Goal: Task Accomplishment & Management: Use online tool/utility

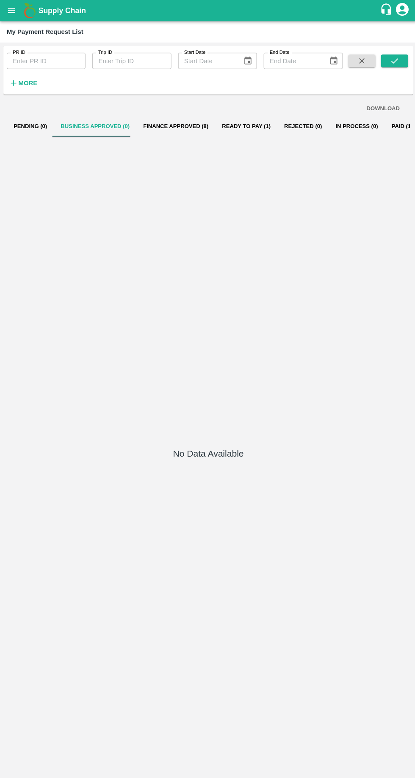
click at [169, 127] on button "Finance Approved (8)" at bounding box center [175, 126] width 78 height 20
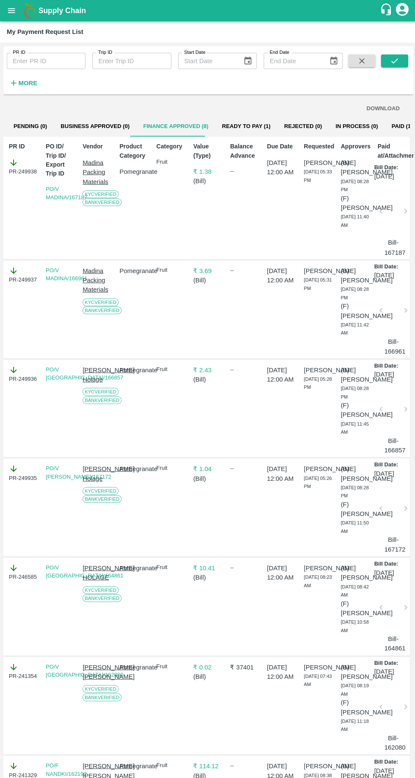
click at [233, 123] on button "Ready To Pay (1)" at bounding box center [246, 126] width 62 height 20
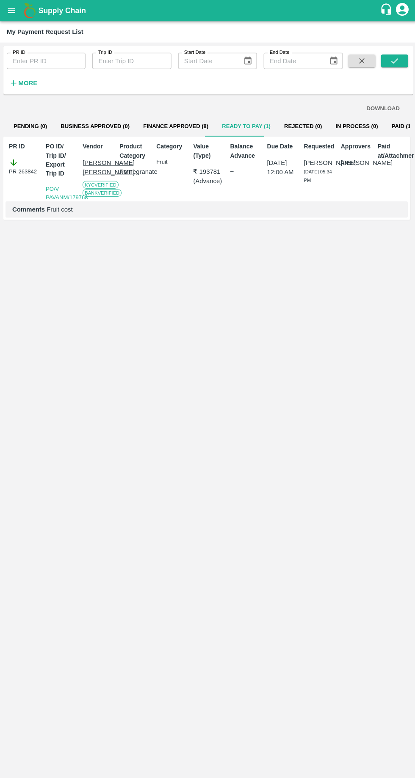
click at [304, 117] on button "Rejected (0)" at bounding box center [301, 126] width 51 height 20
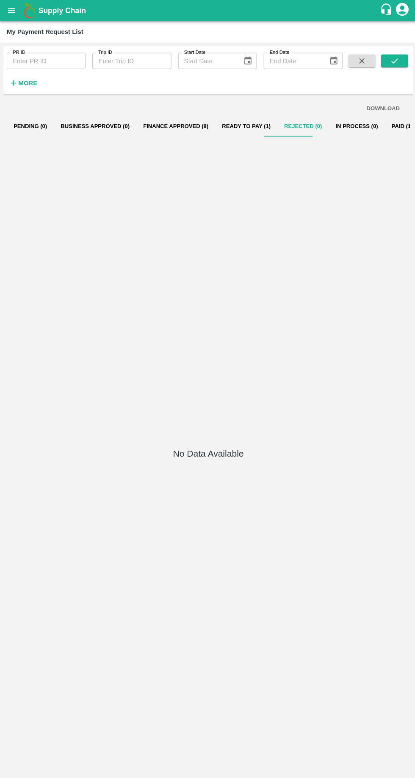
click at [248, 125] on button "Ready To Pay (1)" at bounding box center [246, 126] width 62 height 20
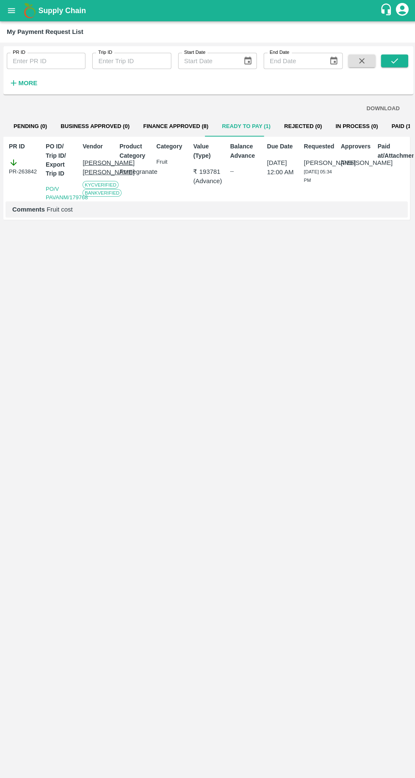
click at [166, 125] on button "Finance Approved (8)" at bounding box center [175, 126] width 78 height 20
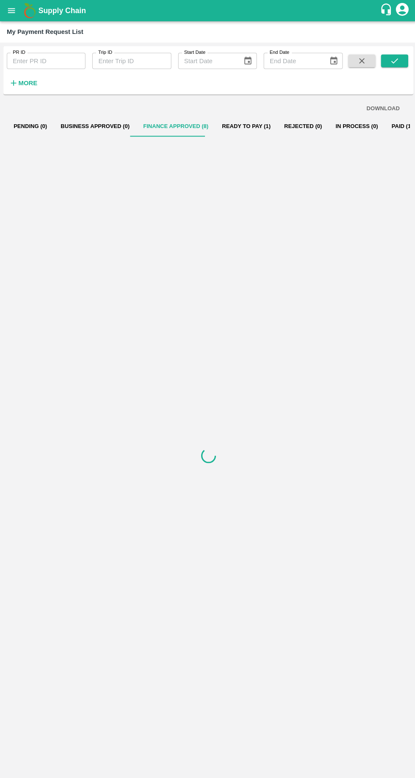
click at [222, 125] on button "Ready To Pay (1)" at bounding box center [246, 126] width 62 height 20
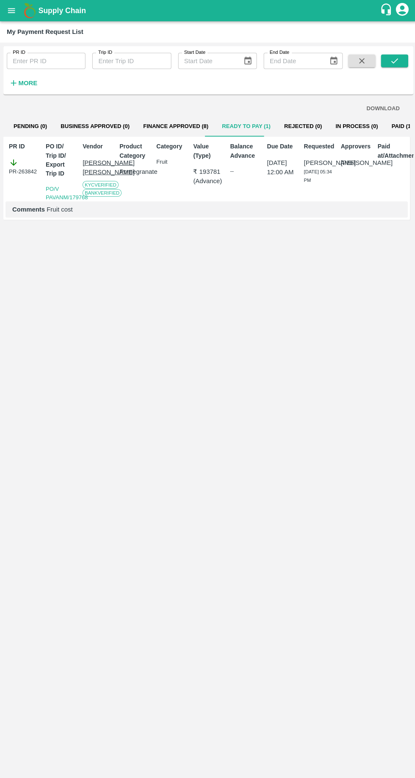
click at [222, 123] on button "Ready To Pay (1)" at bounding box center [246, 126] width 62 height 20
click at [148, 124] on button "Finance Approved (8)" at bounding box center [175, 126] width 78 height 20
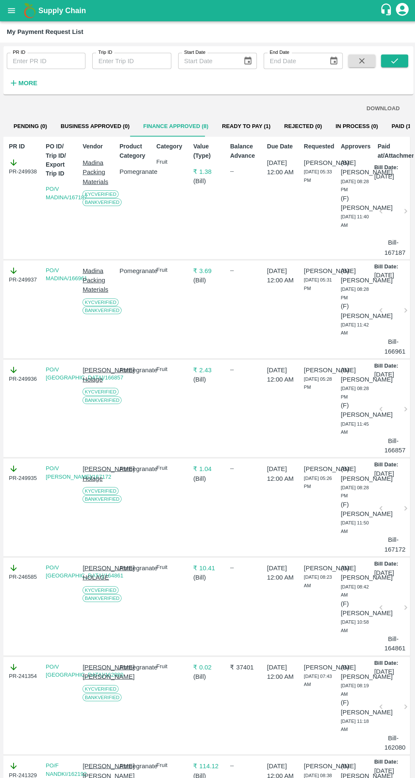
click at [223, 125] on button "Ready To Pay (1)" at bounding box center [246, 126] width 62 height 20
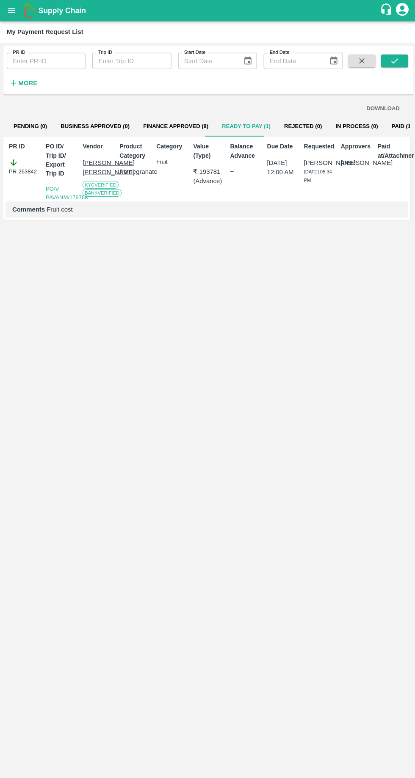
click at [164, 131] on button "Finance Approved (8)" at bounding box center [175, 126] width 78 height 20
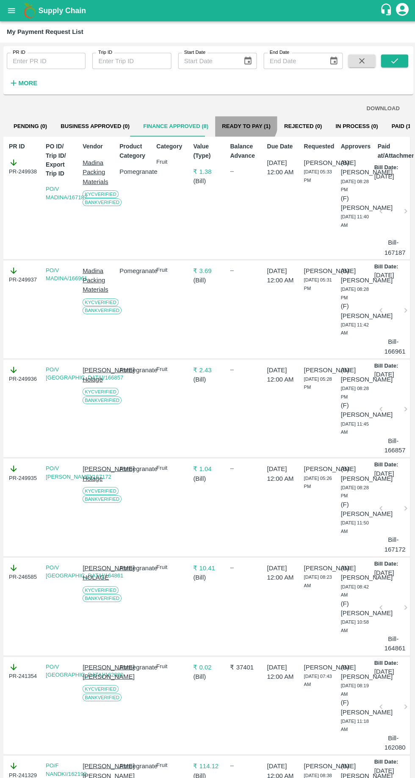
click at [230, 125] on button "Ready To Pay (1)" at bounding box center [246, 126] width 62 height 20
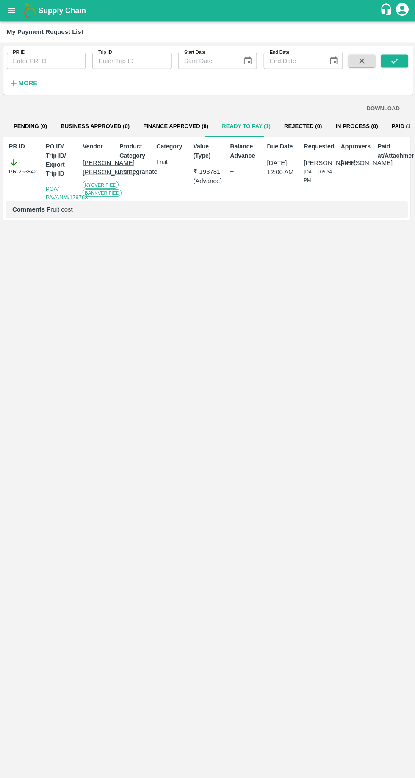
click at [186, 125] on button "Finance Approved (8)" at bounding box center [175, 126] width 78 height 20
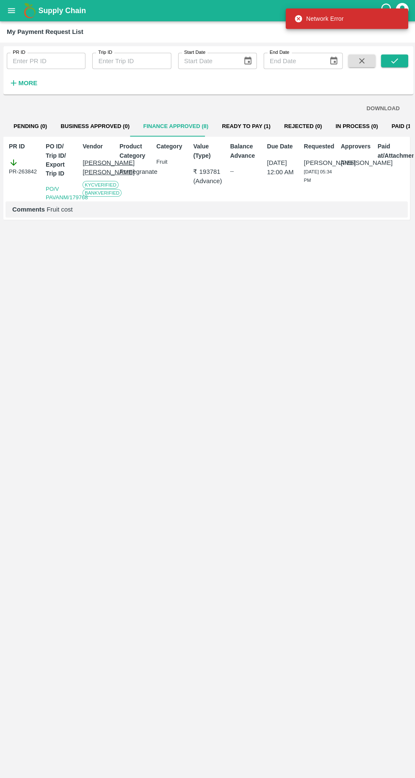
click at [237, 133] on button "Ready To Pay (1)" at bounding box center [246, 126] width 62 height 20
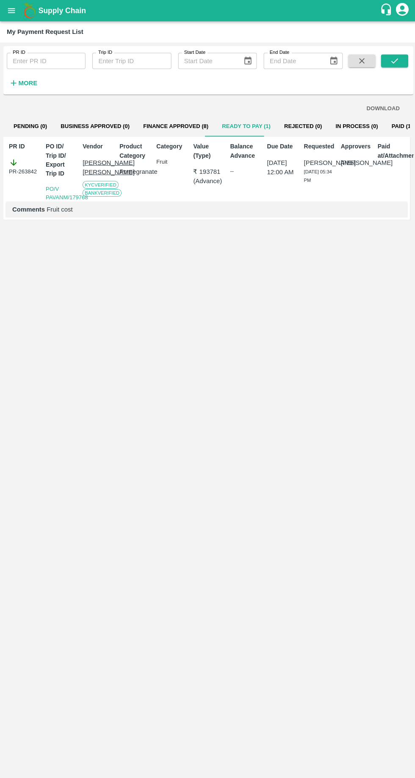
click at [187, 123] on button "Finance Approved (8)" at bounding box center [175, 126] width 78 height 20
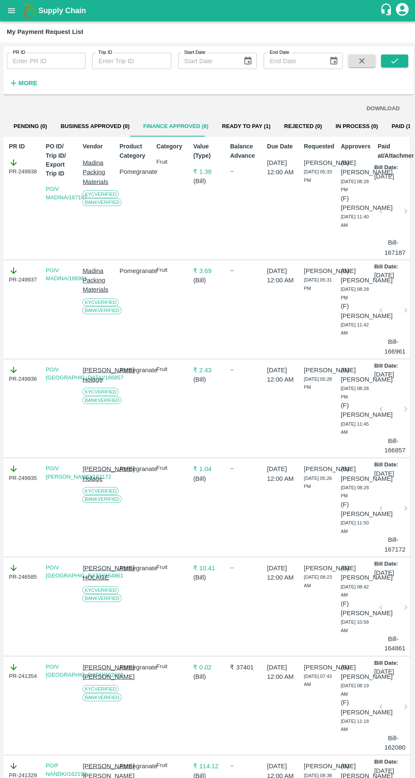
click at [256, 118] on button "Ready To Pay (1)" at bounding box center [246, 126] width 62 height 20
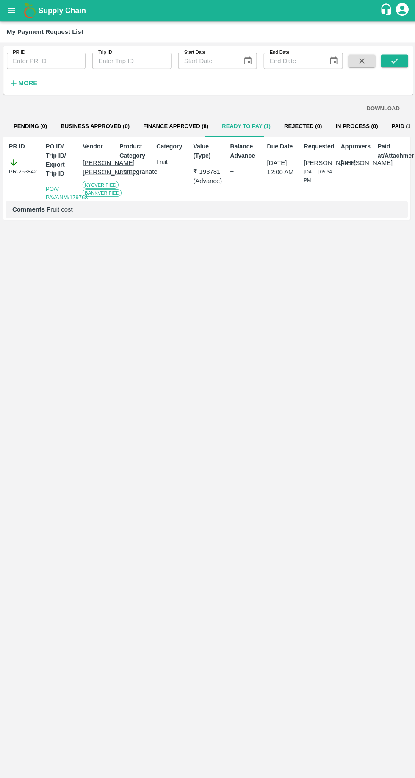
click at [187, 125] on button "Finance Approved (8)" at bounding box center [175, 126] width 78 height 20
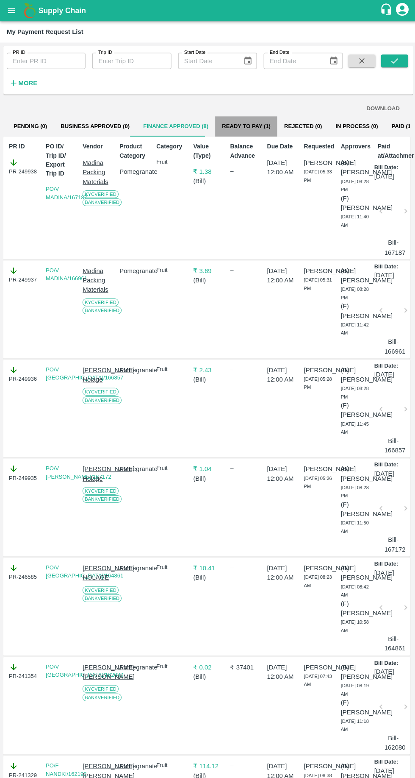
click at [246, 125] on button "Ready To Pay (1)" at bounding box center [246, 126] width 62 height 20
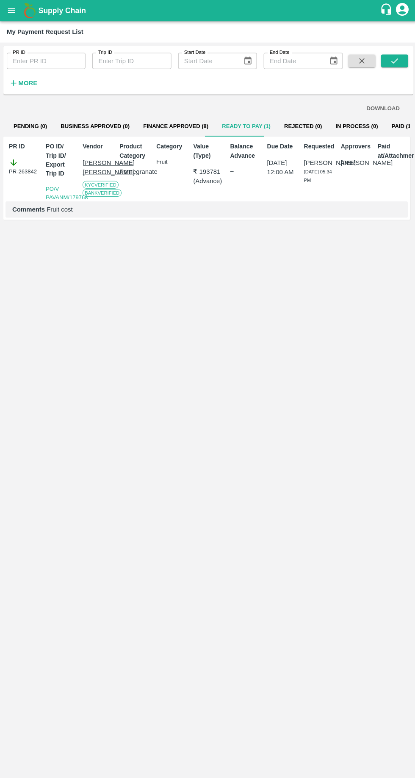
click at [184, 125] on button "Finance Approved (8)" at bounding box center [175, 126] width 78 height 20
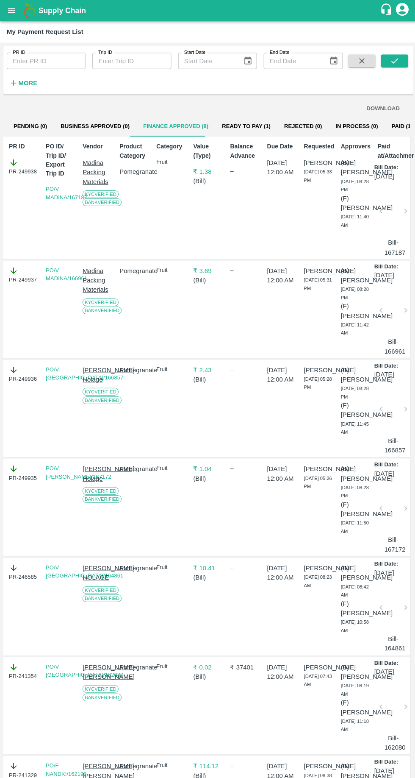
click at [239, 125] on button "Ready To Pay (1)" at bounding box center [246, 126] width 62 height 20
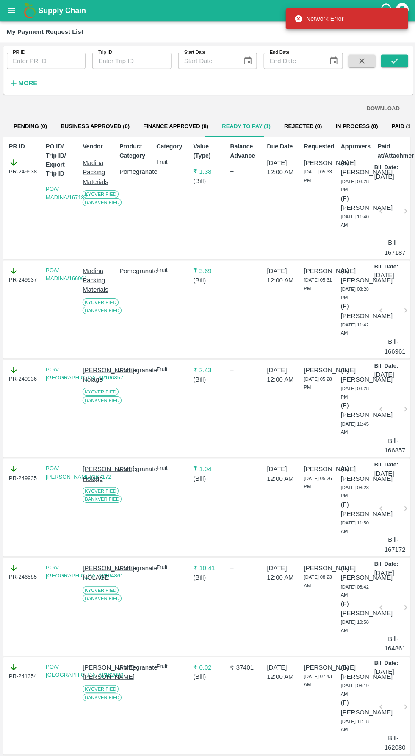
click at [186, 125] on button "Finance Approved (8)" at bounding box center [175, 126] width 78 height 20
click at [246, 125] on button "Ready To Pay (1)" at bounding box center [246, 126] width 62 height 20
click at [170, 125] on button "Finance Approved (8)" at bounding box center [175, 126] width 78 height 20
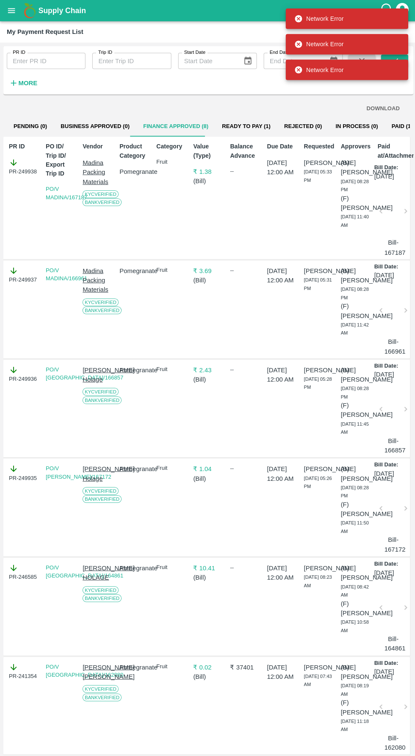
click at [243, 136] on button "Ready To Pay (1)" at bounding box center [246, 126] width 62 height 20
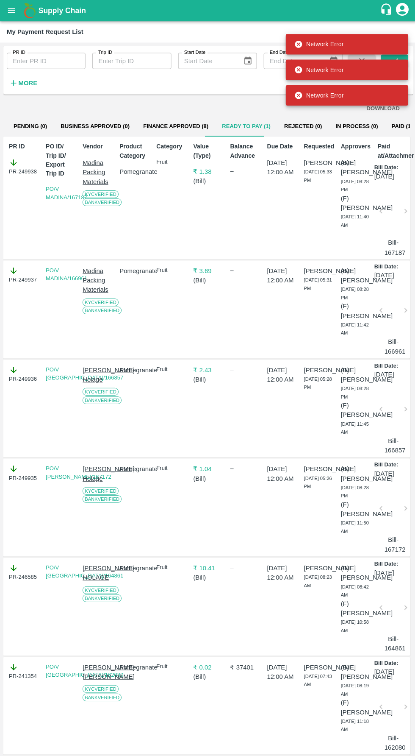
click at [174, 126] on button "Finance Approved (8)" at bounding box center [175, 126] width 78 height 20
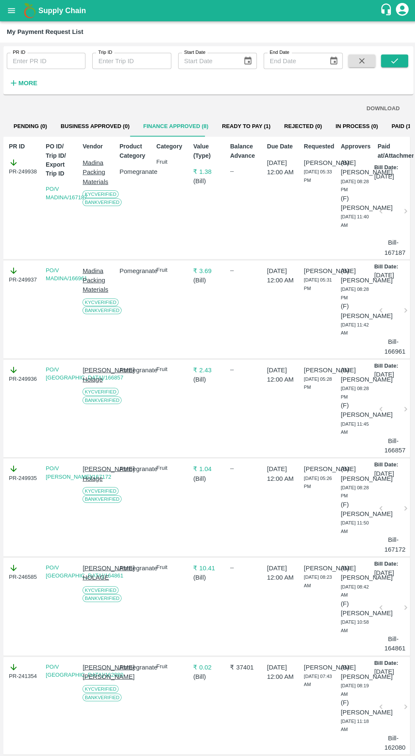
click at [258, 126] on button "Ready To Pay (1)" at bounding box center [246, 126] width 62 height 20
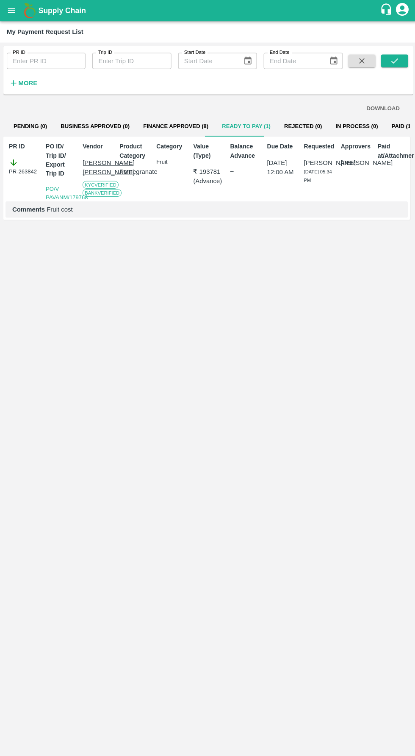
click at [178, 127] on button "Finance Approved (8)" at bounding box center [175, 126] width 78 height 20
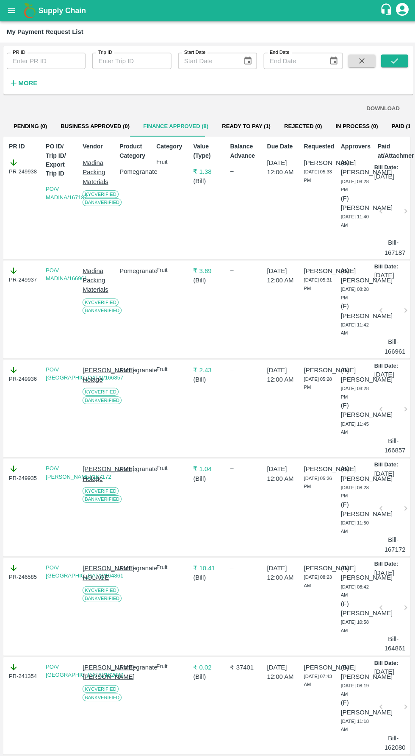
click at [242, 126] on button "Ready To Pay (1)" at bounding box center [246, 126] width 62 height 20
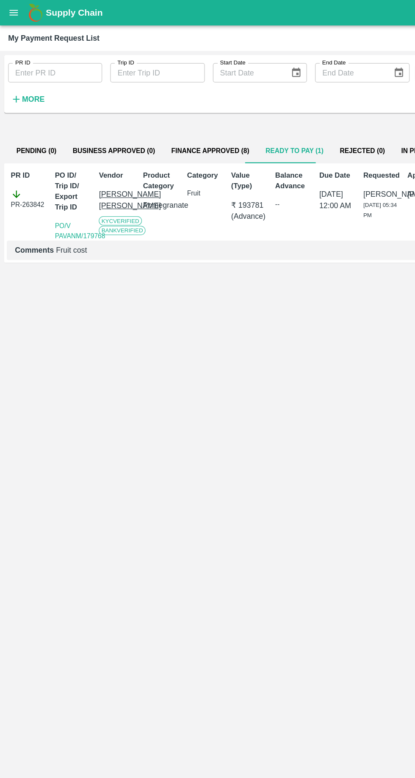
click at [174, 136] on button "Finance Approved (8)" at bounding box center [175, 126] width 78 height 20
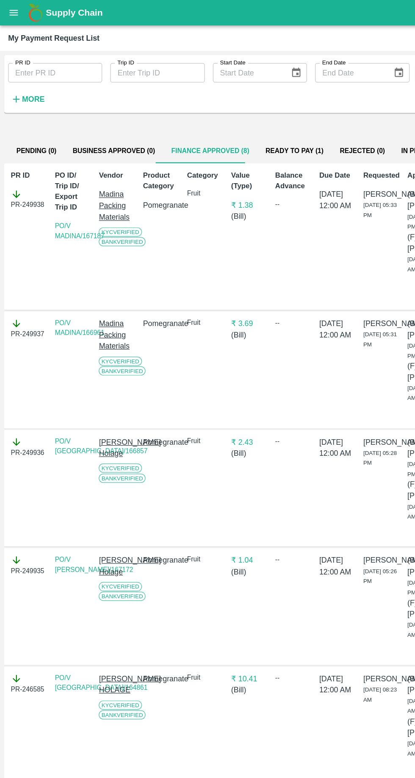
click at [254, 124] on button "Ready To Pay (1)" at bounding box center [246, 126] width 62 height 20
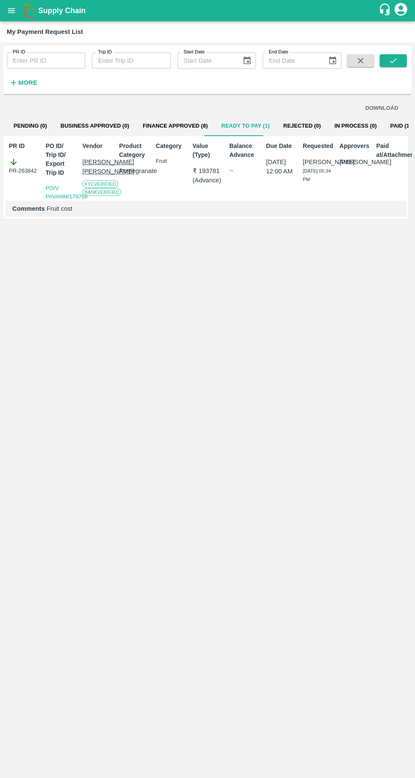
scroll to position [0, 1]
click at [178, 125] on button "Finance Approved (8)" at bounding box center [174, 126] width 78 height 20
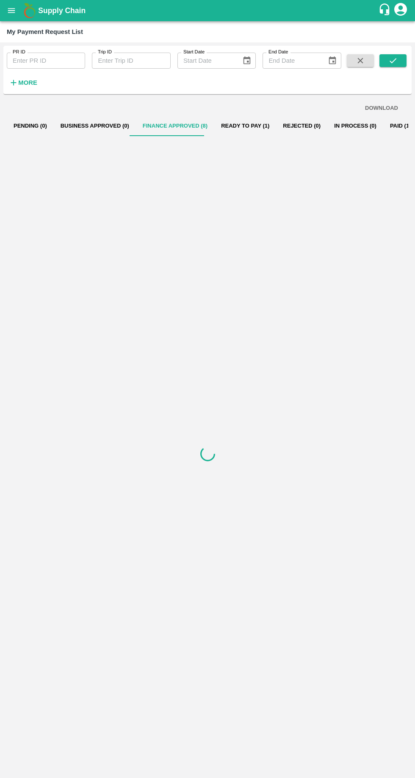
scroll to position [0, 0]
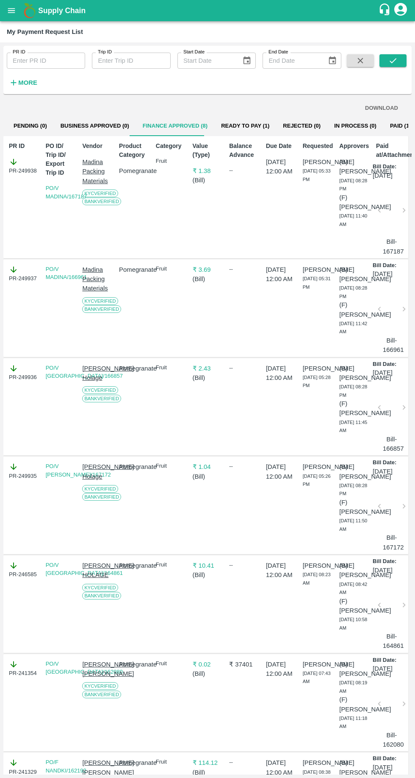
click at [276, 129] on button "Rejected (0)" at bounding box center [301, 126] width 51 height 20
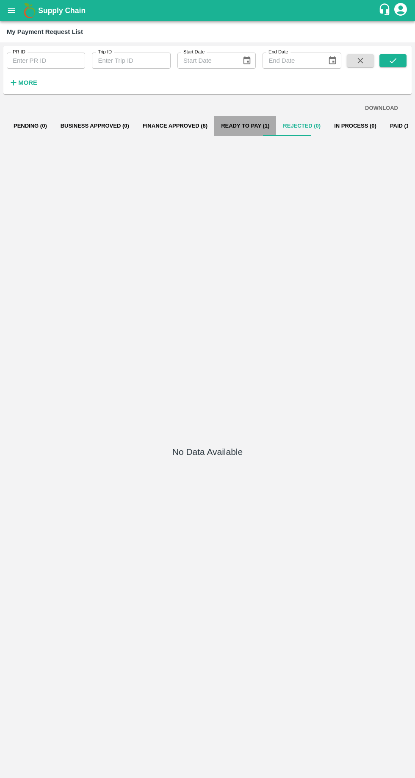
click at [236, 136] on button "Ready To Pay (1)" at bounding box center [246, 126] width 62 height 20
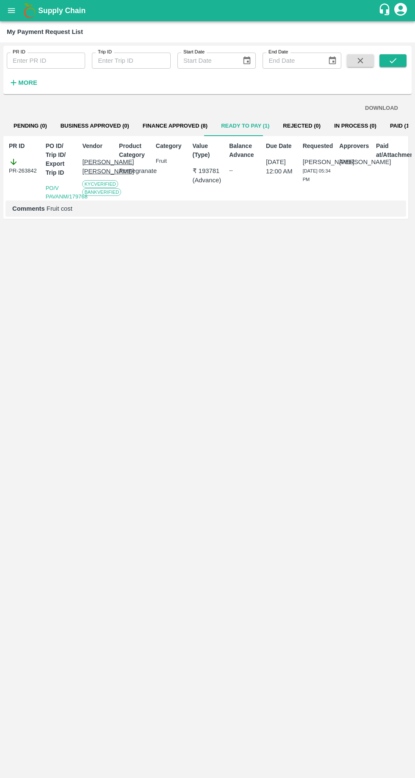
click at [257, 120] on button "Ready To Pay (1)" at bounding box center [246, 126] width 62 height 20
click at [300, 131] on button "Rejected (0)" at bounding box center [301, 126] width 51 height 20
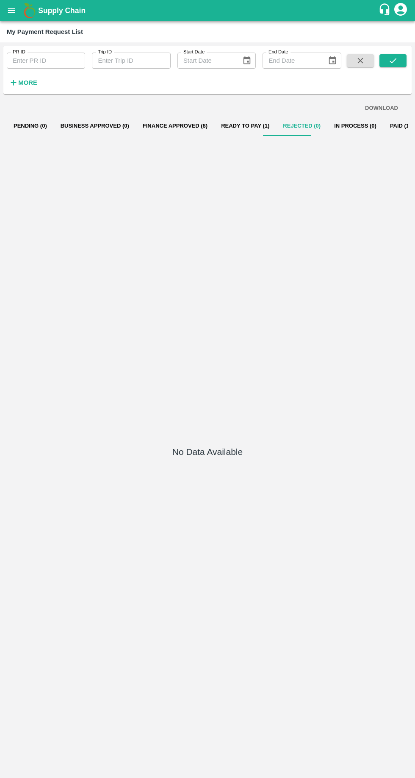
click at [245, 125] on button "Ready To Pay (1)" at bounding box center [246, 126] width 62 height 20
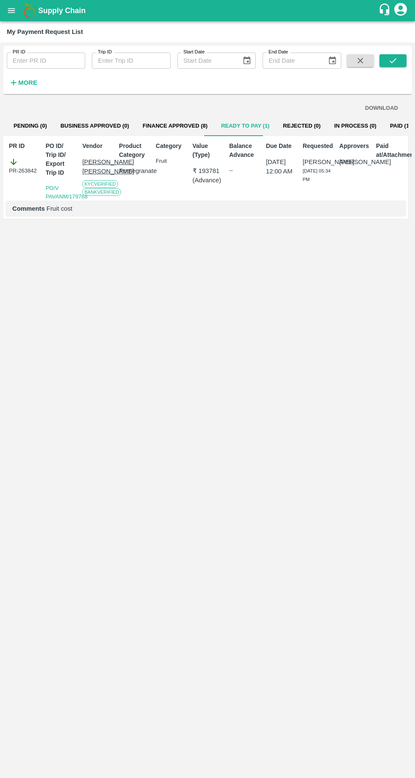
click at [294, 125] on button "Rejected (0)" at bounding box center [301, 126] width 51 height 20
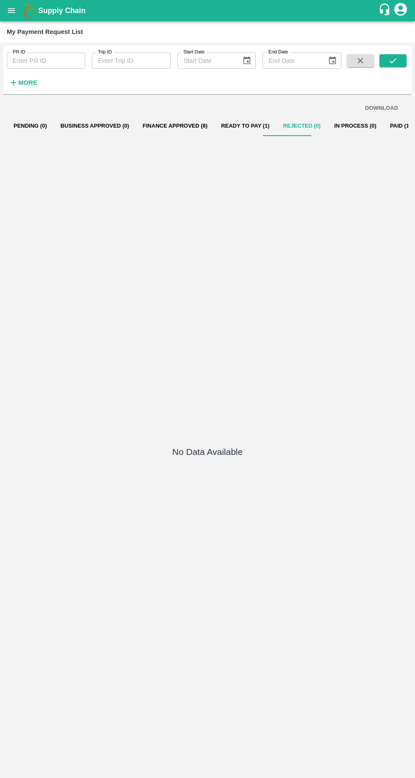
click at [242, 125] on button "Ready To Pay (1)" at bounding box center [246, 126] width 62 height 20
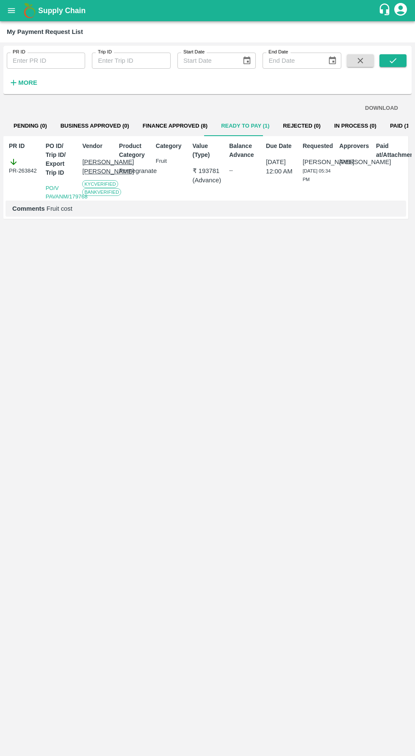
click at [175, 125] on button "Finance Approved (8)" at bounding box center [175, 126] width 78 height 20
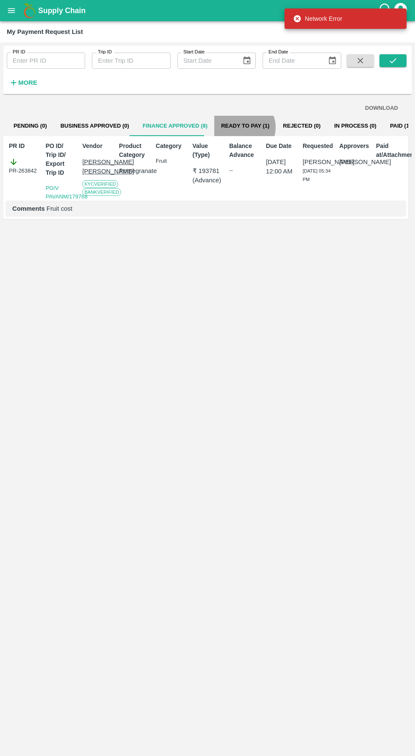
click at [233, 127] on button "Ready To Pay (1)" at bounding box center [246, 126] width 62 height 20
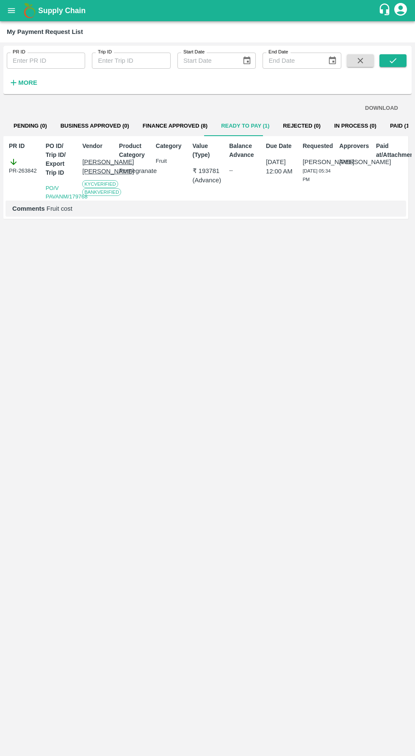
click at [148, 131] on button "Finance Approved (8)" at bounding box center [175, 126] width 78 height 20
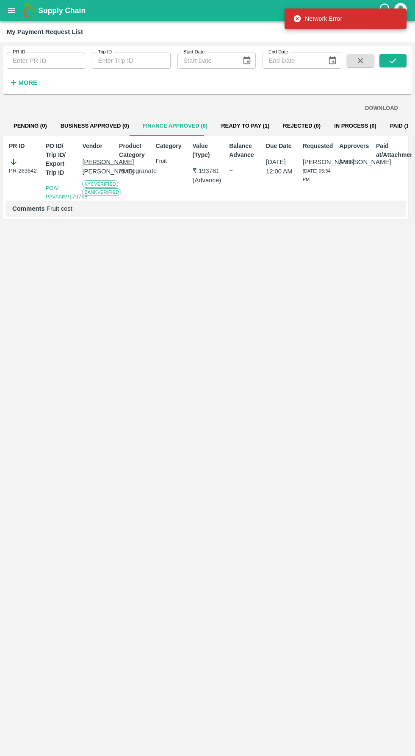
click at [239, 125] on button "Ready To Pay (1)" at bounding box center [246, 126] width 62 height 20
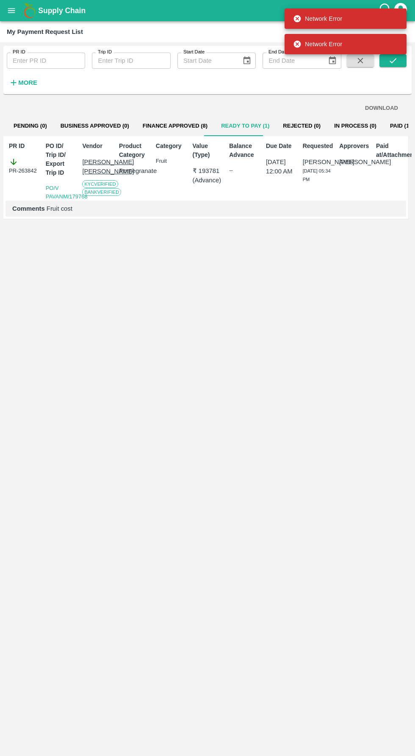
click at [154, 126] on button "Finance Approved (8)" at bounding box center [175, 126] width 78 height 20
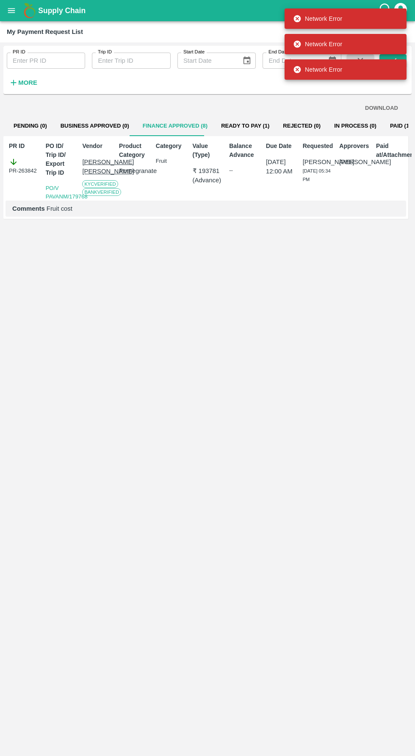
click at [240, 121] on button "Ready To Pay (1)" at bounding box center [246, 126] width 62 height 20
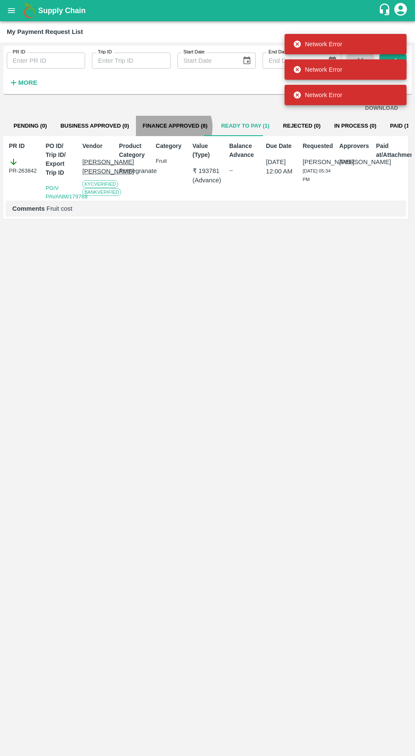
click at [167, 127] on button "Finance Approved (8)" at bounding box center [175, 126] width 78 height 20
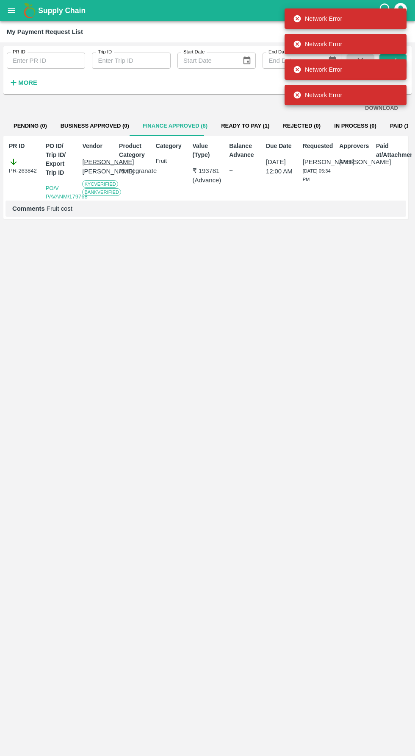
click at [231, 124] on button "Ready To Pay (1)" at bounding box center [246, 126] width 62 height 20
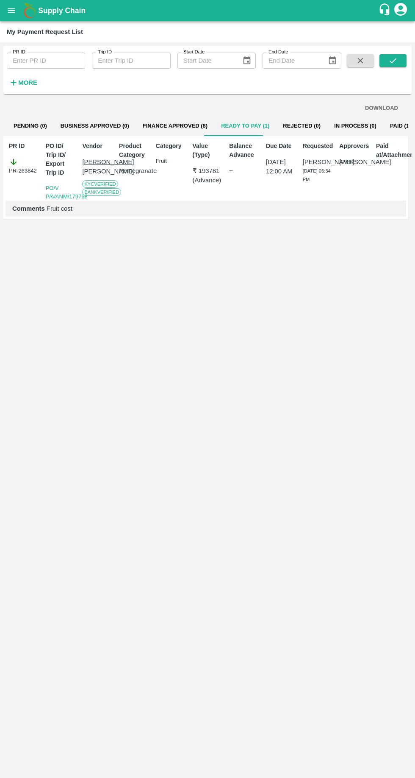
click at [282, 126] on button "Rejected (0)" at bounding box center [301, 126] width 51 height 20
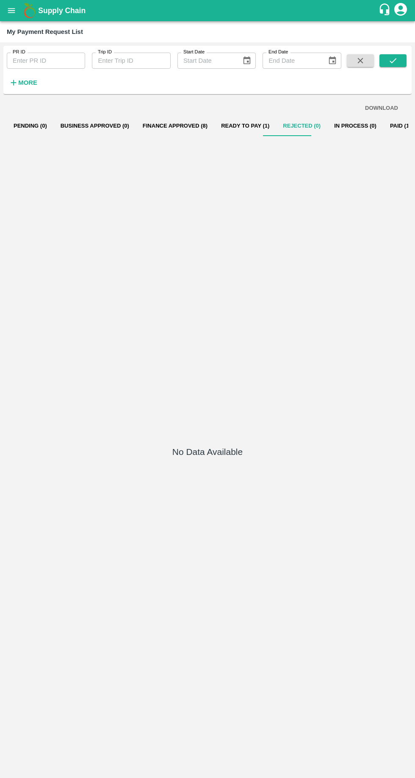
click at [240, 125] on button "Ready To Pay (1)" at bounding box center [246, 126] width 62 height 20
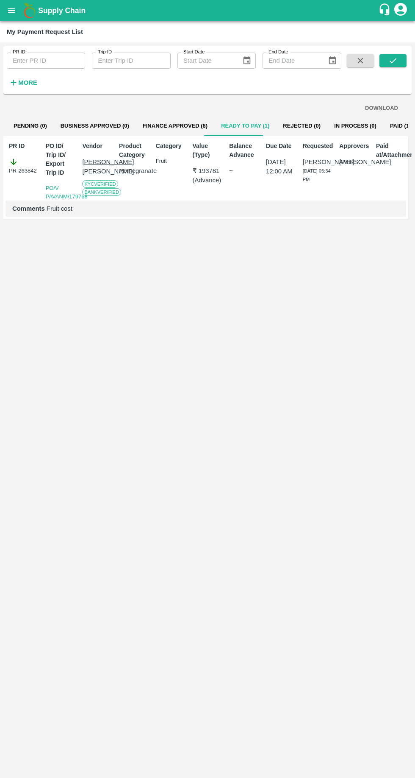
click at [311, 121] on button "Rejected (0)" at bounding box center [301, 126] width 51 height 20
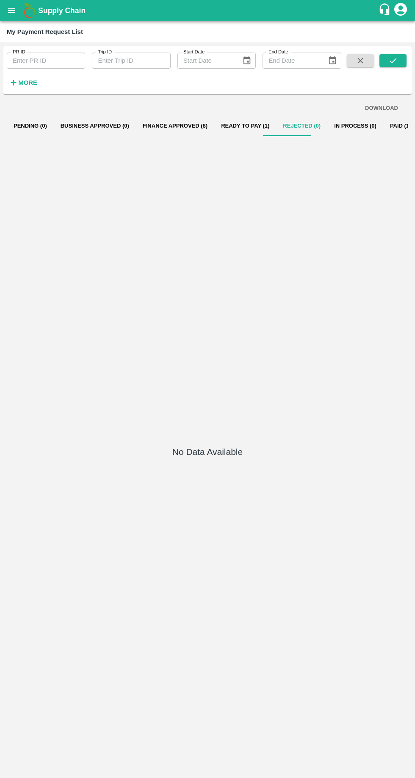
click at [234, 133] on button "Ready To Pay (1)" at bounding box center [246, 126] width 62 height 20
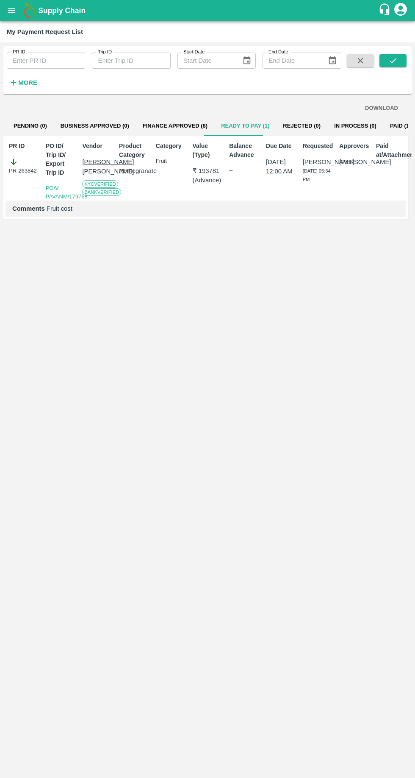
click at [288, 132] on button "Rejected (0)" at bounding box center [301, 126] width 51 height 20
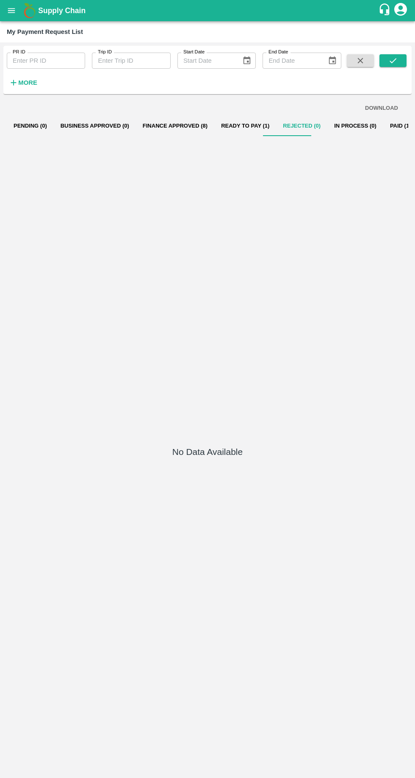
click at [230, 125] on button "Ready To Pay (1)" at bounding box center [246, 126] width 62 height 20
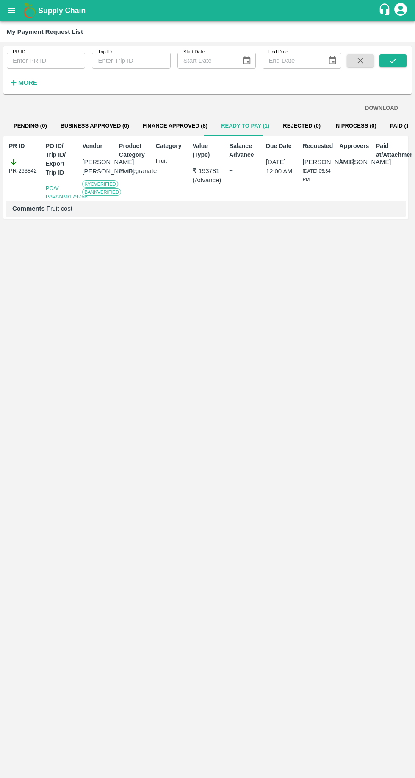
click at [217, 127] on button "Ready To Pay (1)" at bounding box center [246, 126] width 62 height 20
click at [153, 125] on button "Finance Approved (8)" at bounding box center [175, 126] width 78 height 20
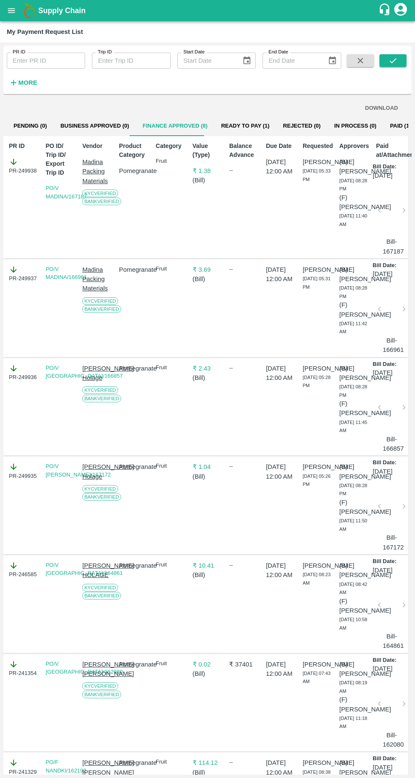
click at [215, 122] on button "Ready To Pay (1)" at bounding box center [246, 126] width 62 height 20
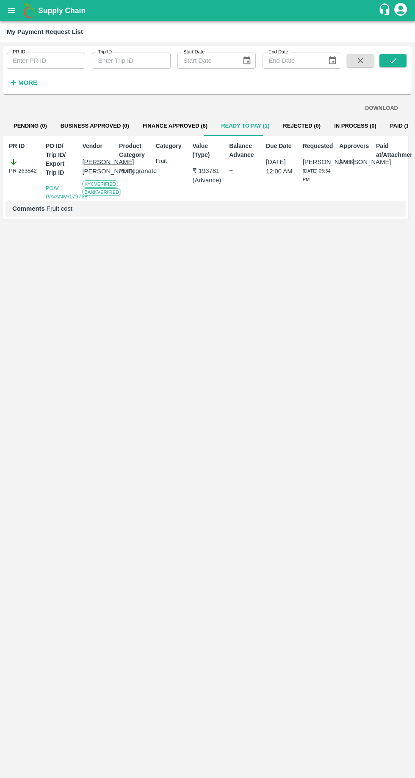
click at [19, 16] on button "open drawer" at bounding box center [12, 11] width 20 height 20
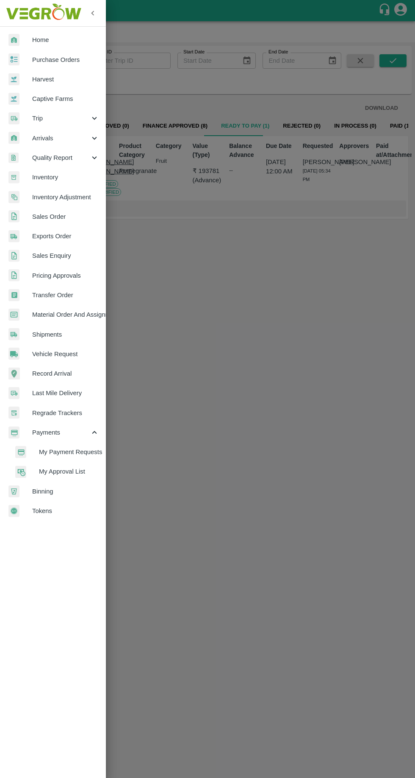
click at [32, 62] on div at bounding box center [20, 59] width 24 height 12
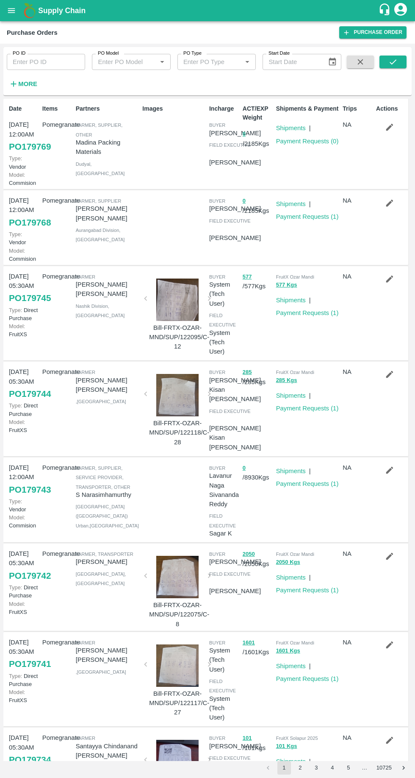
click at [11, 10] on icon "open drawer" at bounding box center [11, 10] width 9 height 9
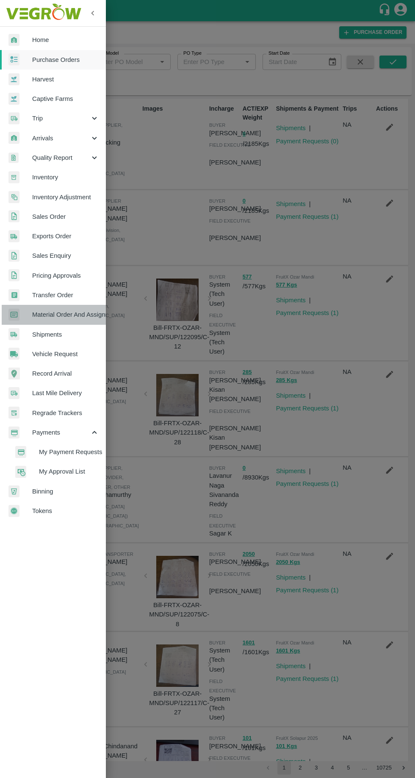
click at [48, 316] on span "Material Order And Assignment" at bounding box center [65, 314] width 67 height 9
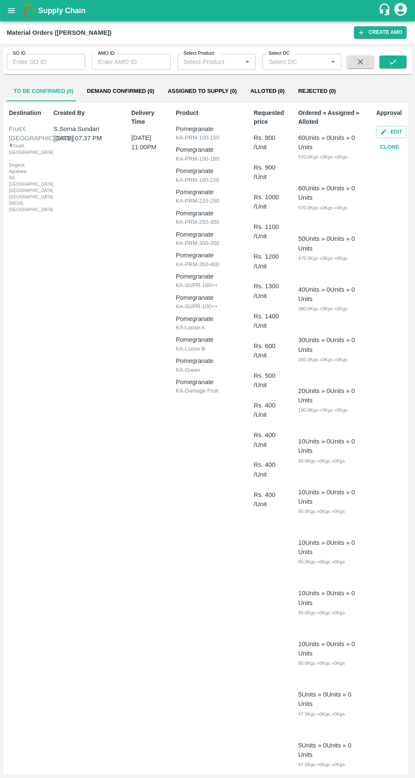
click at [40, 62] on input "SO ID" at bounding box center [46, 62] width 78 height 16
type input "606710"
click at [395, 57] on icon "submit" at bounding box center [393, 61] width 9 height 9
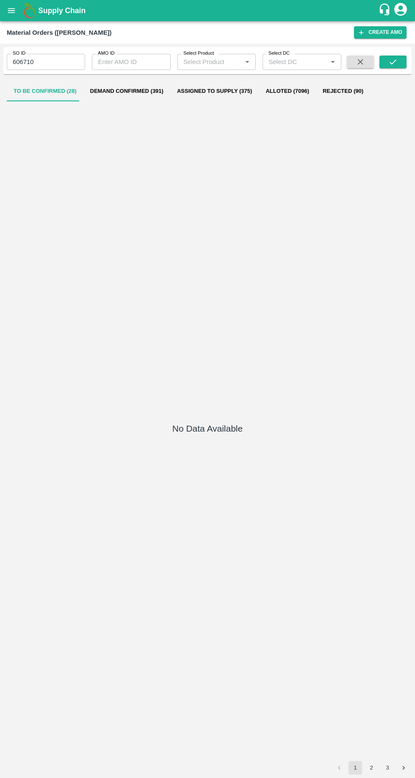
click at [118, 94] on button "Demand Confirmed (391)" at bounding box center [127, 91] width 87 height 20
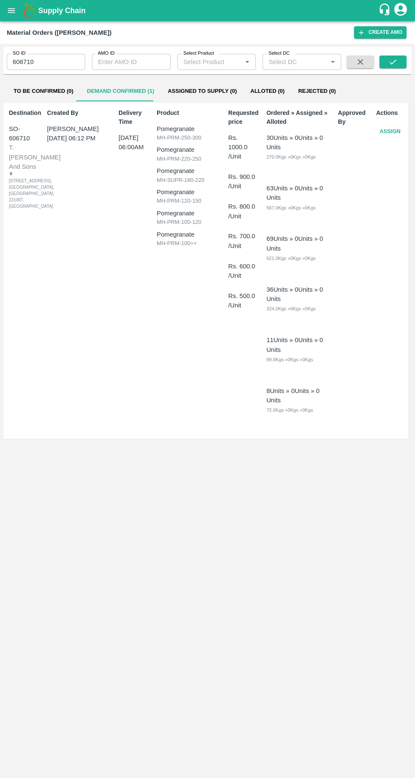
click at [397, 133] on button "Assign" at bounding box center [390, 131] width 28 height 15
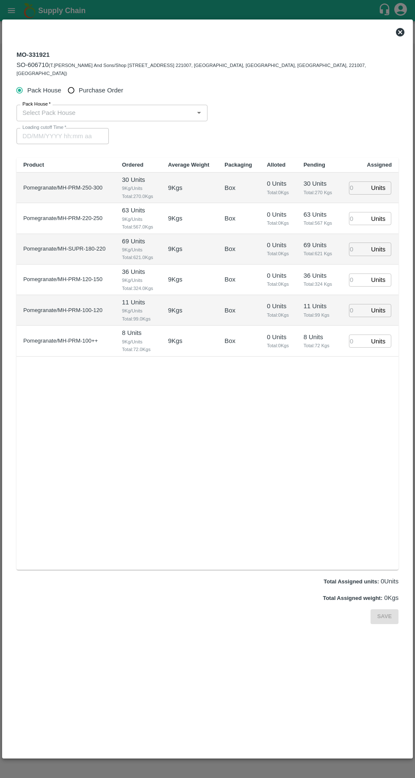
type input "[DATE] 06:00 AM"
click at [75, 83] on input "Purchase Order" at bounding box center [72, 91] width 16 height 16
radio input "true"
click at [64, 107] on input "PO   *" at bounding box center [197, 112] width 357 height 11
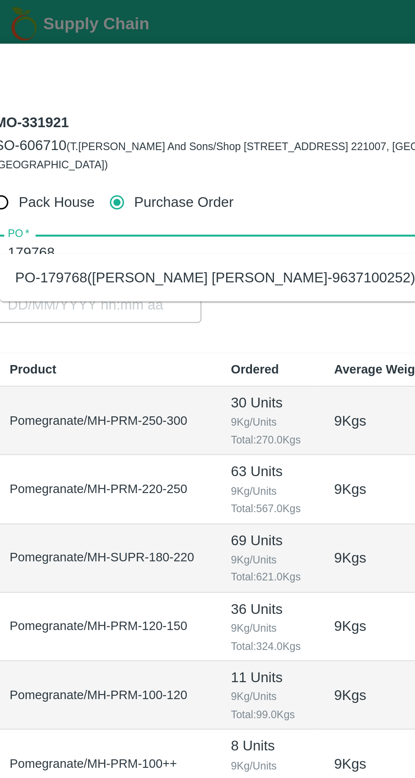
click at [70, 125] on div "PO-179768([PERSON_NAME] [PERSON_NAME]-9637100252)" at bounding box center [115, 123] width 179 height 9
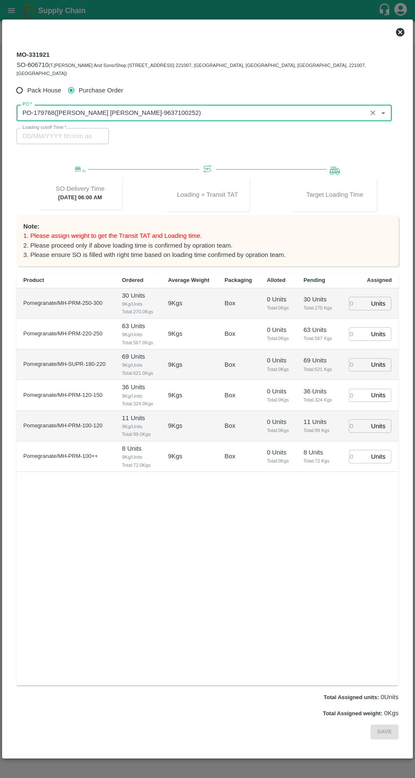
scroll to position [2, 0]
type input "PO-179768([PERSON_NAME] [PERSON_NAME]-9637100252)"
click at [358, 297] on input "number" at bounding box center [358, 303] width 19 height 13
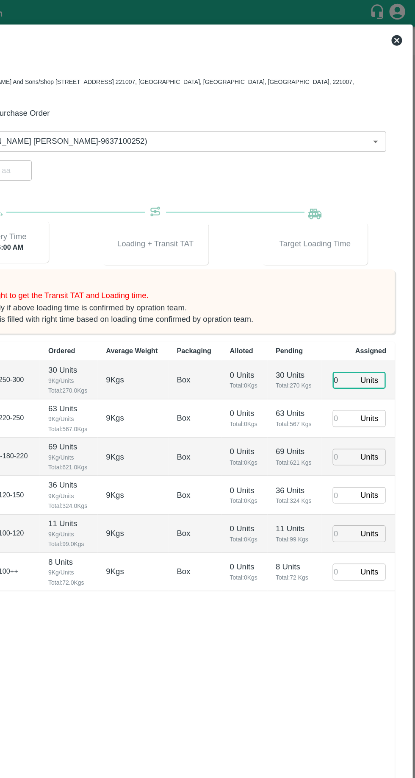
scroll to position [0, 0]
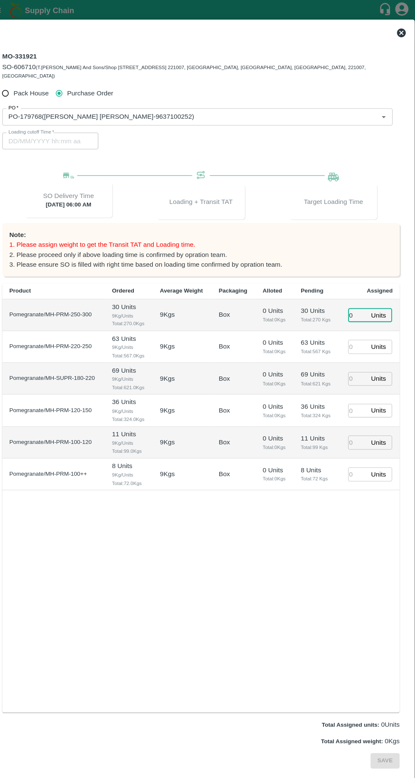
click at [362, 297] on input "0" at bounding box center [358, 303] width 19 height 13
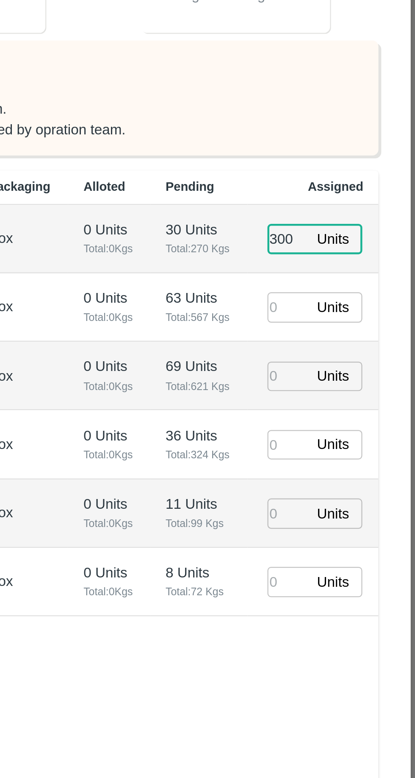
type input "30"
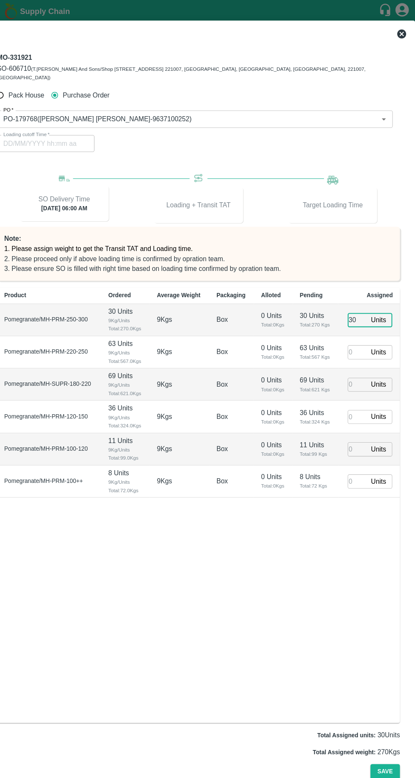
type input "[DATE] 02:00 PM"
type input "30"
click at [363, 327] on input "number" at bounding box center [358, 333] width 19 height 13
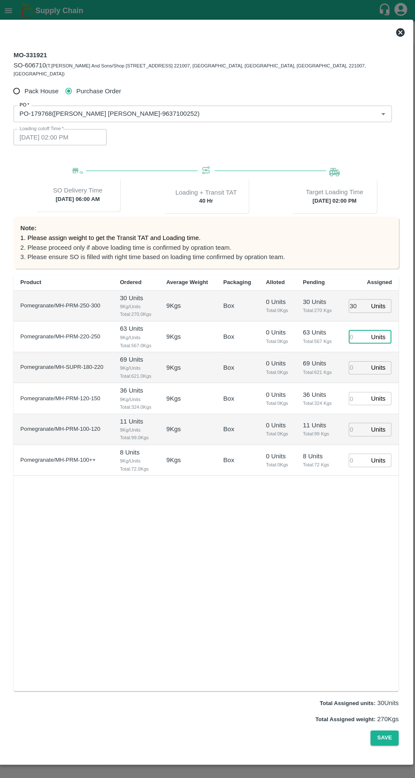
scroll to position [0, 0]
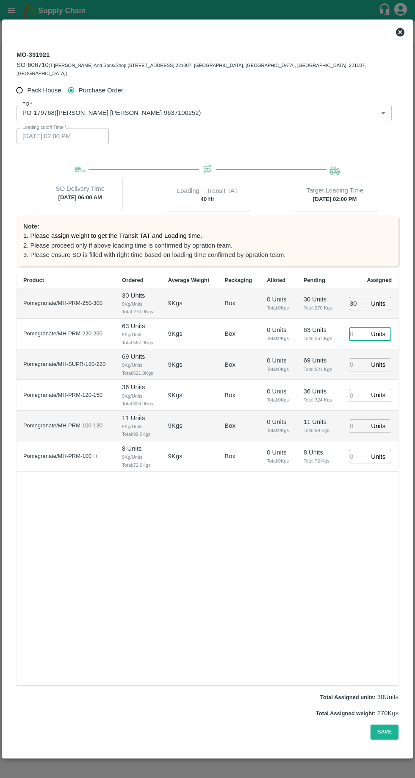
click at [401, 32] on icon at bounding box center [401, 32] width 10 height 10
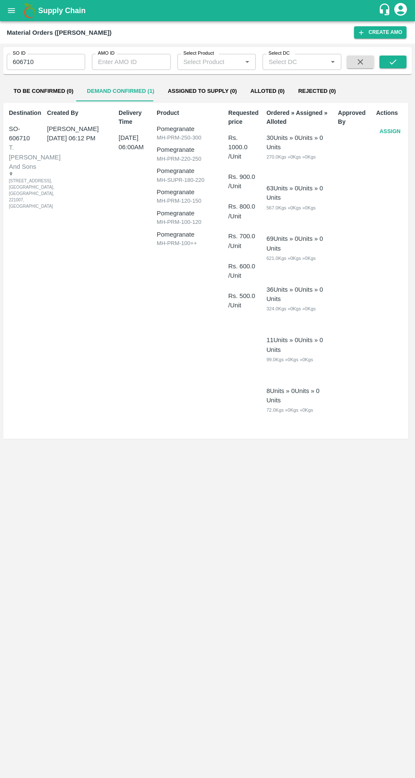
click at [194, 90] on button "Assigned to Supply (0)" at bounding box center [202, 91] width 83 height 20
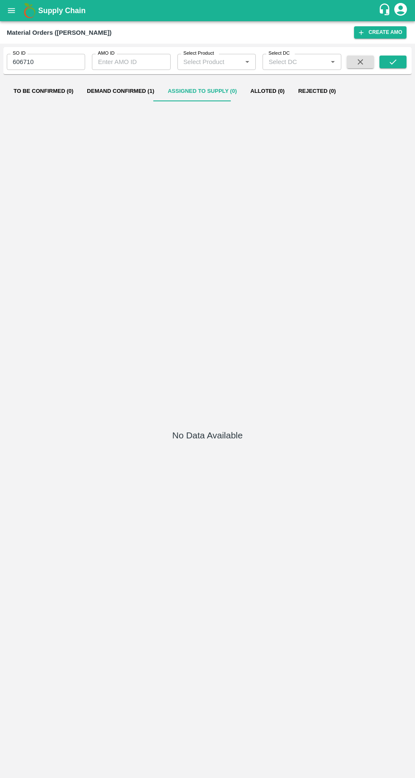
click at [110, 91] on button "Demand Confirmed (1)" at bounding box center [120, 91] width 81 height 20
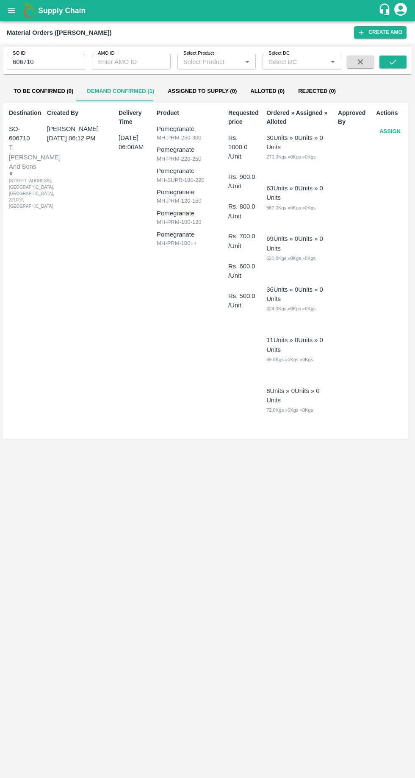
click at [209, 92] on button "Assigned to Supply (0)" at bounding box center [202, 91] width 83 height 20
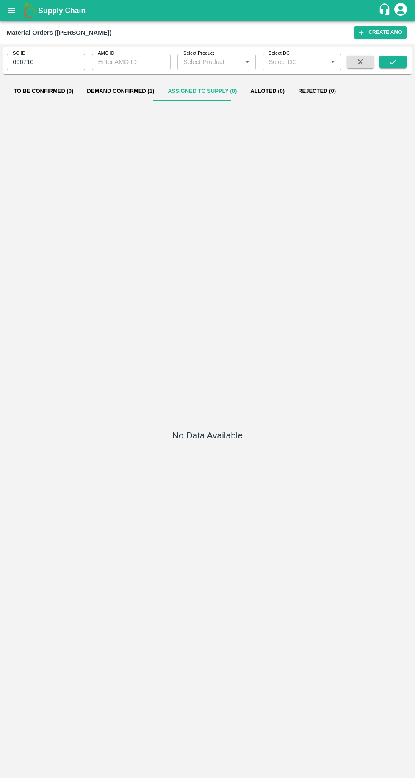
click at [132, 96] on button "Demand Confirmed (1)" at bounding box center [120, 91] width 81 height 20
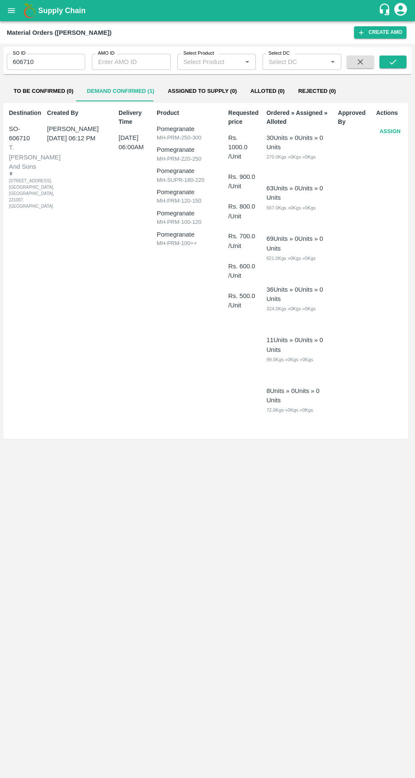
click at [202, 90] on button "Assigned to Supply (0)" at bounding box center [202, 91] width 83 height 20
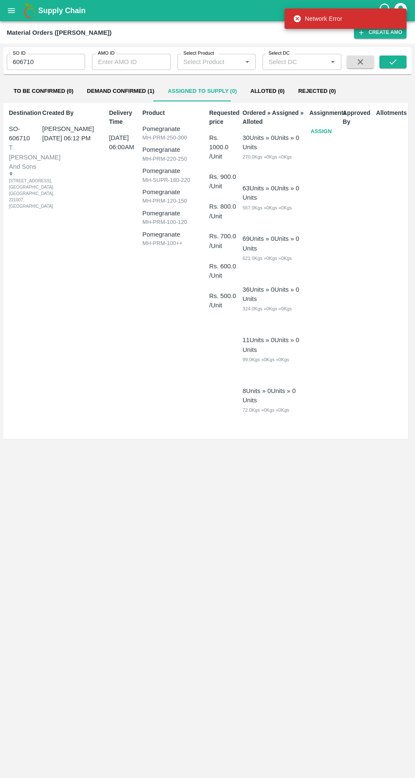
click at [112, 92] on button "Demand Confirmed (1)" at bounding box center [120, 91] width 81 height 20
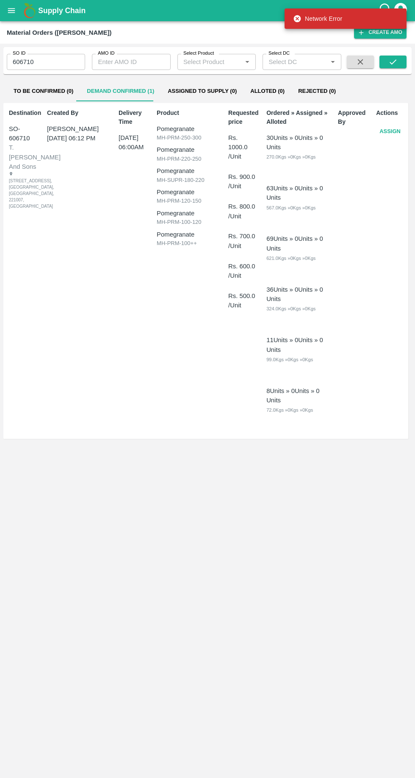
click at [244, 88] on button "Alloted (0)" at bounding box center [268, 91] width 48 height 20
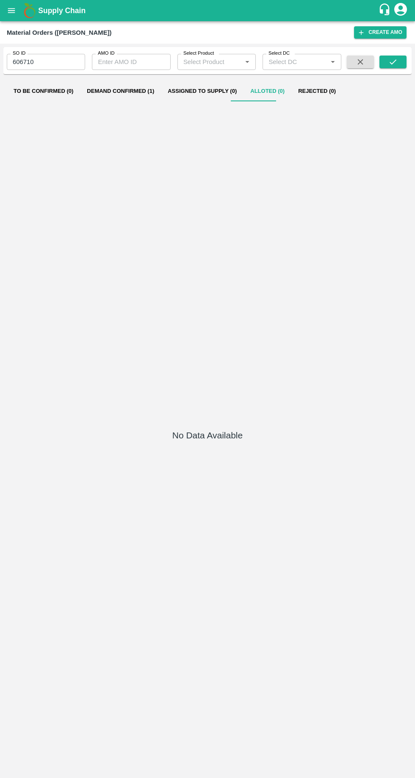
click at [193, 100] on button "Assigned to Supply (0)" at bounding box center [202, 91] width 83 height 20
click at [20, 11] on button "open drawer" at bounding box center [12, 11] width 20 height 20
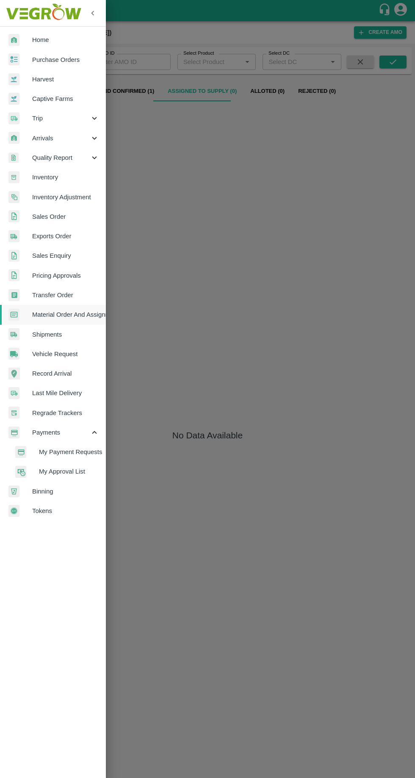
click at [95, 448] on span "My Payment Requests" at bounding box center [69, 451] width 60 height 9
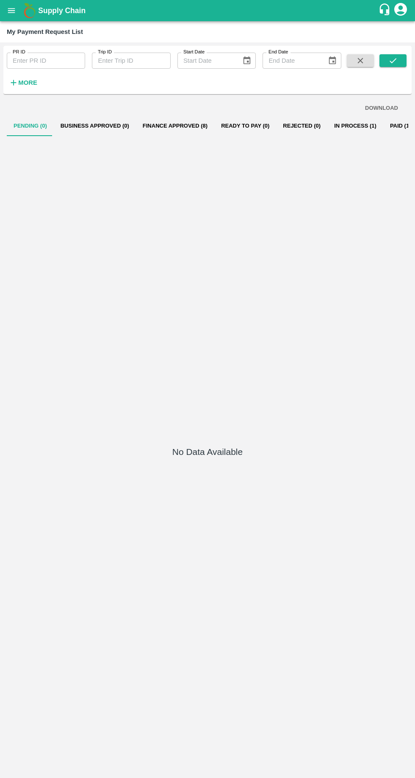
click at [332, 125] on button "In Process (1)" at bounding box center [356, 126] width 56 height 20
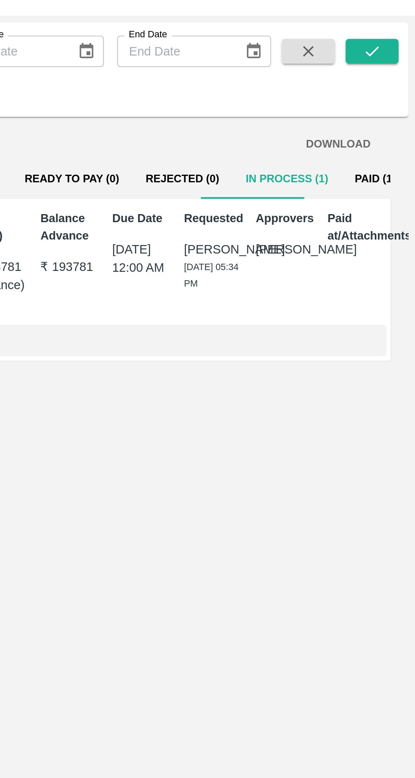
click at [336, 133] on button "In Process (1)" at bounding box center [350, 126] width 56 height 20
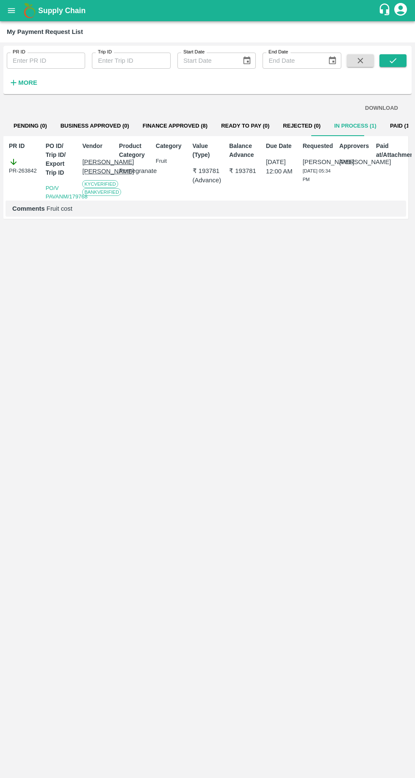
click at [394, 131] on button "Paid (1175)" at bounding box center [406, 126] width 44 height 20
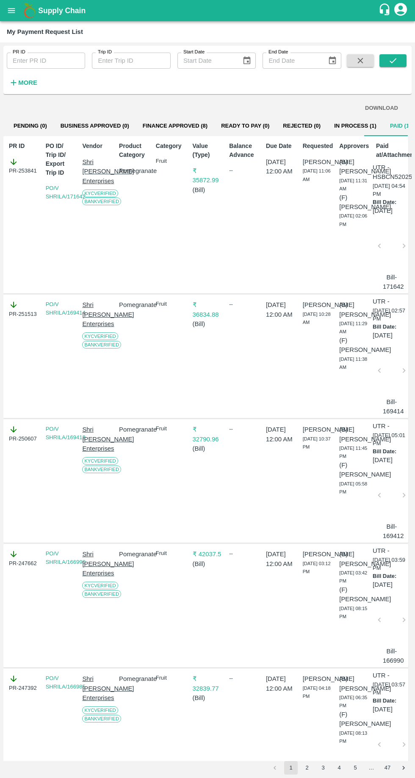
click at [348, 132] on button "In Process (1)" at bounding box center [356, 126] width 56 height 20
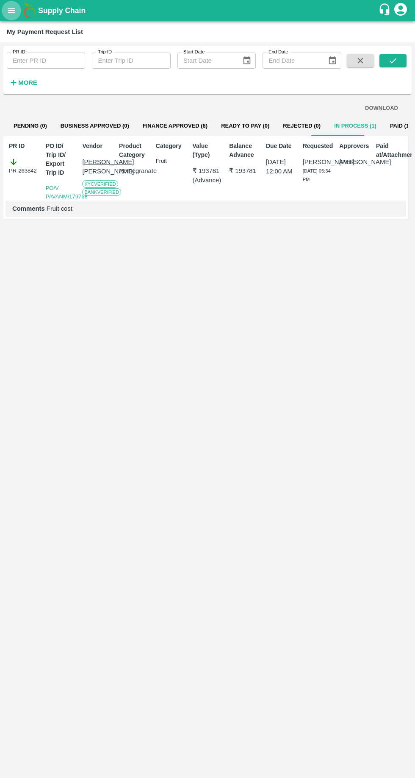
click at [16, 17] on button "open drawer" at bounding box center [12, 11] width 20 height 20
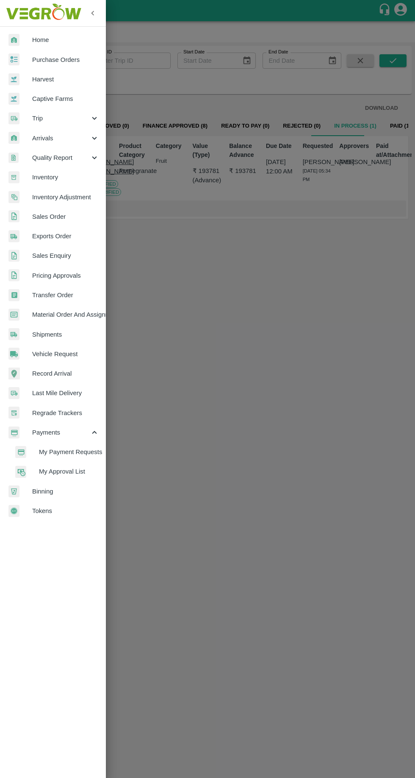
click at [51, 315] on span "Material Order And Assignment" at bounding box center [65, 314] width 67 height 9
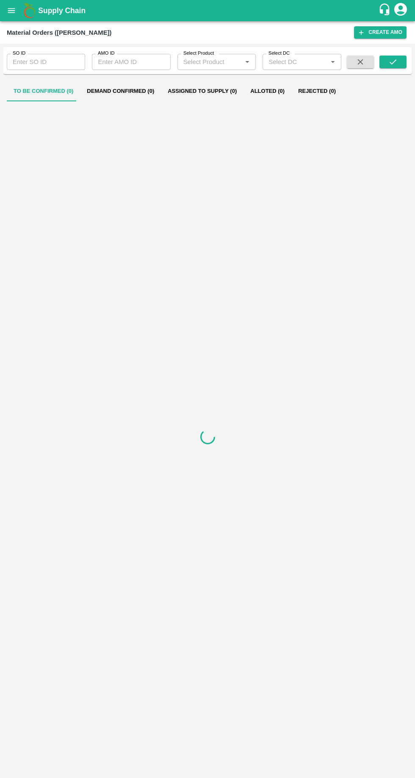
click at [44, 62] on input "SO ID" at bounding box center [46, 62] width 78 height 16
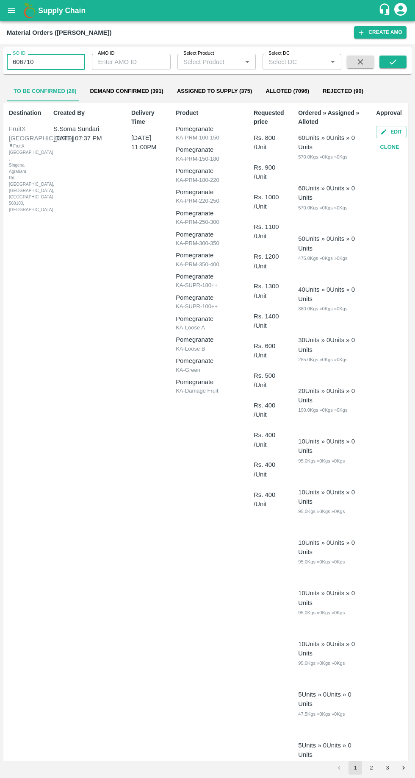
type input "606710"
click at [393, 62] on icon "submit" at bounding box center [393, 61] width 9 height 9
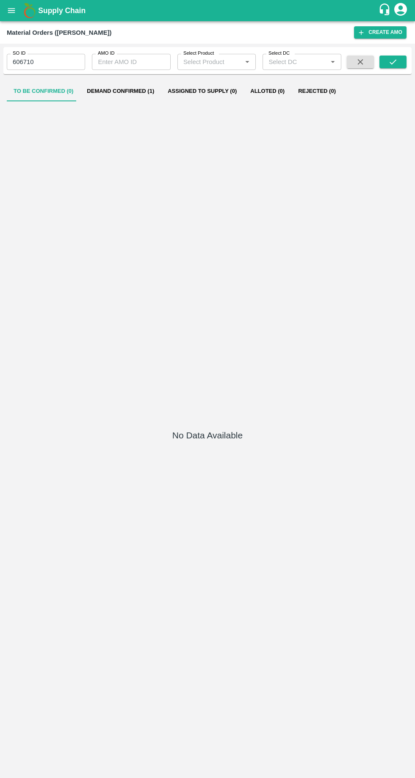
click at [131, 90] on button "Demand Confirmed (1)" at bounding box center [120, 91] width 81 height 20
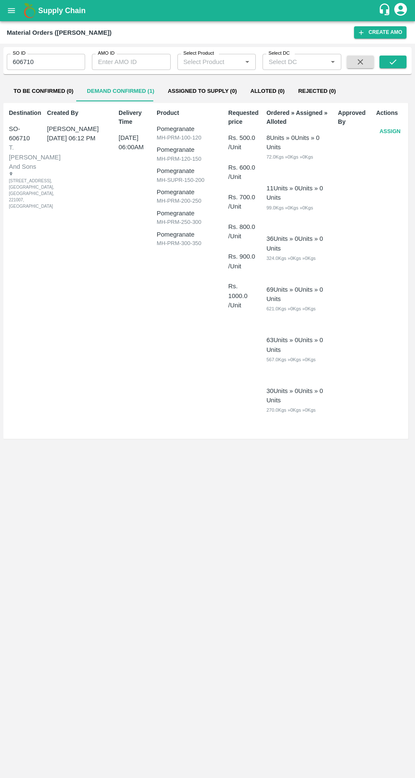
click at [394, 126] on button "Assign" at bounding box center [390, 131] width 28 height 15
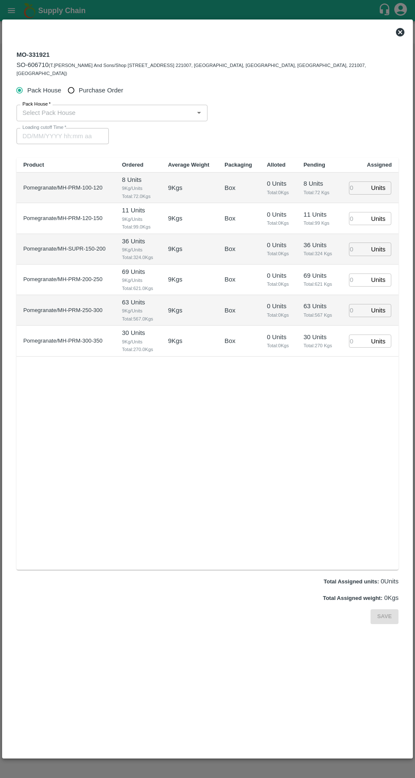
type input "[DATE] 06:00 AM"
click at [75, 83] on input "Purchase Order" at bounding box center [72, 91] width 16 height 16
radio input "true"
click at [398, 32] on icon at bounding box center [400, 32] width 8 height 8
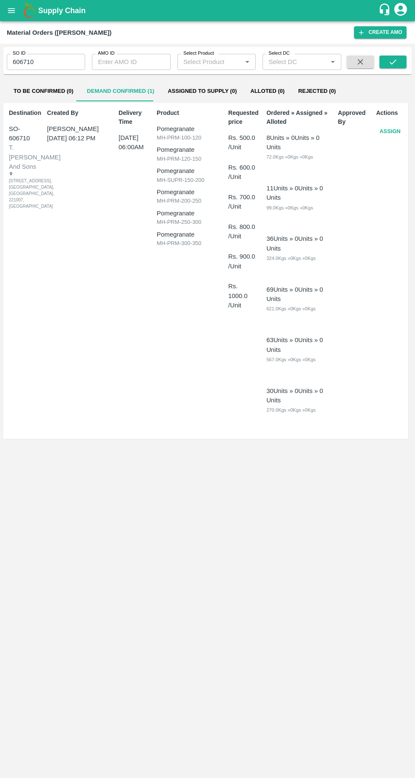
click at [17, 17] on button "open drawer" at bounding box center [12, 11] width 20 height 20
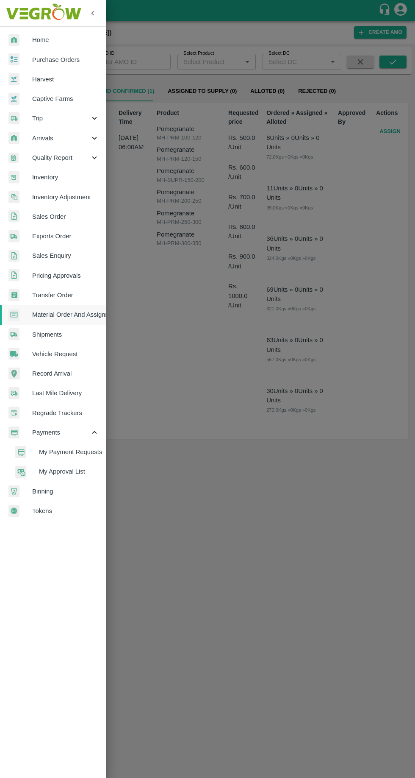
click at [50, 58] on span "Purchase Orders" at bounding box center [65, 59] width 67 height 9
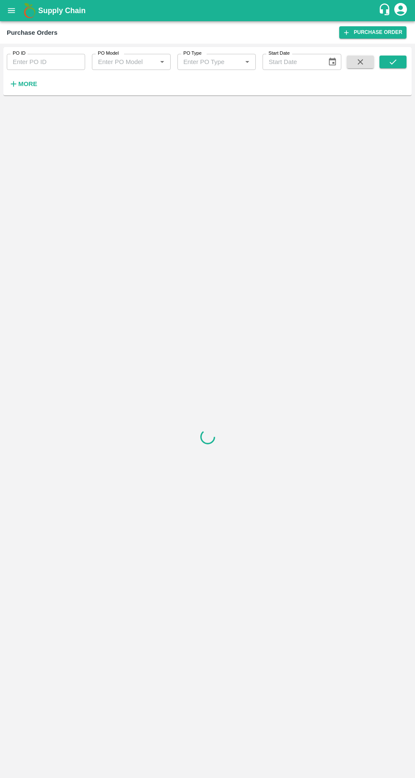
click at [9, 12] on icon "open drawer" at bounding box center [11, 10] width 7 height 5
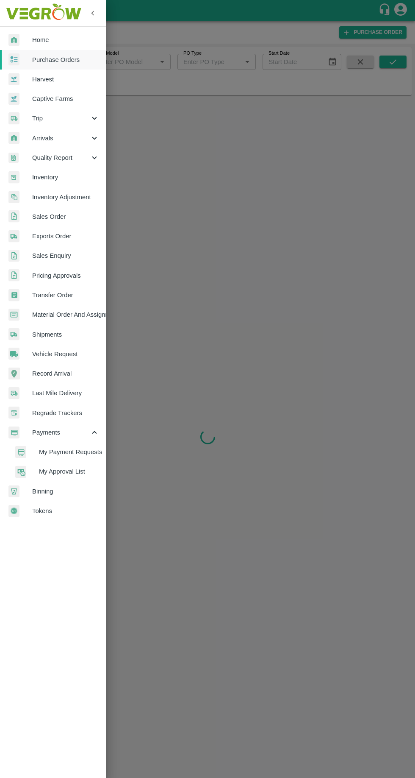
click at [63, 449] on span "My Payment Requests" at bounding box center [69, 451] width 60 height 9
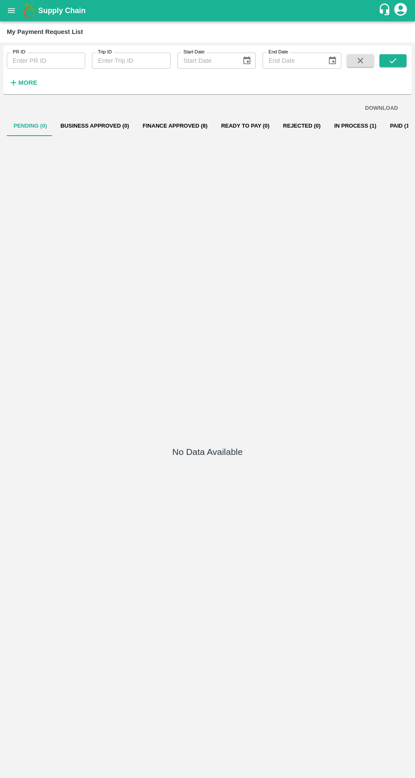
click at [177, 128] on button "Finance Approved (8)" at bounding box center [175, 126] width 78 height 20
click at [330, 125] on button "In Process (1)" at bounding box center [356, 126] width 56 height 20
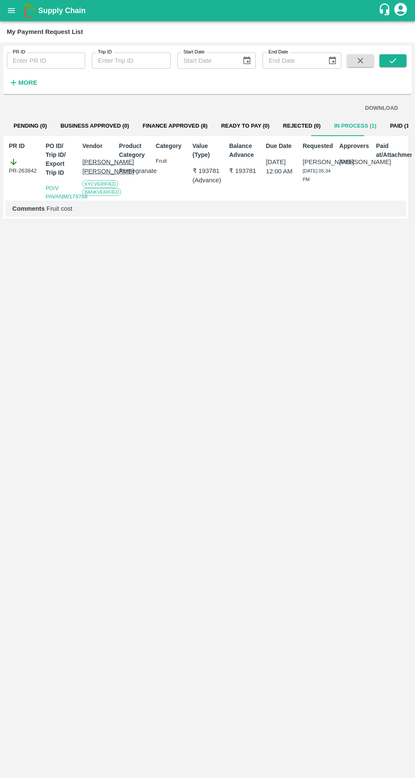
click at [225, 123] on button "Ready To Pay (0)" at bounding box center [246, 126] width 62 height 20
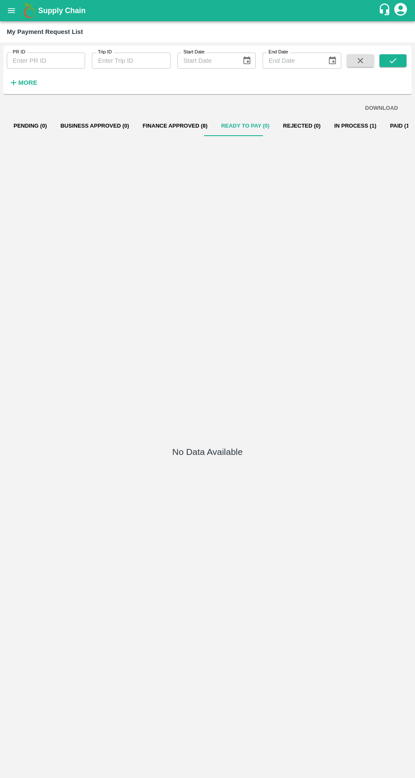
click at [328, 126] on button "In Process (1)" at bounding box center [356, 126] width 56 height 20
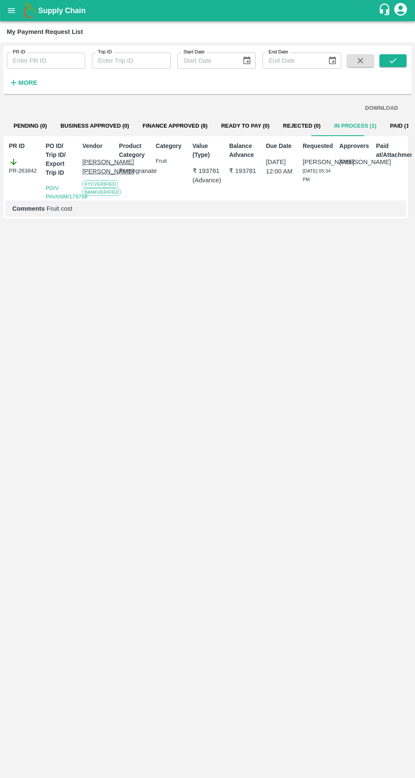
click at [13, 11] on icon "open drawer" at bounding box center [11, 10] width 7 height 5
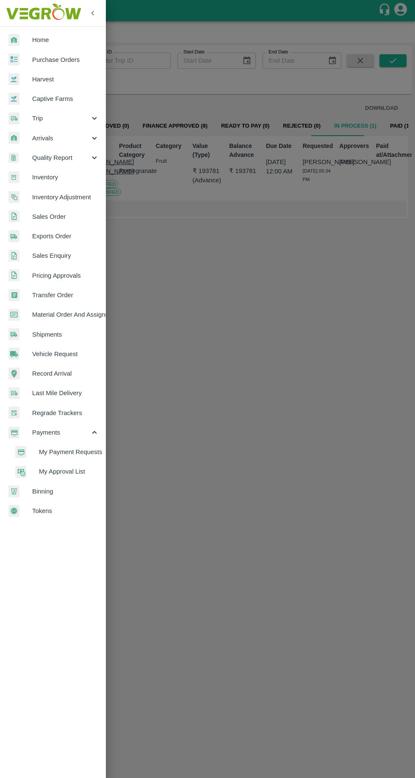
click at [47, 314] on span "Material Order And Assignment" at bounding box center [65, 314] width 67 height 9
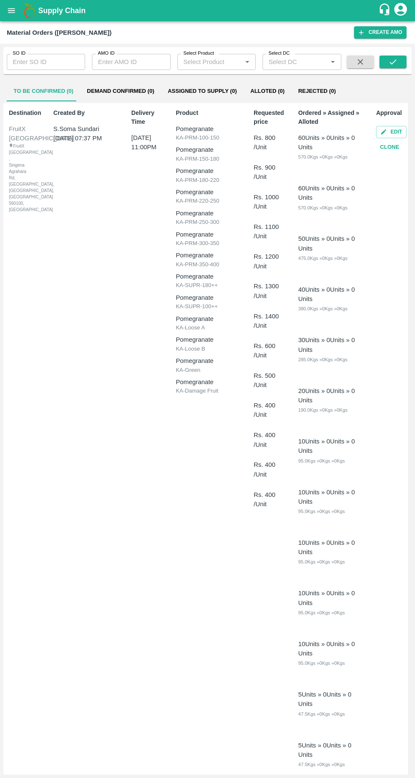
click at [48, 62] on input "SO ID" at bounding box center [46, 62] width 78 height 16
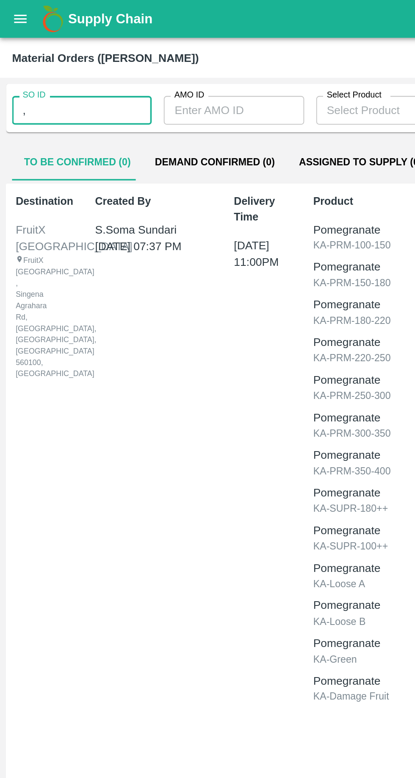
type input ","
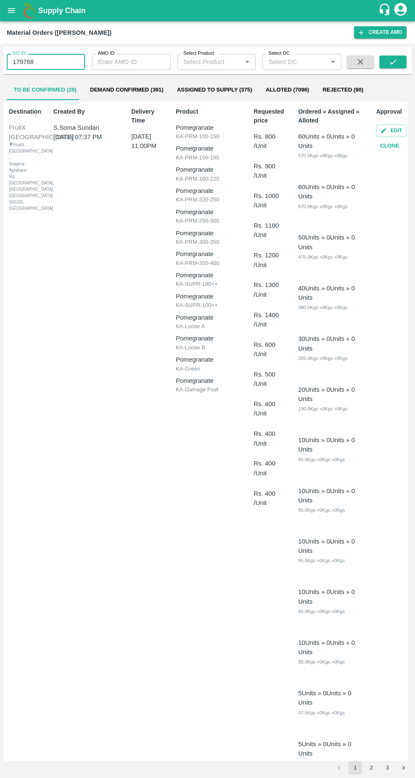
click at [392, 62] on icon "submit" at bounding box center [393, 61] width 9 height 9
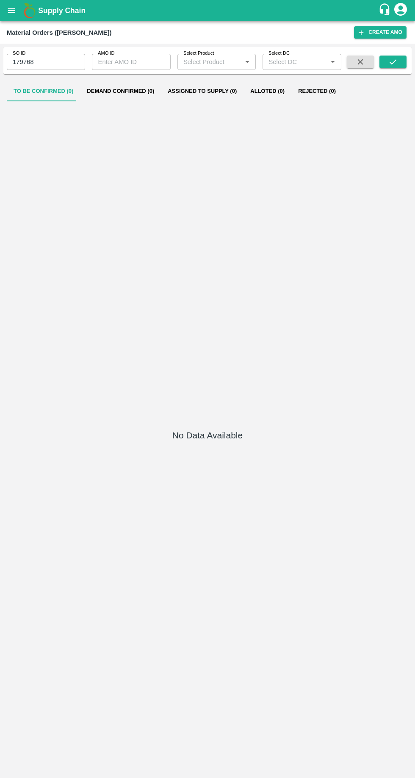
click at [72, 63] on input "179768" at bounding box center [46, 62] width 78 height 16
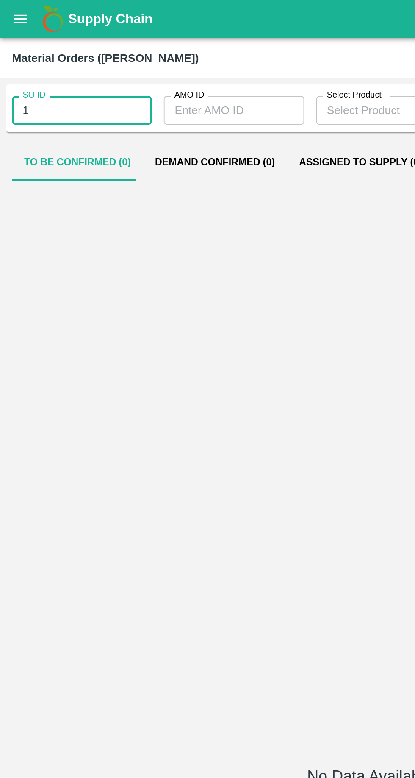
type input "1"
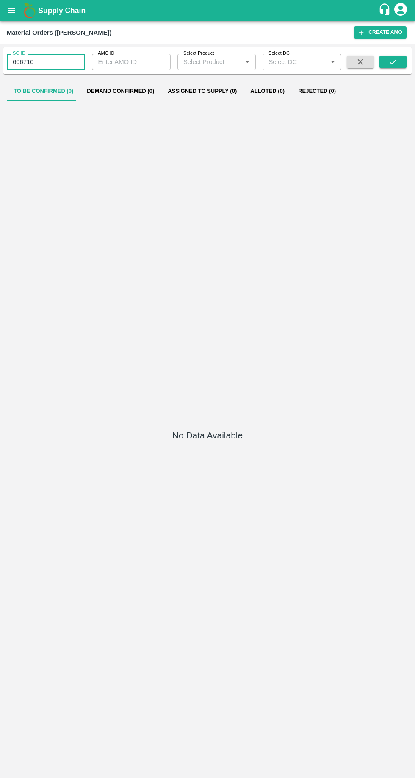
type input "606710"
click at [393, 62] on icon "submit" at bounding box center [393, 61] width 9 height 9
click at [113, 92] on button "Demand Confirmed (1)" at bounding box center [120, 91] width 81 height 20
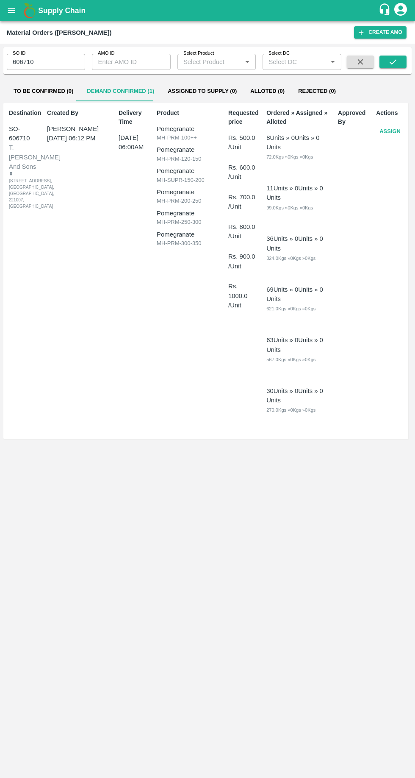
click at [384, 136] on button "Assign" at bounding box center [390, 131] width 28 height 15
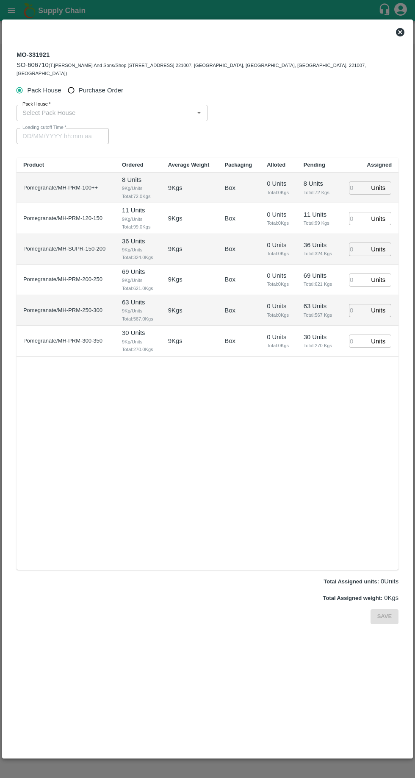
type input "[DATE] 06:00 AM"
click at [73, 83] on input "Purchase Order" at bounding box center [72, 91] width 16 height 16
radio input "true"
click at [54, 107] on input "PO   *" at bounding box center [197, 112] width 357 height 11
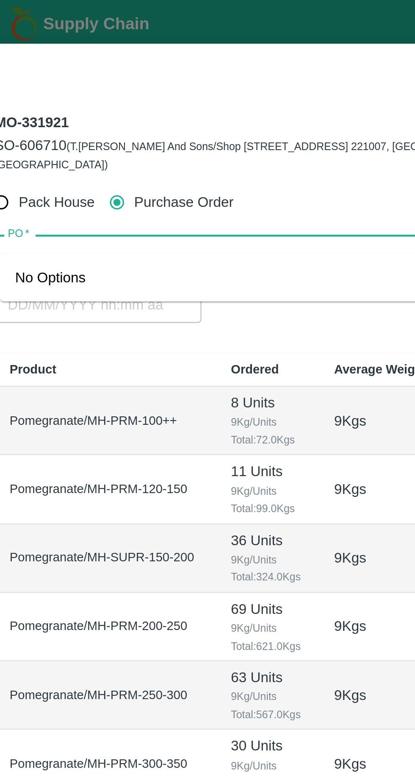
type input ","
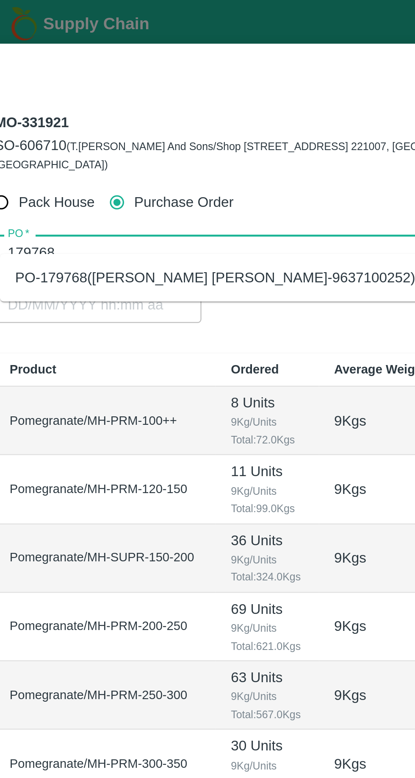
click at [59, 125] on div "PO-179768([PERSON_NAME] [PERSON_NAME]-9637100252)" at bounding box center [115, 123] width 179 height 9
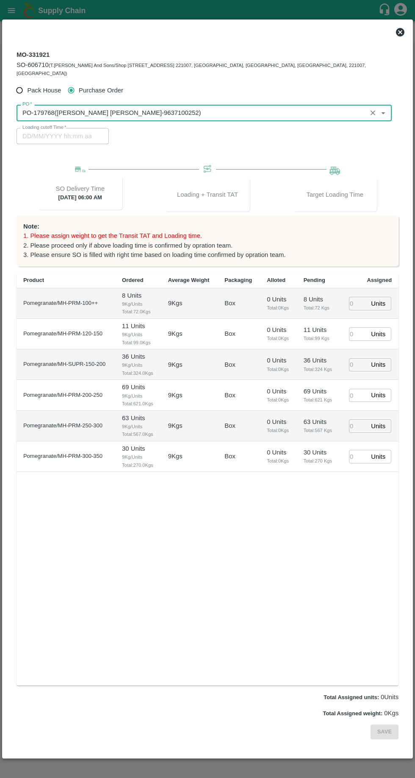
type input "PO-179768([PERSON_NAME] [PERSON_NAME]-9637100252)"
click at [377, 299] on p "Units" at bounding box center [378, 303] width 14 height 9
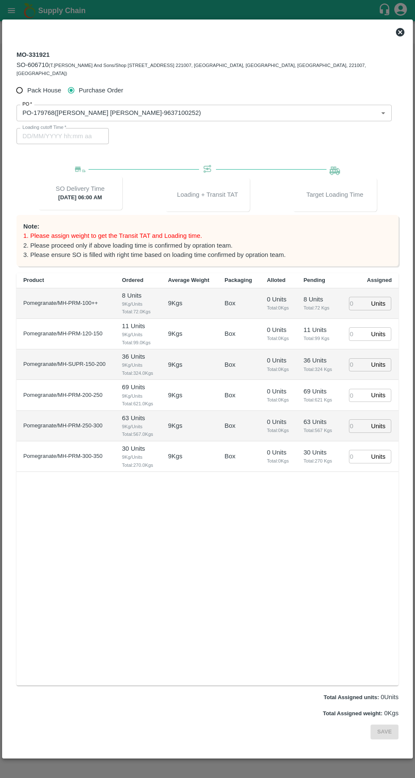
click at [357, 297] on input "number" at bounding box center [358, 303] width 19 height 13
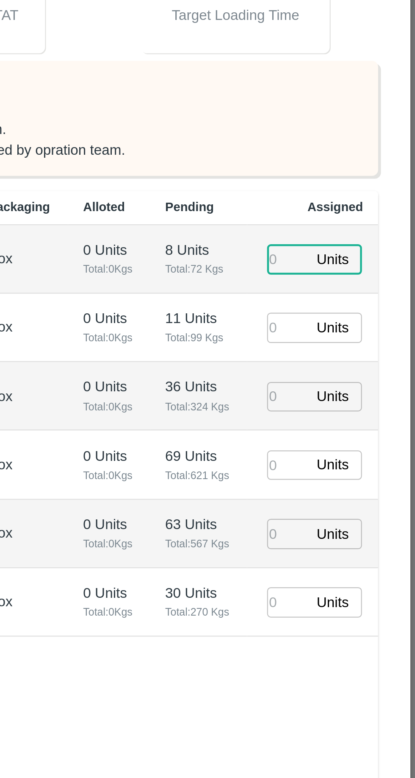
click at [360, 299] on input "number" at bounding box center [358, 303] width 19 height 13
type input "8"
click at [357, 328] on input "number" at bounding box center [358, 333] width 19 height 13
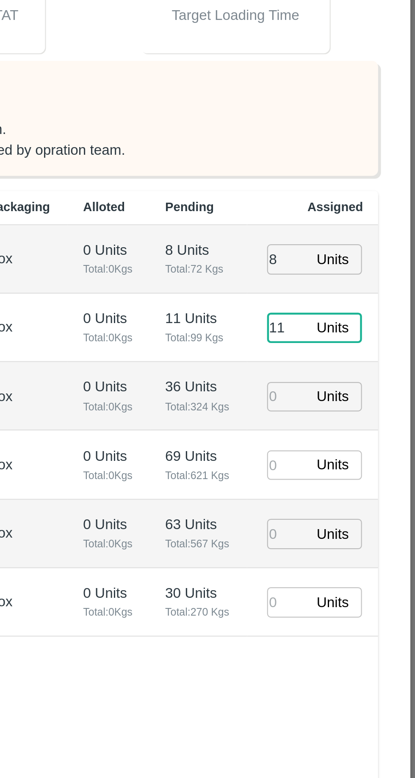
type input "11"
click at [356, 358] on input "number" at bounding box center [358, 364] width 19 height 13
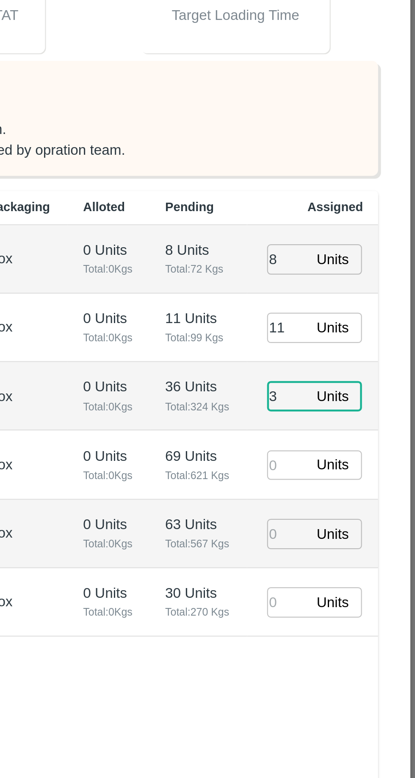
type input "36"
type input "[DATE] 01:22 PM"
type input "36"
click at [357, 389] on input "number" at bounding box center [358, 395] width 19 height 13
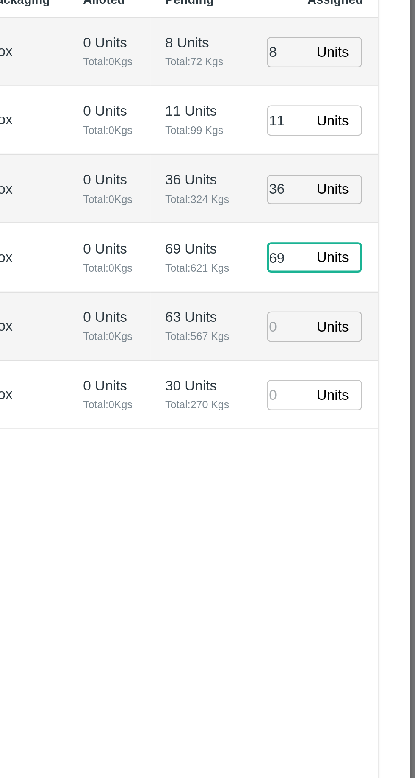
type input "69"
click at [358, 419] on input "number" at bounding box center [358, 425] width 19 height 13
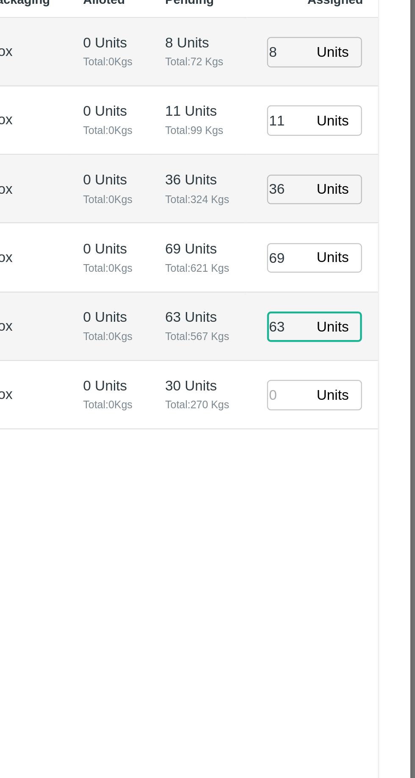
type input "63"
click at [358, 450] on input "number" at bounding box center [358, 456] width 19 height 13
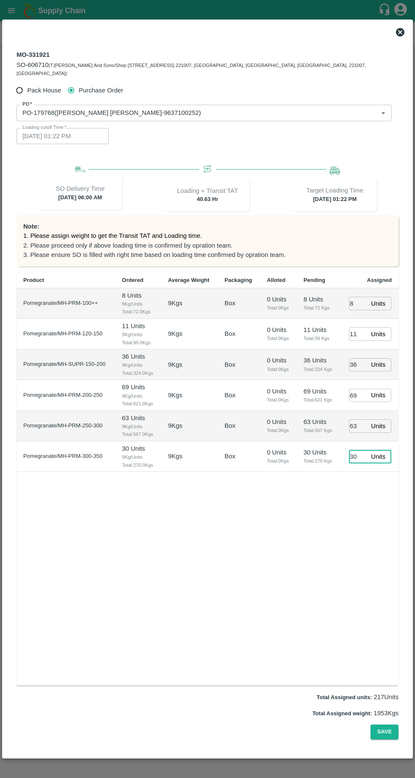
scroll to position [12, 0]
type input "30"
click at [385, 739] on button "Save" at bounding box center [385, 732] width 28 height 15
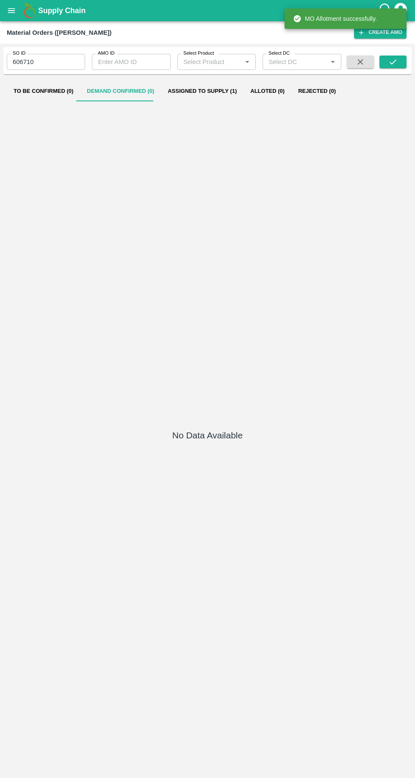
click at [193, 92] on button "Assigned to Supply (1)" at bounding box center [202, 91] width 83 height 20
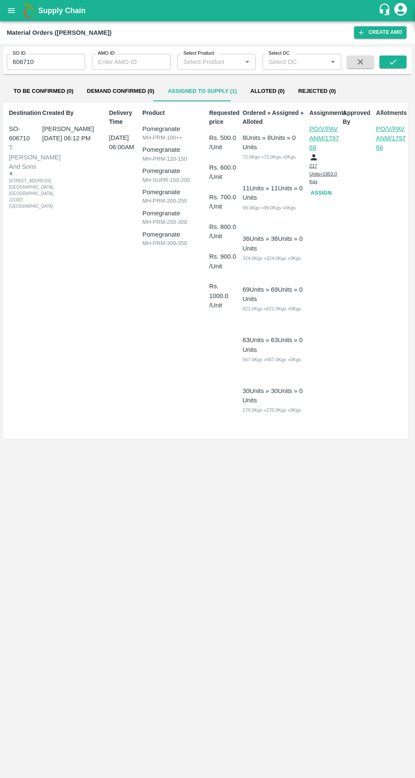
click at [11, 11] on icon "open drawer" at bounding box center [11, 10] width 7 height 5
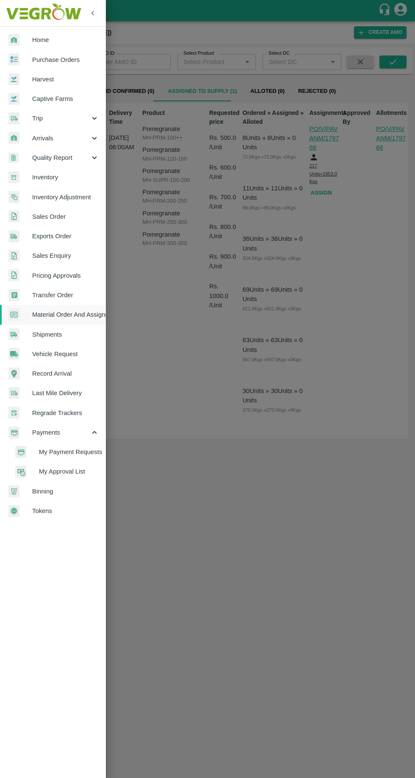
click at [50, 62] on span "Purchase Orders" at bounding box center [65, 59] width 67 height 9
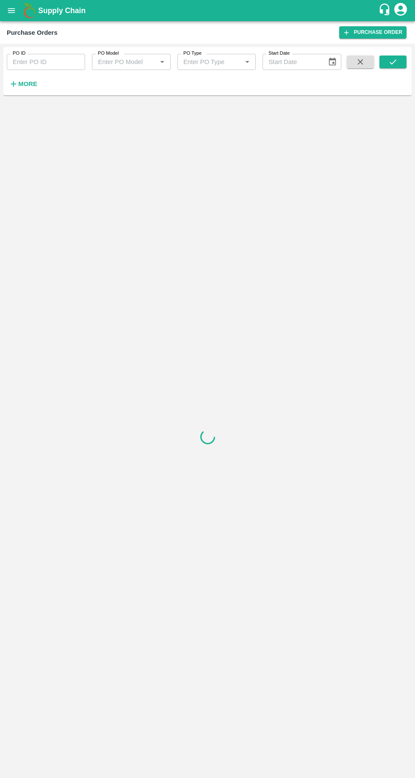
click at [14, 15] on button "open drawer" at bounding box center [12, 11] width 20 height 20
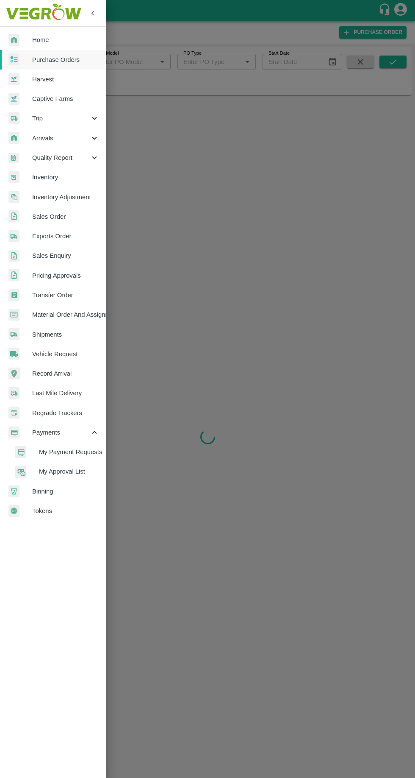
click at [275, 585] on div at bounding box center [207, 389] width 415 height 778
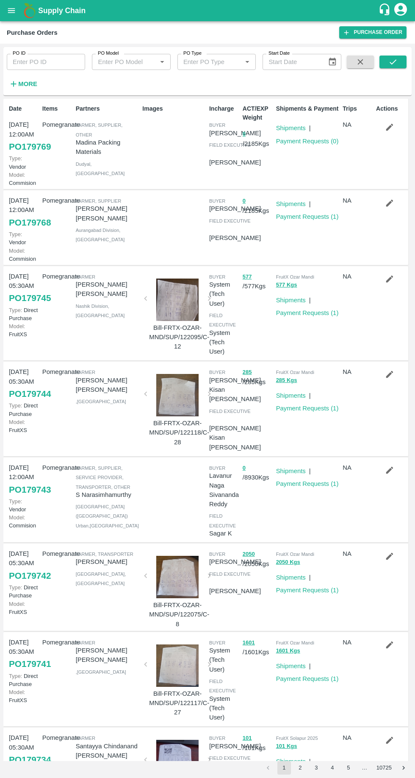
click at [284, 207] on link "Shipments" at bounding box center [291, 204] width 30 height 7
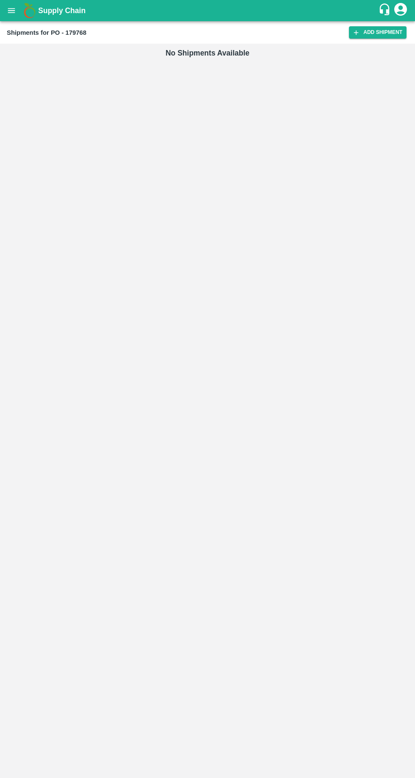
click at [358, 32] on icon at bounding box center [356, 32] width 5 height 5
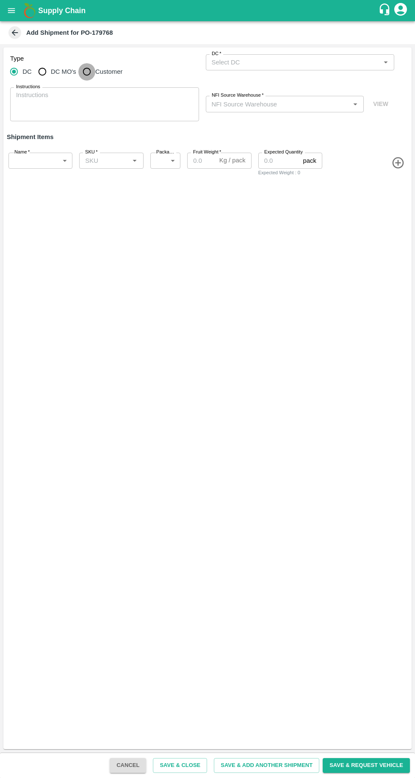
click at [84, 75] on input "Customer" at bounding box center [86, 71] width 17 height 17
radio input "true"
click at [229, 61] on input "Customer (Material Orders)   *" at bounding box center [294, 62] width 170 height 11
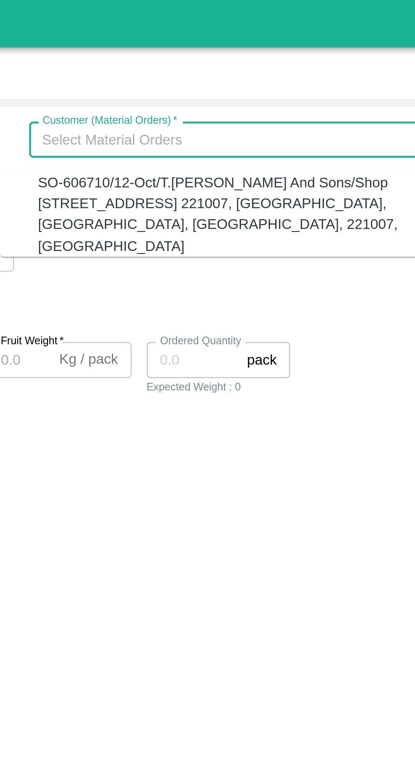
click at [243, 93] on div "SO-606710/12-Oct/T.Kishore Kapoor And Sons/Shop No B 27 , , Pahariya fruit mand…" at bounding box center [296, 96] width 172 height 38
type input "SO-606710/12-Oct/T.Kishore Kapoor And Sons/Shop No B 27 , , Pahariya fruit mand…"
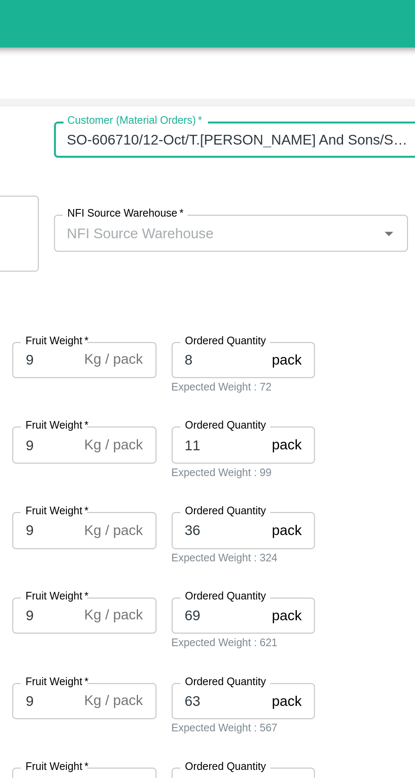
scroll to position [0, 310]
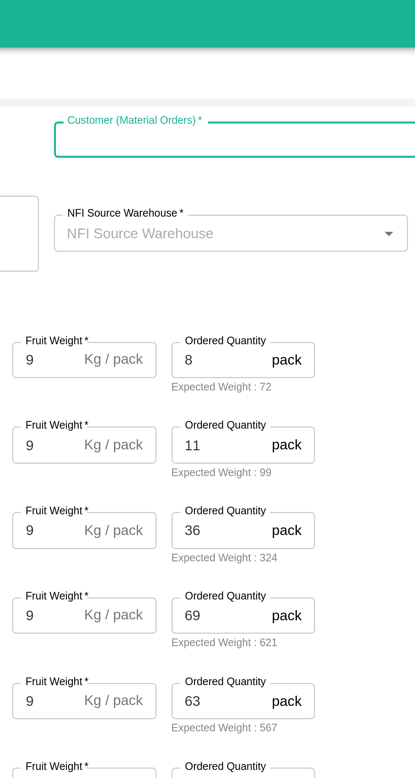
click at [234, 107] on input "NFI Source Warehouse   *" at bounding box center [278, 103] width 139 height 11
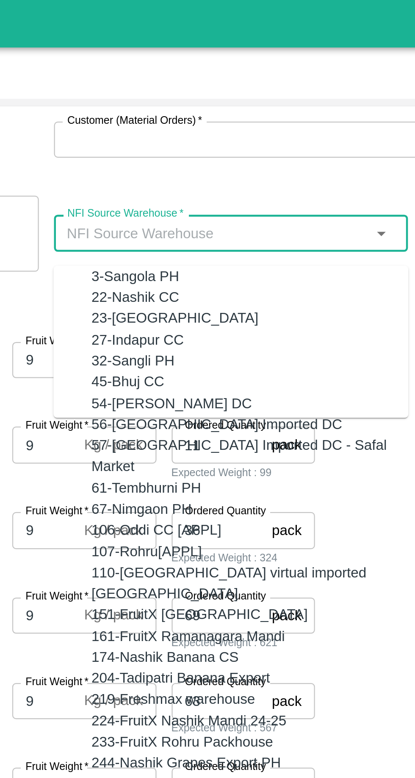
scroll to position [0, 0]
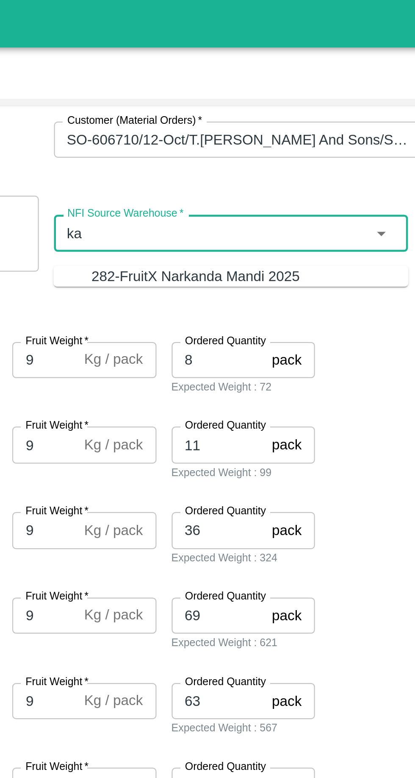
type input "k"
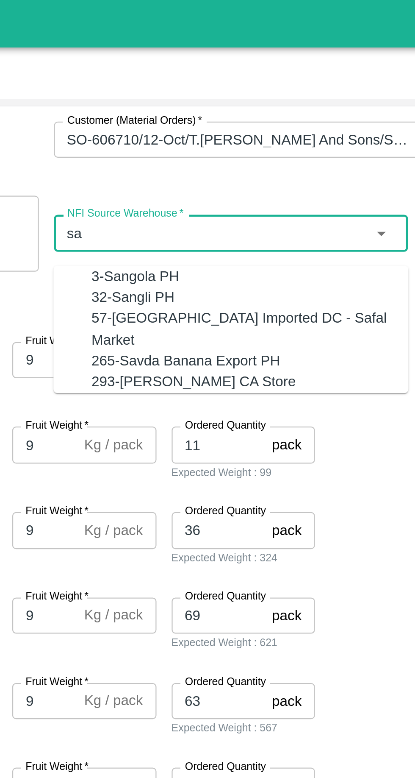
type input "s"
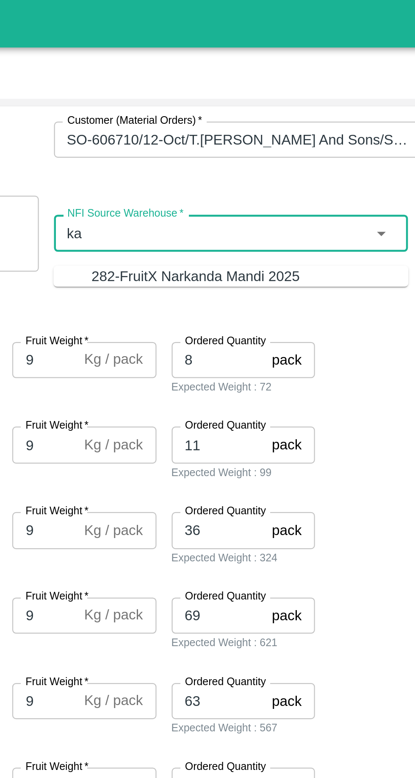
type input "k"
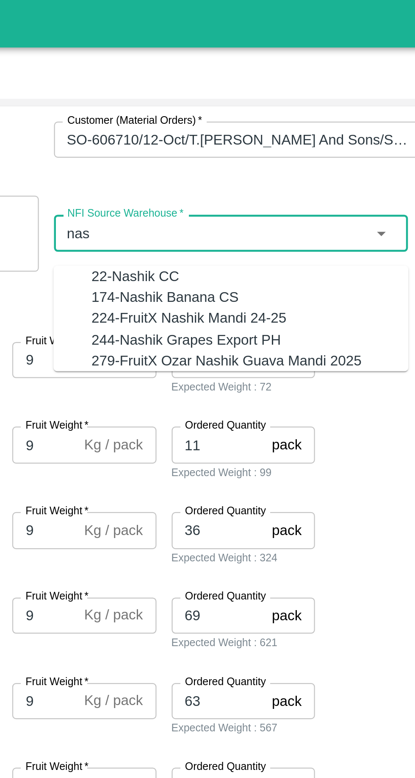
click at [226, 121] on div "22-Nashik CC" at bounding box center [242, 123] width 39 height 9
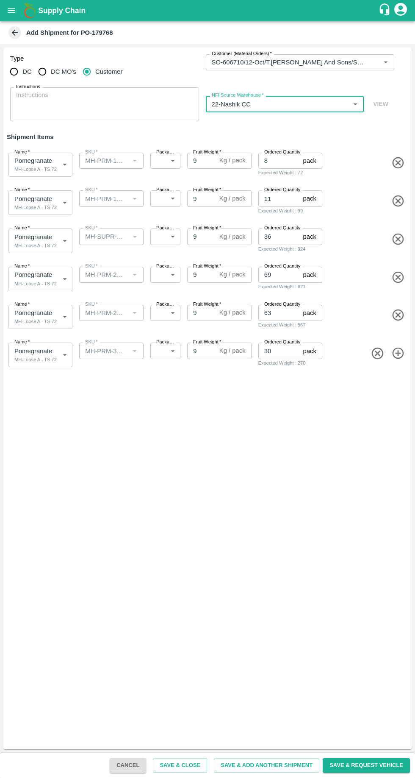
type input "22-Nashik CC"
click at [42, 161] on body "Supply Chain Add Shipment for PO-179768 Type DC DC MO's Customer Customer (Mate…" at bounding box center [207, 389] width 415 height 778
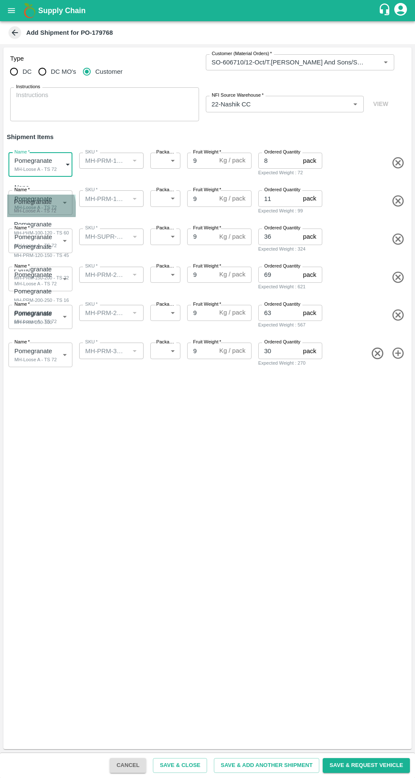
click at [29, 208] on div "MH-Loose A - TS 72" at bounding box center [35, 211] width 42 height 8
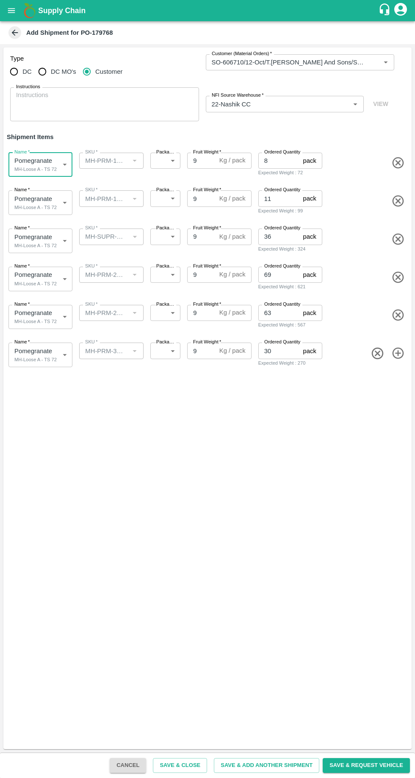
click at [31, 208] on body "Supply Chain Add Shipment for PO-179768 Type DC DC MO's Customer Customer (Mate…" at bounding box center [207, 389] width 415 height 778
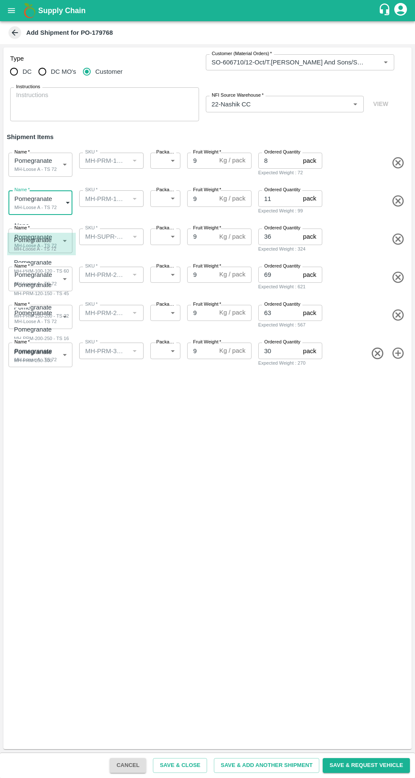
click at [36, 272] on div "MH-PRM-100-120 - TS 60" at bounding box center [41, 271] width 55 height 8
type input "2100984"
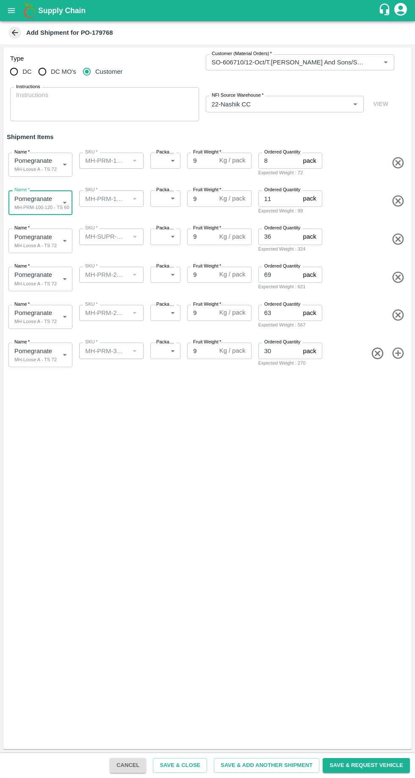
click at [37, 244] on body "Supply Chain Add Shipment for PO-179768 Type DC DC MO's Customer Customer (Mate…" at bounding box center [207, 389] width 415 height 778
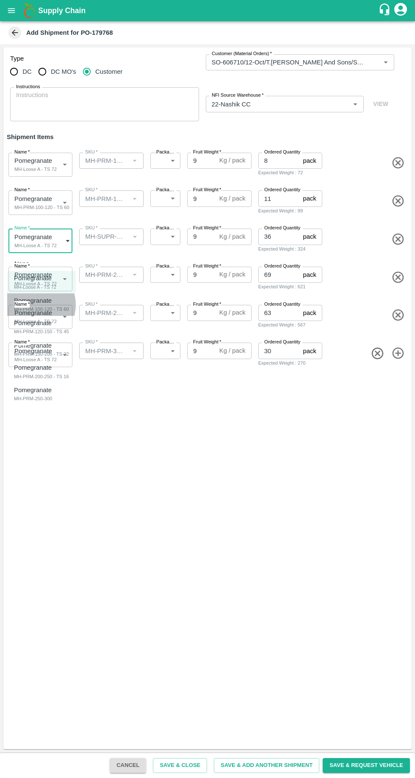
click at [33, 304] on p "Pomegranate" at bounding box center [39, 300] width 51 height 9
type input "2100984"
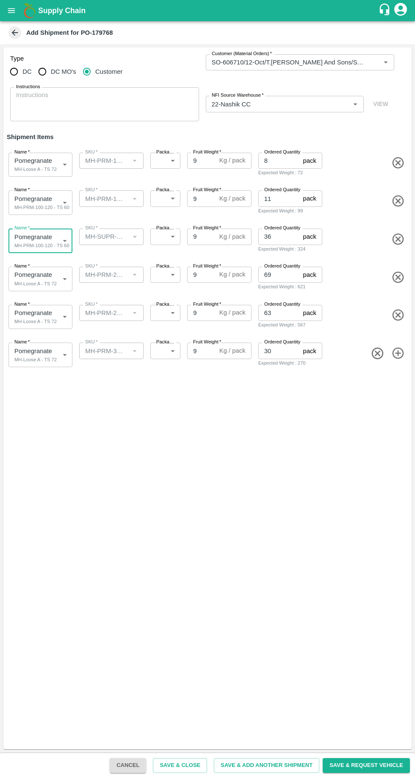
click at [163, 160] on body "Supply Chain Add Shipment for PO-179768 Type DC DC MO's Customer Customer (Mate…" at bounding box center [207, 389] width 415 height 778
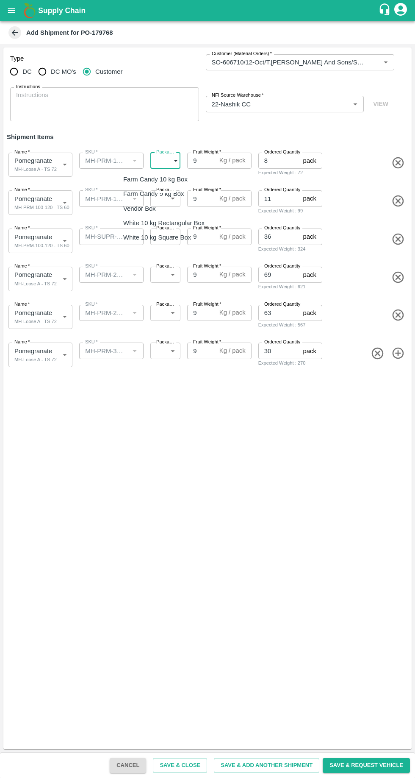
click at [138, 211] on p "Vendor Box" at bounding box center [139, 208] width 33 height 9
type input "276"
click at [36, 206] on body "Supply Chain Add Shipment for PO-179768 Type DC DC MO's Customer Customer (Mate…" at bounding box center [207, 389] width 415 height 778
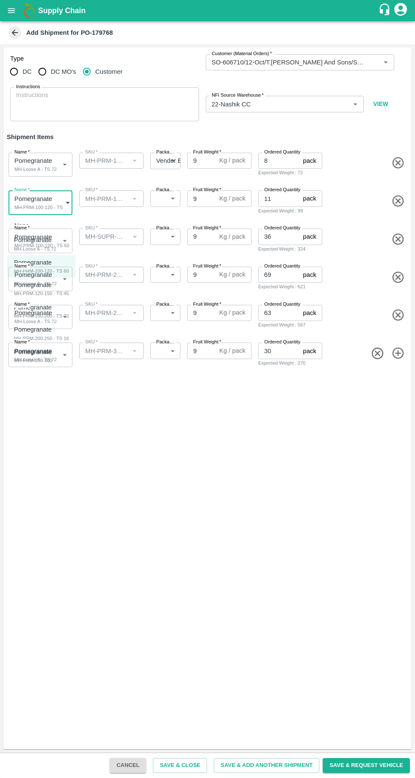
click at [38, 275] on div "MH-PRM-100-120 - TS 60" at bounding box center [41, 271] width 55 height 8
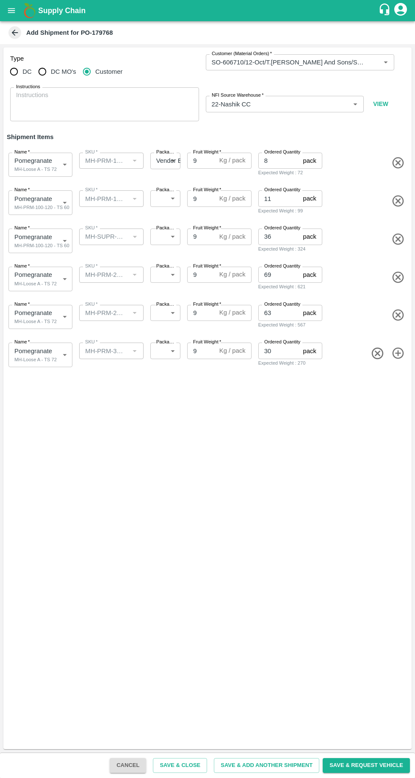
click at [130, 201] on div at bounding box center [134, 198] width 10 height 11
click at [40, 280] on body "Supply Chain Add Shipment for PO-179768 Type DC DC MO's Customer Customer (Mate…" at bounding box center [207, 389] width 415 height 778
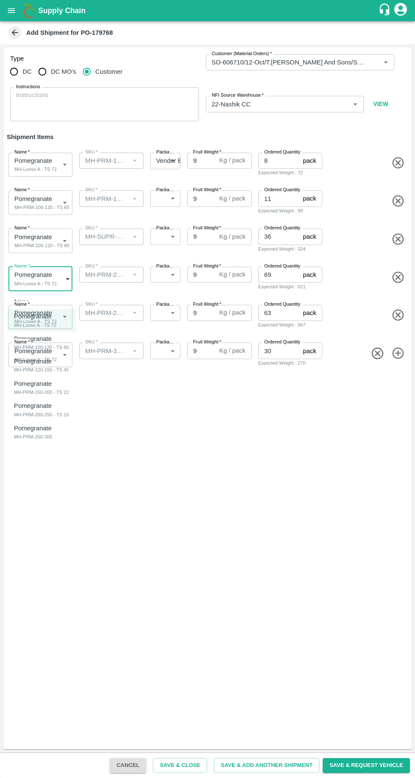
click at [30, 415] on div "MH-PRM-200-250 - TS 16" at bounding box center [41, 415] width 55 height 8
type input "2100987"
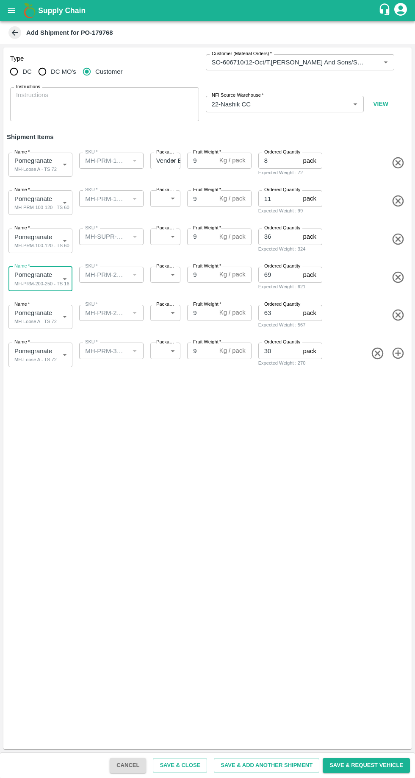
click at [38, 312] on body "Supply Chain Add Shipment for PO-179768 Type DC DC MO's Customer Customer (Mate…" at bounding box center [207, 389] width 415 height 778
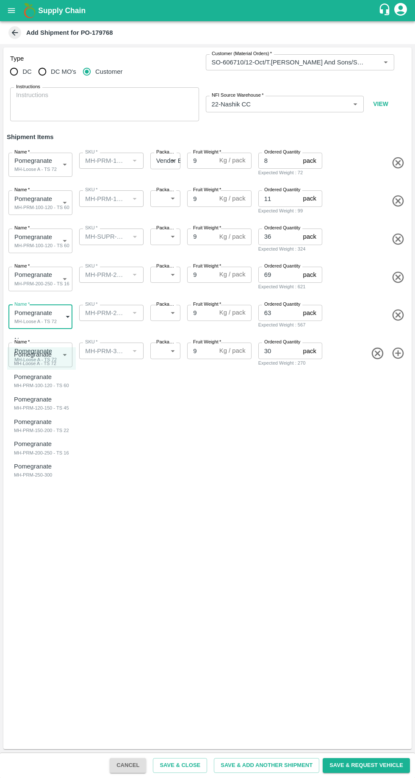
click at [250, 576] on div at bounding box center [207, 389] width 415 height 778
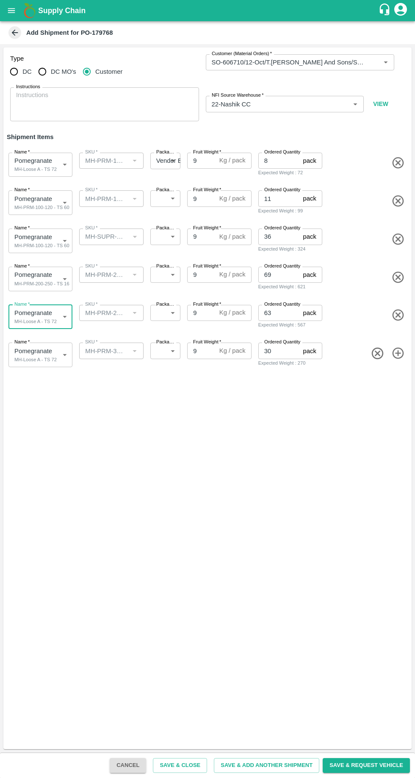
click at [50, 204] on body "Supply Chain Add Shipment for PO-179768 Type DC DC MO's Customer Customer (Mate…" at bounding box center [207, 389] width 415 height 778
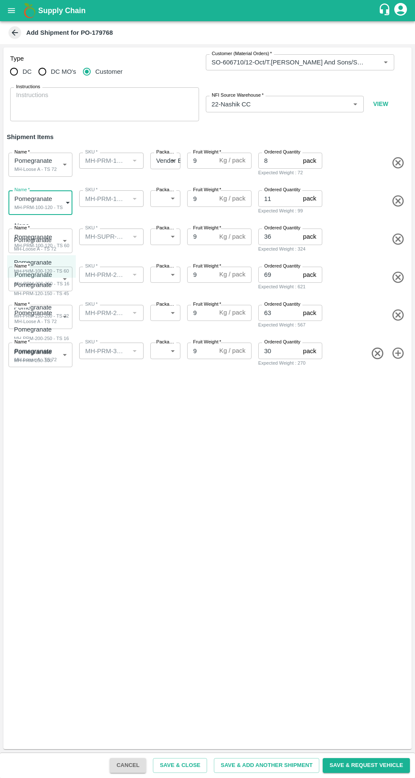
click at [36, 293] on div "MH-PRM-120-150 - TS 45" at bounding box center [41, 294] width 55 height 8
type input "2100985"
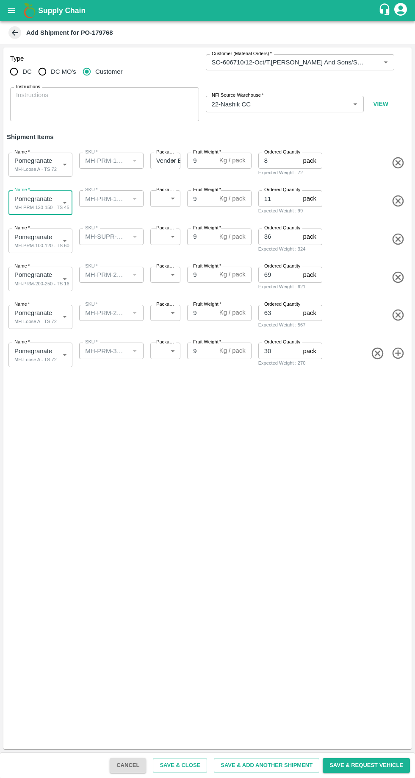
click at [37, 245] on body "Supply Chain Add Shipment for PO-179768 Type DC DC MO's Customer Customer (Mate…" at bounding box center [207, 389] width 415 height 778
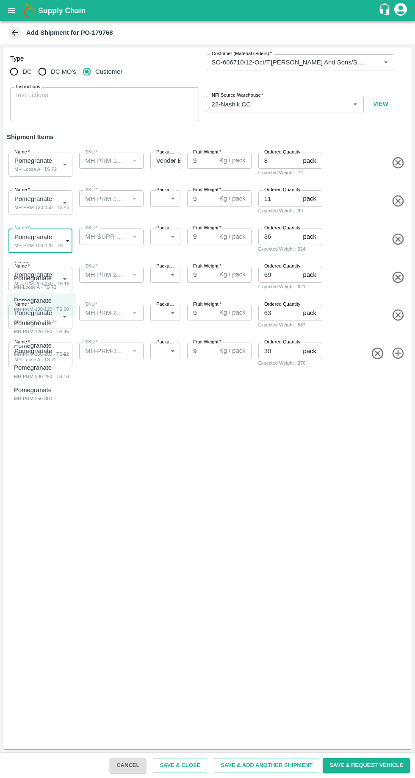
click at [224, 499] on div at bounding box center [207, 389] width 415 height 778
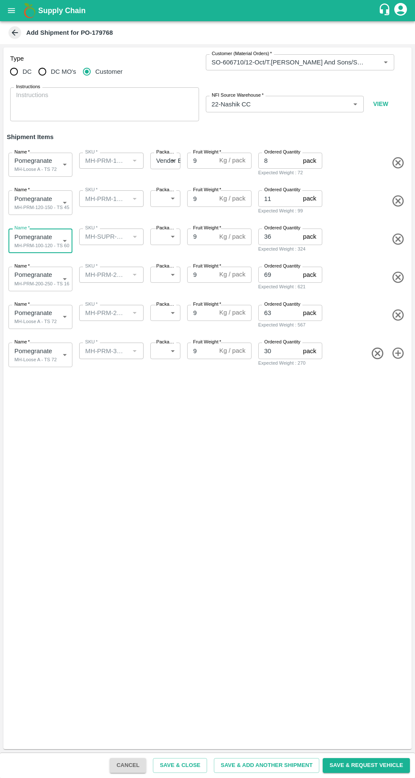
click at [116, 244] on div "SKU   *" at bounding box center [111, 237] width 64 height 16
click at [156, 192] on label "Packaging   *" at bounding box center [166, 190] width 20 height 7
click at [167, 198] on body "Supply Chain Add Shipment for PO-179768 Type DC DC MO's Customer Customer (Mate…" at bounding box center [207, 389] width 415 height 778
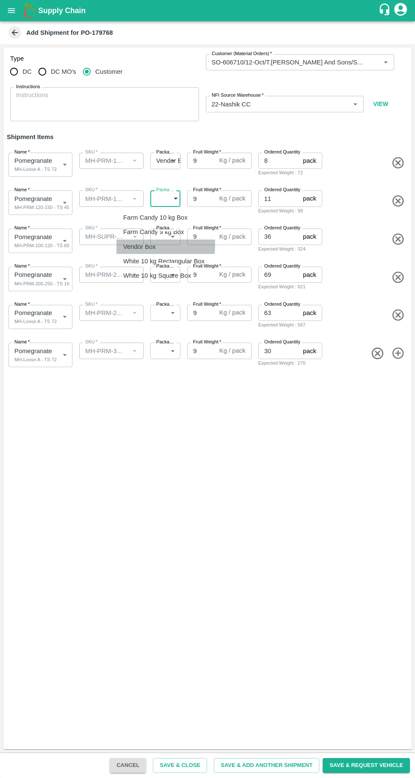
click at [134, 244] on p "Vendor Box" at bounding box center [139, 246] width 33 height 9
type input "276"
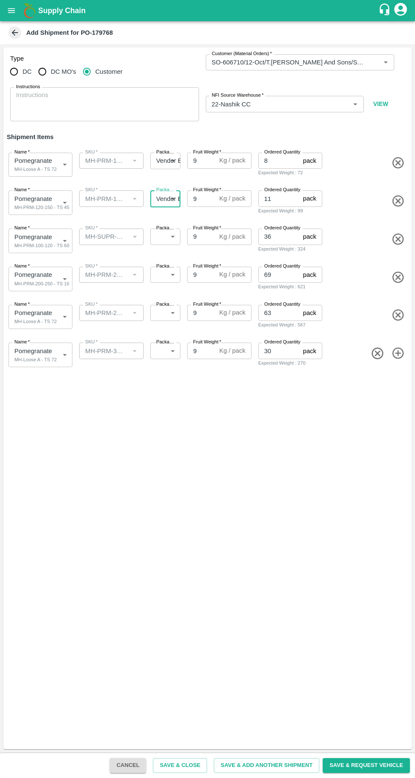
click at [159, 237] on body "Supply Chain Add Shipment for PO-179768 Type DC DC MO's Customer Customer (Mate…" at bounding box center [207, 389] width 415 height 778
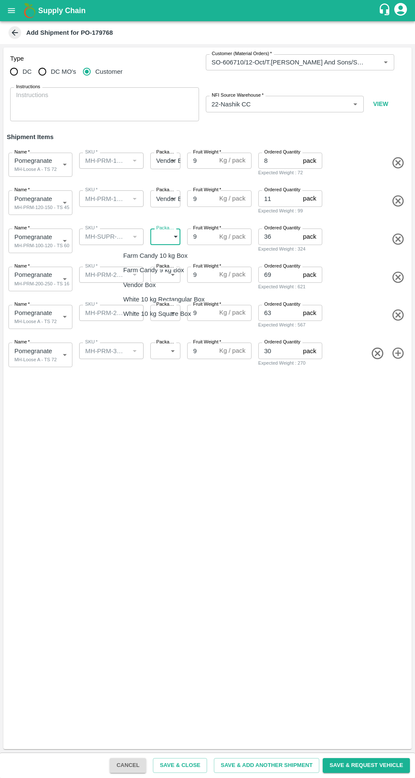
click at [130, 287] on p "Vendor Box" at bounding box center [139, 284] width 33 height 9
type input "276"
click at [160, 278] on body "Supply Chain Add Shipment for PO-179768 Type DC DC MO's Customer Customer (Mate…" at bounding box center [207, 389] width 415 height 778
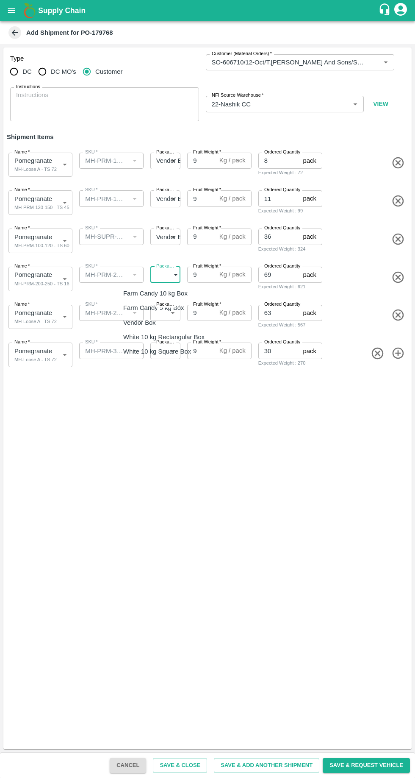
click at [136, 321] on p "Vendor Box" at bounding box center [139, 322] width 33 height 9
type input "276"
click at [159, 314] on body "Supply Chain Add Shipment for PO-179768 Type DC DC MO's Customer Customer (Mate…" at bounding box center [207, 389] width 415 height 778
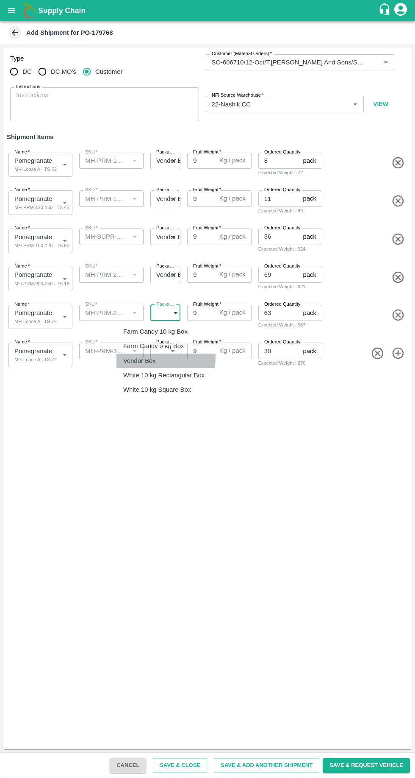
click at [137, 357] on p "Vendor Box" at bounding box center [139, 360] width 33 height 9
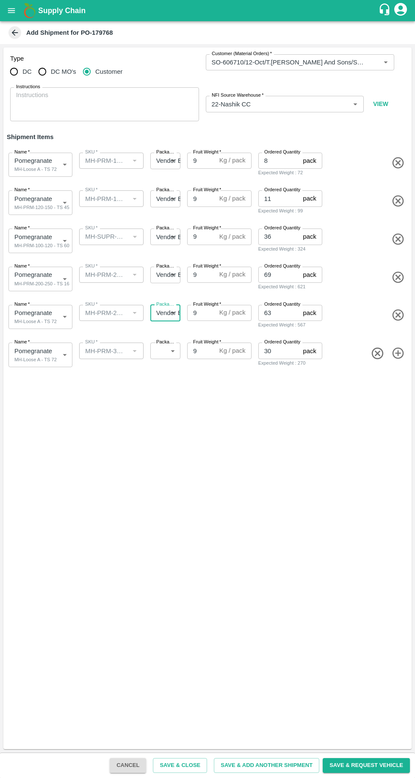
type input "276"
click at [162, 348] on body "Supply Chain Add Shipment for PO-179768 Type DC DC MO's Customer Customer (Mate…" at bounding box center [207, 389] width 415 height 778
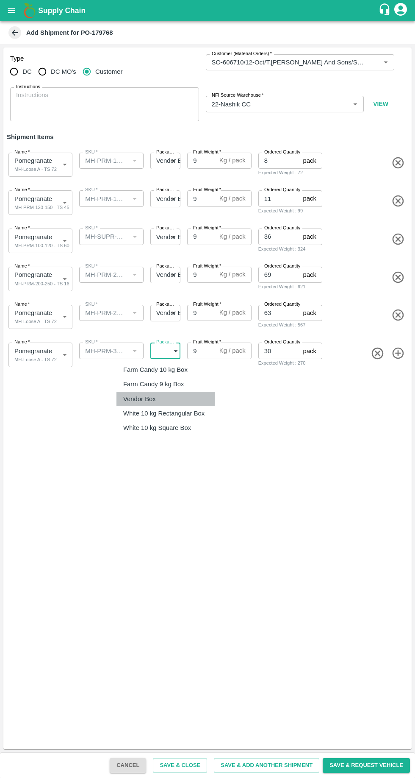
click at [139, 398] on p "Vendor Box" at bounding box center [139, 398] width 33 height 9
type input "276"
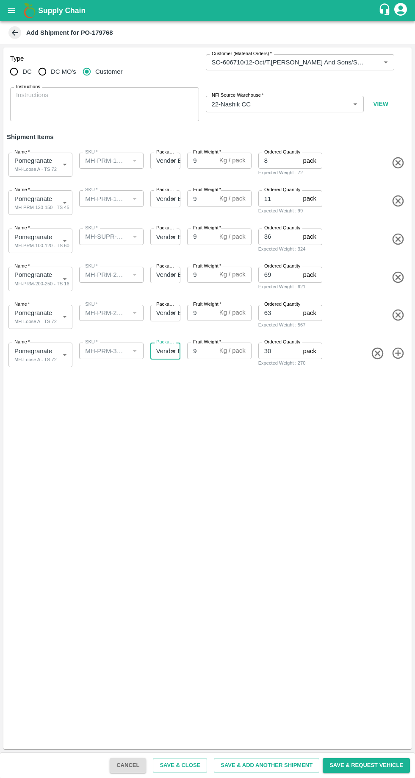
click at [35, 360] on body "Supply Chain Add Shipment for PO-179768 Type DC DC MO's Customer Customer (Mate…" at bounding box center [207, 389] width 415 height 778
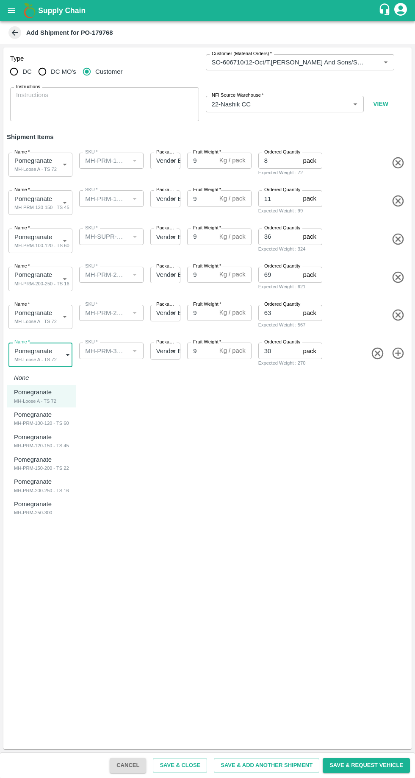
click at [29, 509] on div "MH-PRM-250-300" at bounding box center [35, 513] width 42 height 8
type input "2100988"
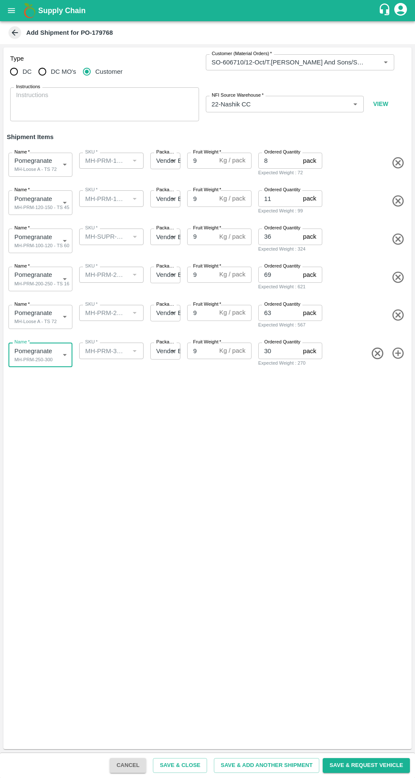
click at [34, 318] on body "Supply Chain Add Shipment for PO-179768 Type DC DC MO's Customer Customer (Mate…" at bounding box center [207, 389] width 415 height 778
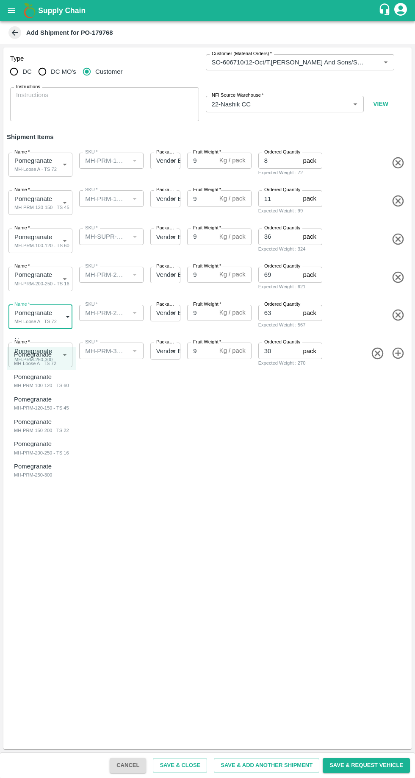
click at [34, 475] on div "MH-PRM-250-300" at bounding box center [35, 475] width 42 height 8
type input "2100988"
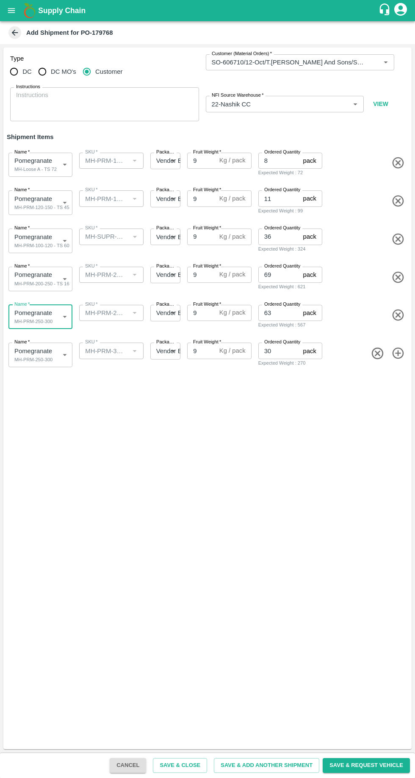
click at [374, 354] on icon "button" at bounding box center [378, 353] width 14 height 14
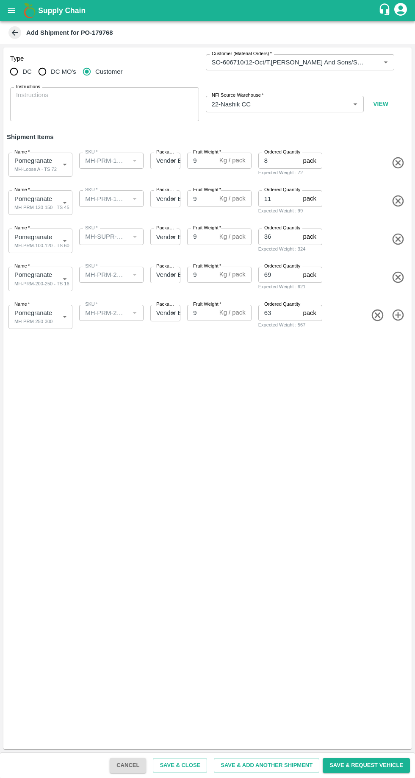
click at [401, 315] on icon "button" at bounding box center [398, 314] width 11 height 11
click at [54, 354] on body "Supply Chain Add Shipment for PO-179768 Type DC DC MO's Customer Customer (Mate…" at bounding box center [207, 389] width 415 height 778
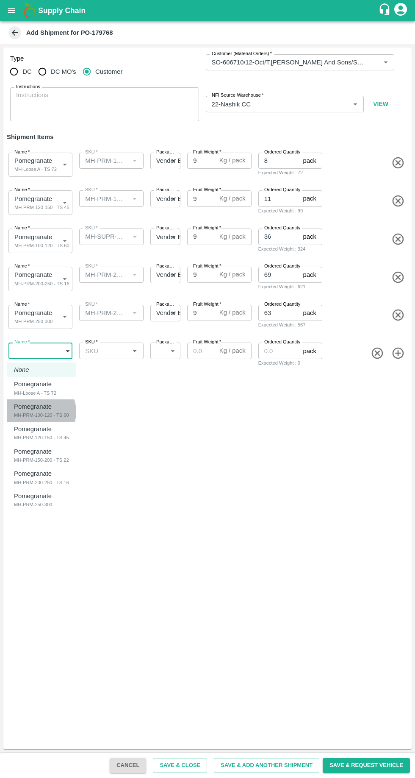
click at [37, 411] on div "MH-PRM-100-120 - TS 60" at bounding box center [41, 415] width 55 height 8
type input "2100984"
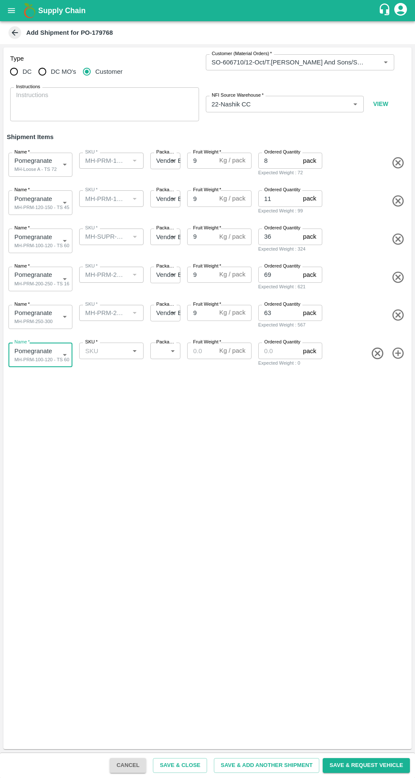
click at [102, 351] on input "SKU   *" at bounding box center [104, 350] width 45 height 11
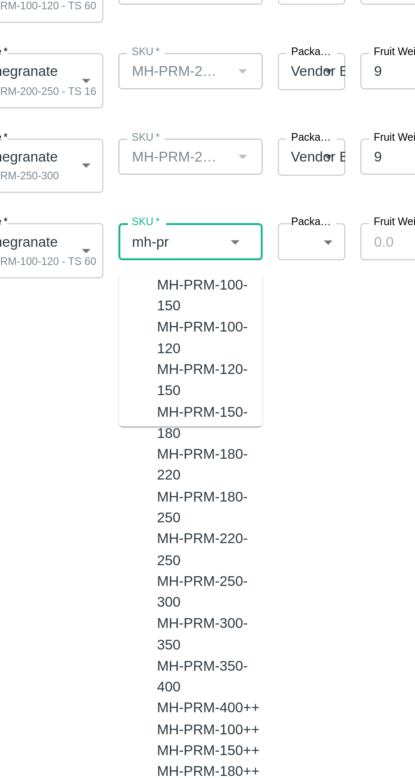
click at [98, 397] on div "MH-PRM-100-120" at bounding box center [120, 393] width 47 height 19
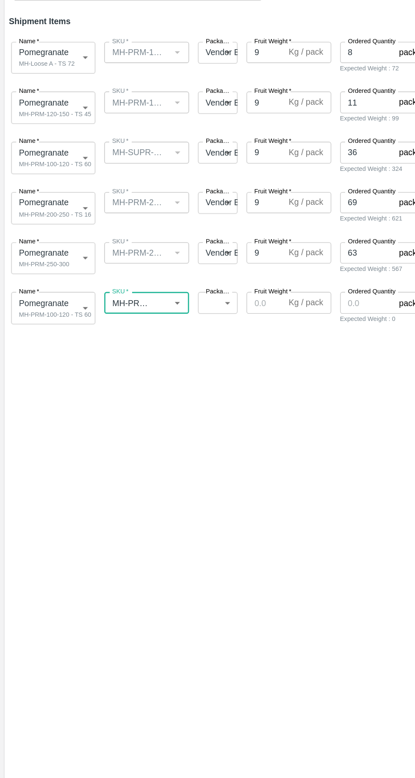
type input "MH-PRM-100-120"
click at [165, 349] on body "Supply Chain Add Shipment for PO-179768 Type DC DC MO's Customer Customer (Mate…" at bounding box center [207, 389] width 415 height 778
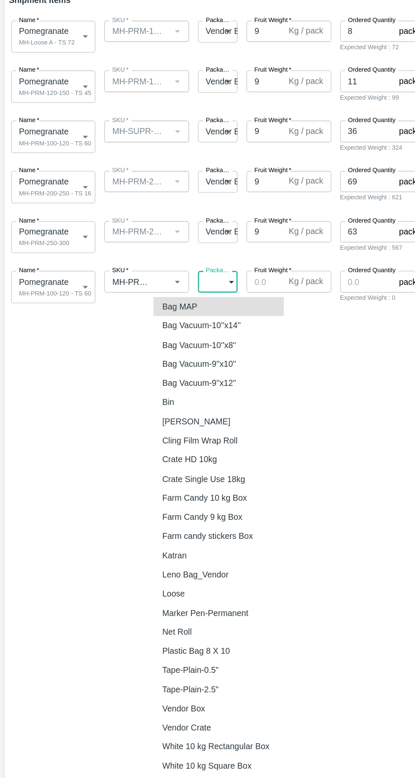
click at [150, 677] on p "Vendor Box" at bounding box center [139, 674] width 33 height 9
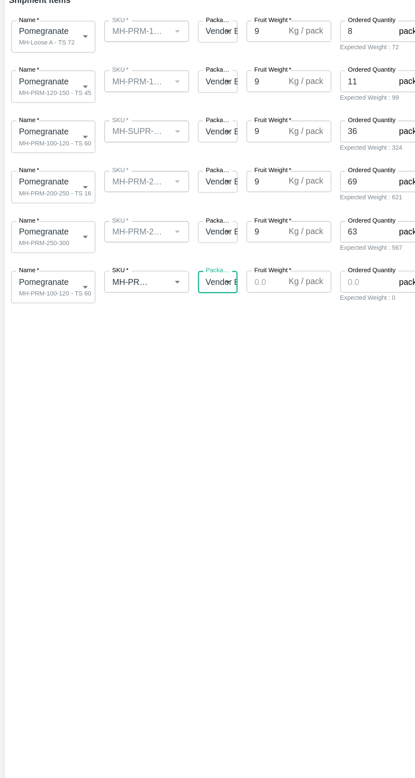
type input "276"
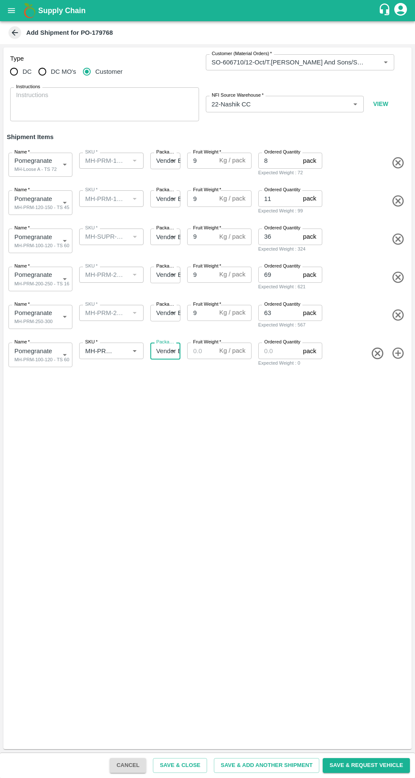
click at [197, 348] on input "Fruit Weight   *" at bounding box center [201, 351] width 28 height 16
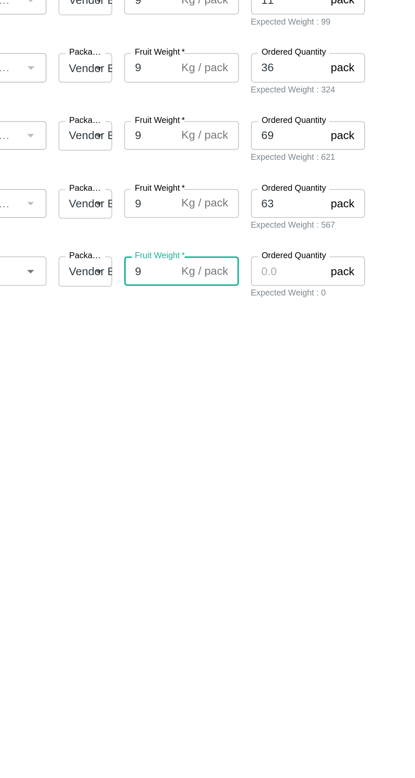
type input "9"
click at [204, 313] on input "9" at bounding box center [201, 313] width 28 height 16
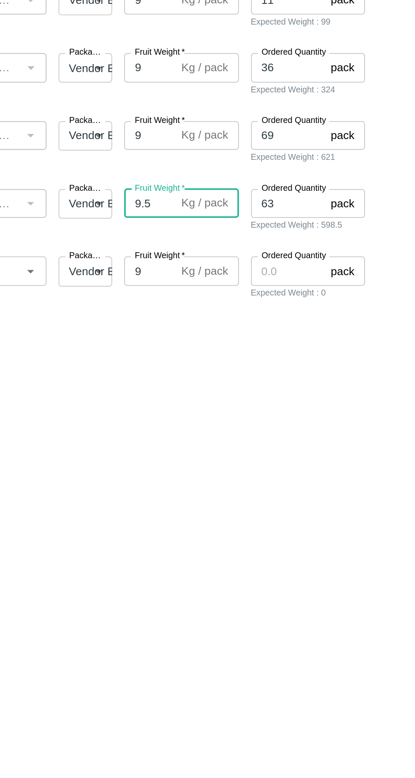
type input "9.5"
click at [202, 271] on input "9" at bounding box center [201, 275] width 28 height 16
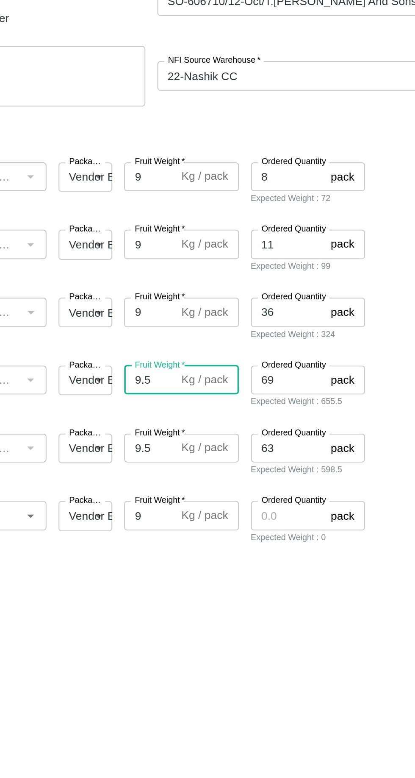
type input "9.5"
click at [206, 161] on input "9" at bounding box center [201, 161] width 28 height 16
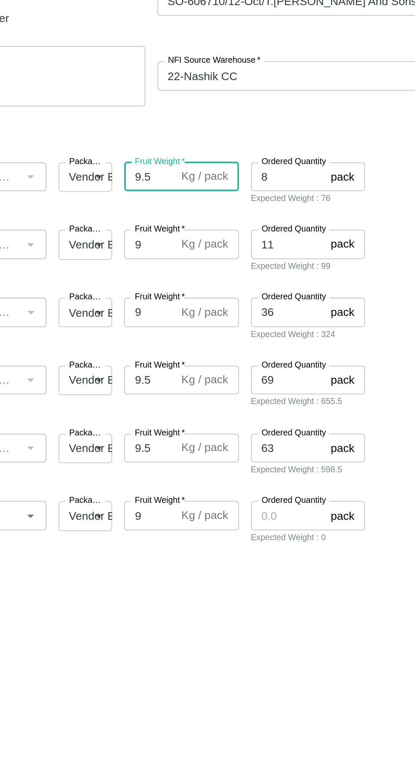
type input "9.5"
click at [205, 199] on input "9" at bounding box center [201, 198] width 28 height 16
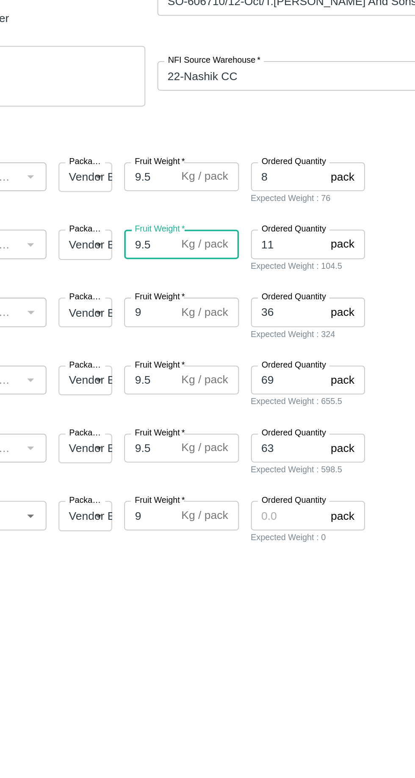
type input "9.5"
click at [204, 228] on label "Fruit Weight   *" at bounding box center [207, 228] width 28 height 7
click at [204, 229] on input "9" at bounding box center [201, 237] width 28 height 16
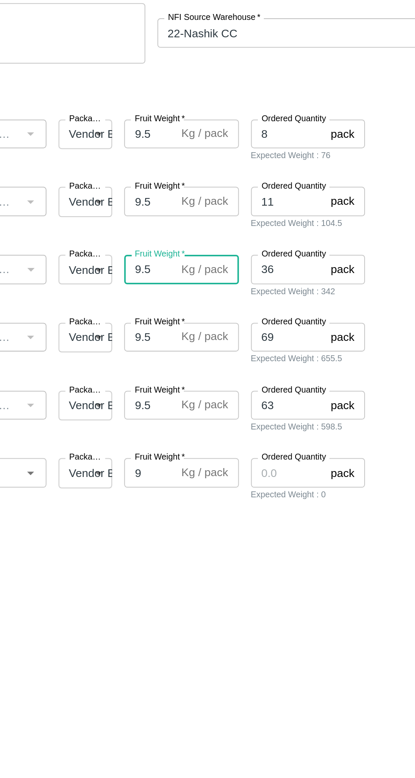
type input "9.5"
click at [205, 342] on label "Fruit Weight   *" at bounding box center [207, 342] width 28 height 7
click at [205, 343] on input "9" at bounding box center [201, 351] width 28 height 16
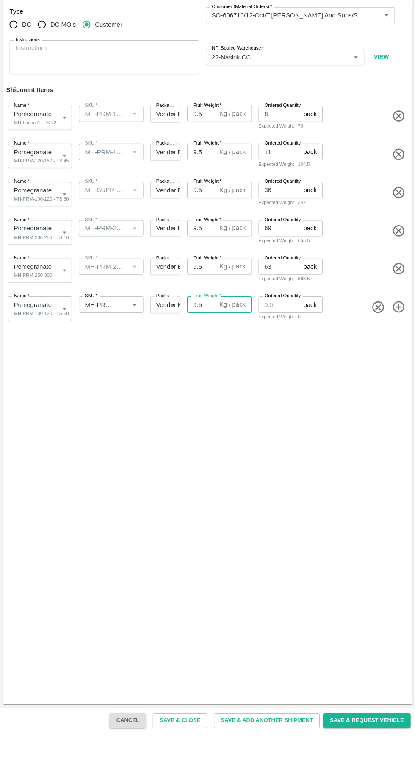
type input "9.5"
click at [289, 351] on input "Ordered Quantity" at bounding box center [280, 351] width 42 height 16
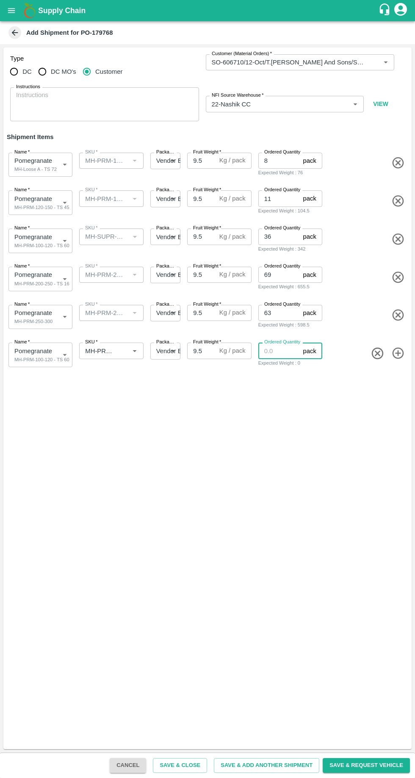
click at [378, 355] on icon "button" at bounding box center [378, 353] width 14 height 14
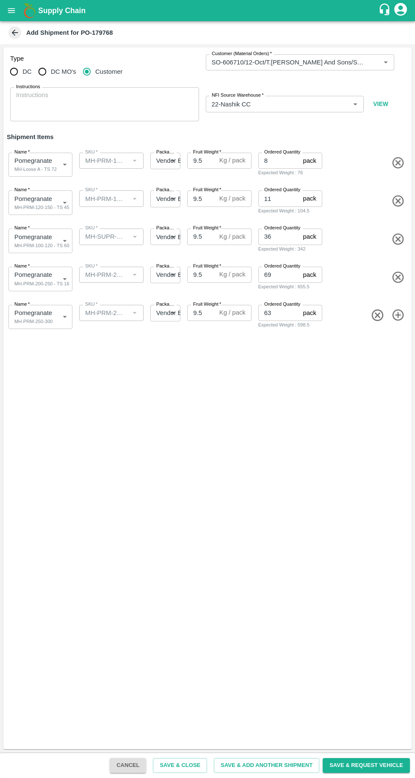
click at [396, 318] on icon "button" at bounding box center [399, 315] width 14 height 14
click at [394, 279] on icon "button" at bounding box center [398, 276] width 11 height 11
type input "2100988"
type input "MH-PRM-250-300"
type input "63"
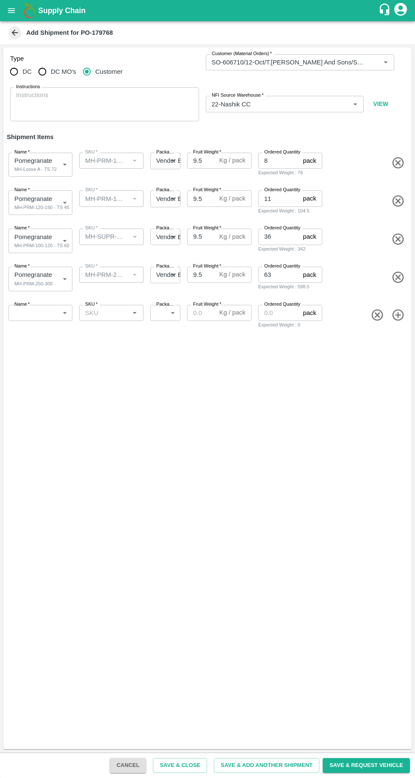
click at [375, 315] on icon "button" at bounding box center [378, 315] width 14 height 14
click at [372, 278] on icon "button" at bounding box center [377, 276] width 11 height 11
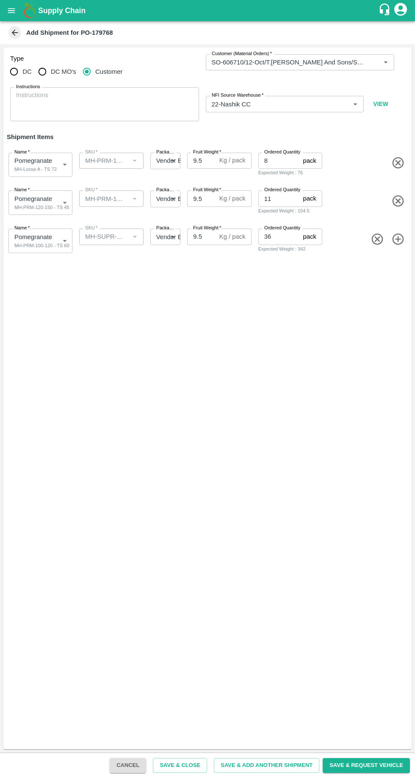
click at [374, 244] on icon "button" at bounding box center [378, 239] width 14 height 14
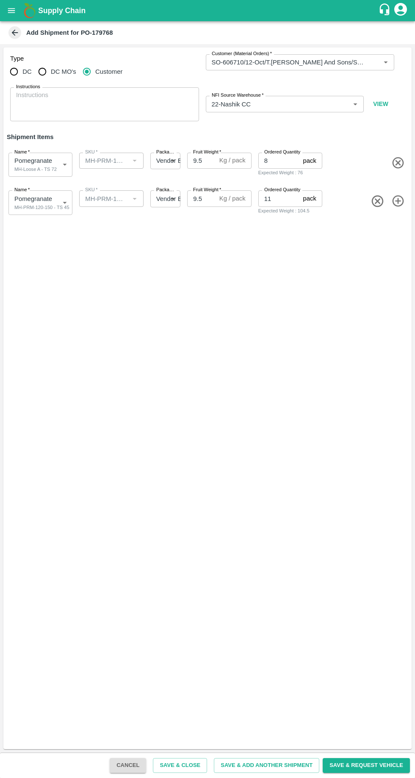
click at [377, 201] on icon "button" at bounding box center [377, 200] width 11 height 11
click at [395, 163] on icon "button" at bounding box center [399, 163] width 14 height 14
click at [42, 195] on body "Supply Chain Add Shipment for PO-179768 Type DC DC MO's Customer Customer (Mate…" at bounding box center [207, 389] width 415 height 778
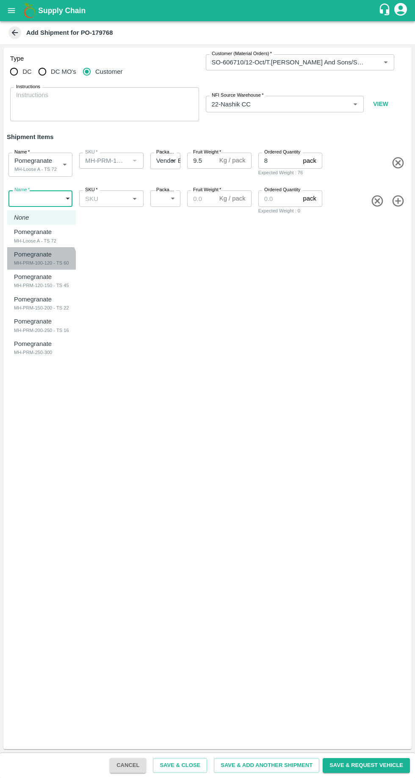
click at [34, 265] on div "MH-PRM-100-120 - TS 60" at bounding box center [41, 263] width 55 height 8
type input "2100984"
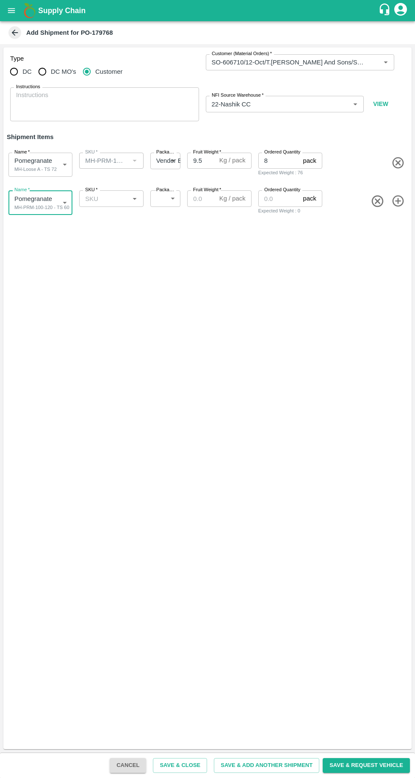
click at [110, 198] on input "SKU   *" at bounding box center [104, 198] width 45 height 11
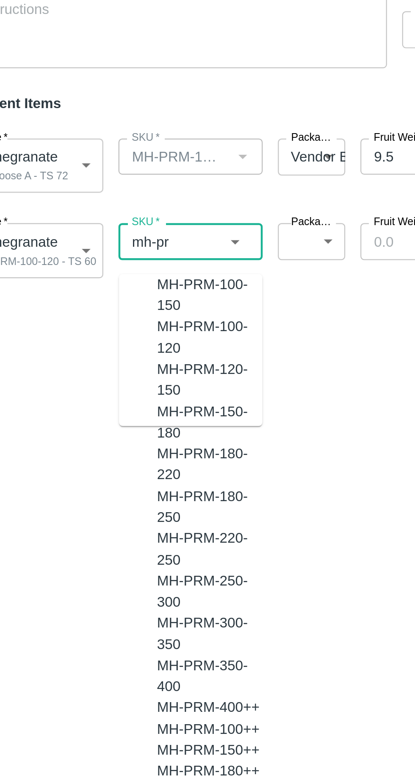
click at [100, 243] on div "MH-PRM-100-120" at bounding box center [120, 241] width 47 height 19
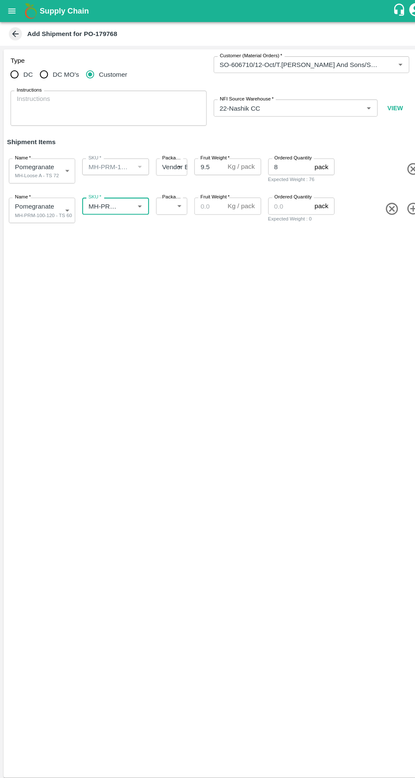
type input "MH-PRM-100-120"
click at [163, 192] on label "Packaging   *" at bounding box center [166, 190] width 20 height 7
click at [174, 204] on body "Supply Chain Add Shipment for PO-179768 Type DC DC MO's Customer Customer (Mate…" at bounding box center [207, 389] width 415 height 778
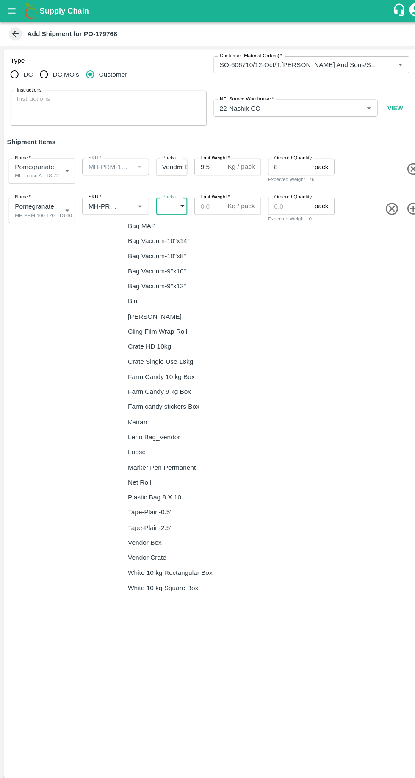
click at [160, 522] on div "Vendor Box" at bounding box center [141, 522] width 37 height 9
type input "276"
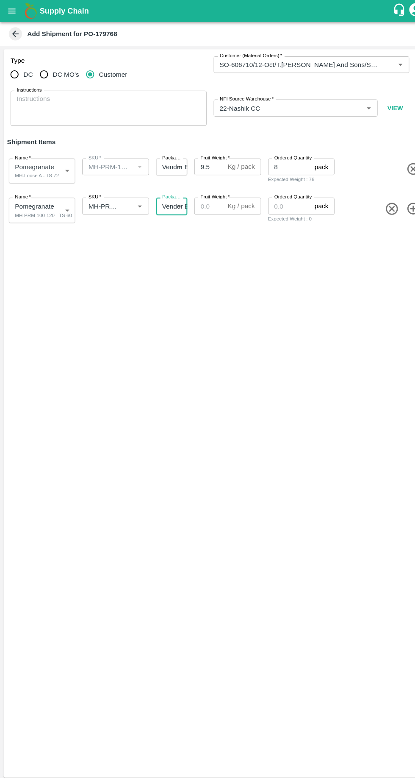
click at [195, 201] on input "Fruit Weight   *" at bounding box center [201, 198] width 28 height 16
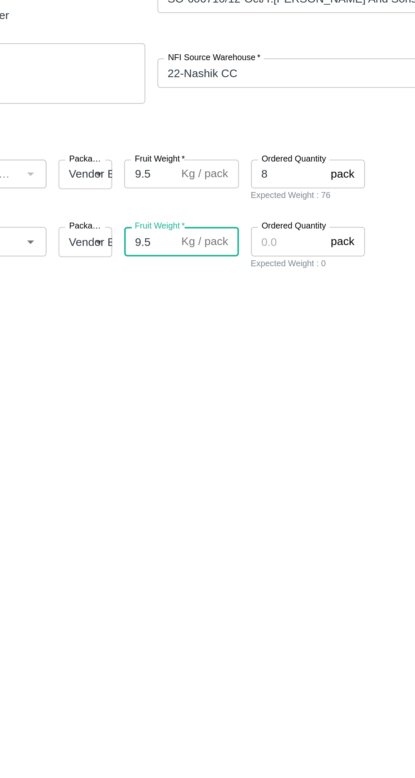
type input "9.5"
click at [274, 190] on label "Ordered Quantity" at bounding box center [283, 190] width 36 height 7
click at [274, 190] on input "Ordered Quantity" at bounding box center [280, 198] width 42 height 16
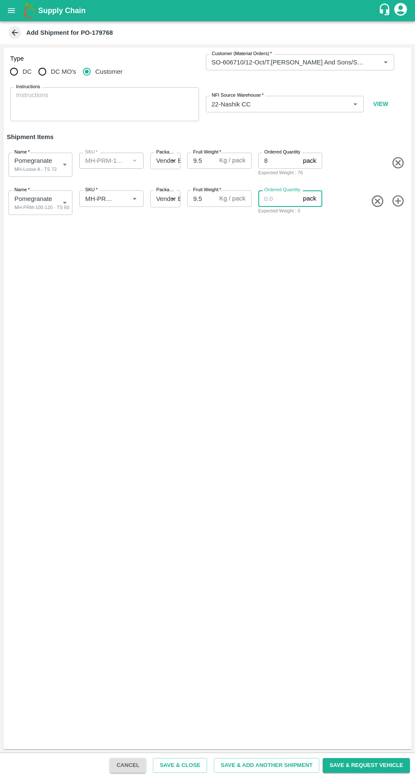
click at [269, 193] on label "Ordered Quantity" at bounding box center [283, 190] width 36 height 7
click at [269, 193] on input "Ordered Quantity" at bounding box center [280, 198] width 42 height 16
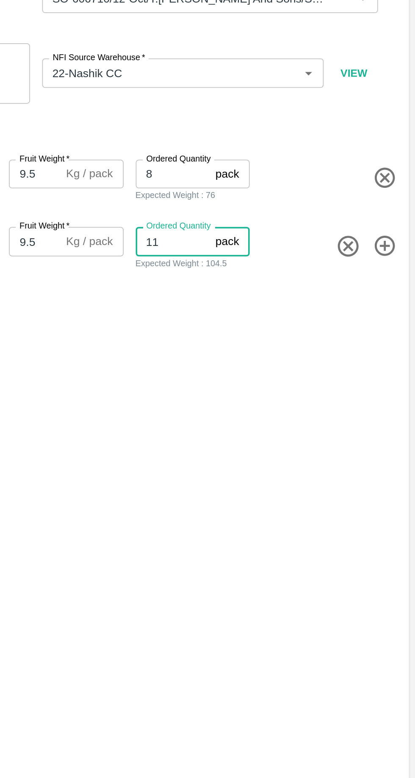
type input "11"
click at [401, 205] on icon "button" at bounding box center [398, 200] width 11 height 11
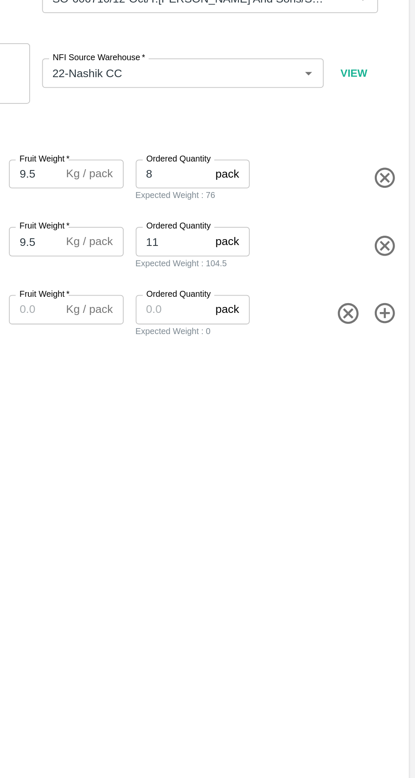
click at [402, 241] on icon "button" at bounding box center [398, 238] width 11 height 11
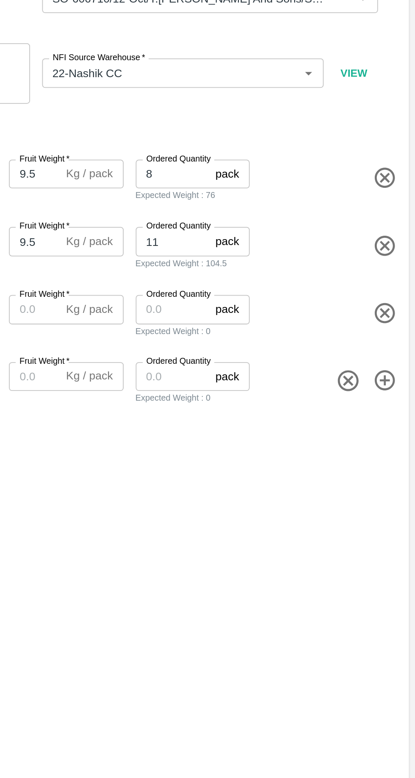
click at [401, 282] on icon "button" at bounding box center [399, 277] width 14 height 14
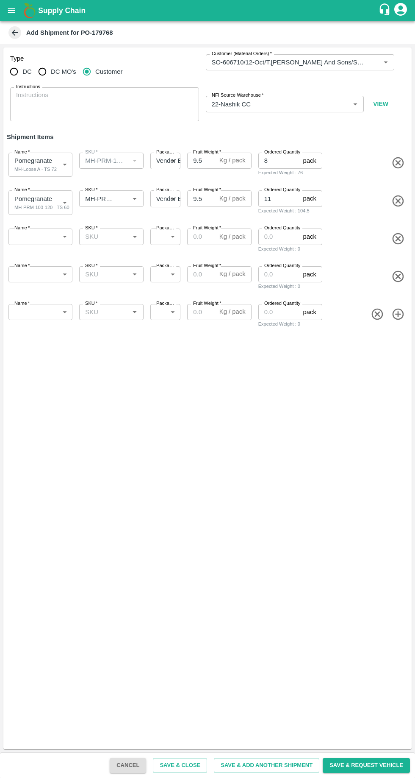
click at [48, 235] on body "Supply Chain Add Shipment for PO-179768 Type DC DC MO's Customer Customer (Mate…" at bounding box center [207, 389] width 415 height 778
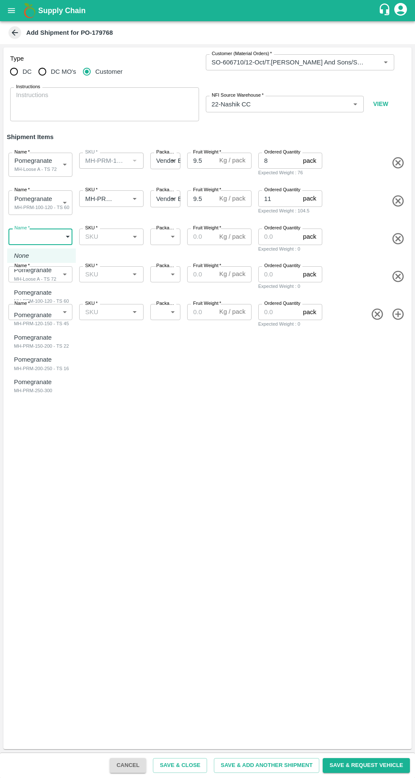
click at [32, 320] on div "MH-PRM-120-150 - TS 45" at bounding box center [41, 324] width 55 height 8
type input "2100985"
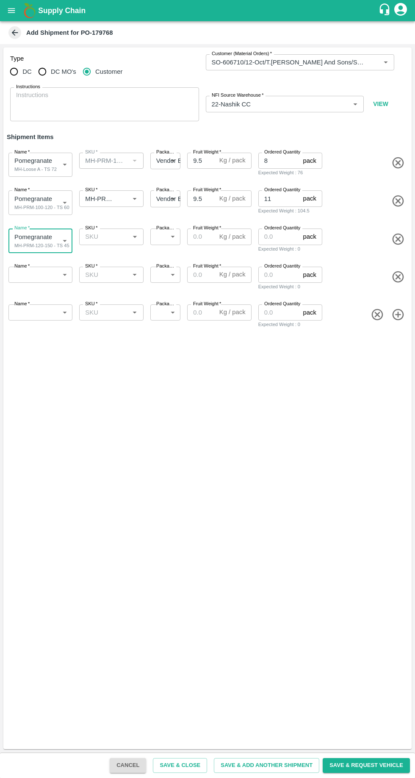
click at [119, 238] on input "SKU   *" at bounding box center [104, 236] width 45 height 11
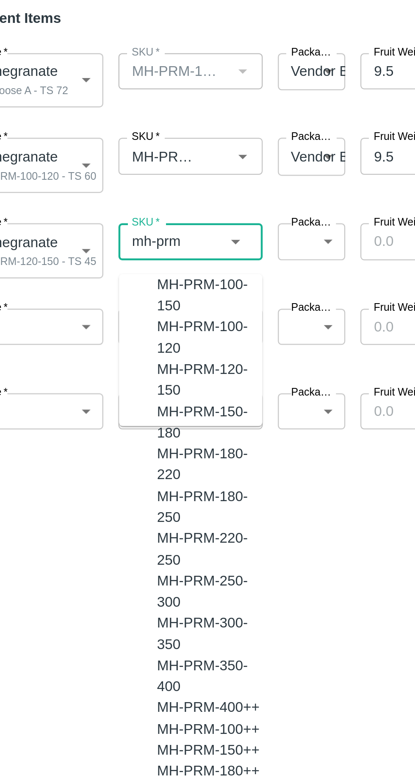
click at [98, 306] on div "MH-PRM-120-150" at bounding box center [120, 298] width 47 height 19
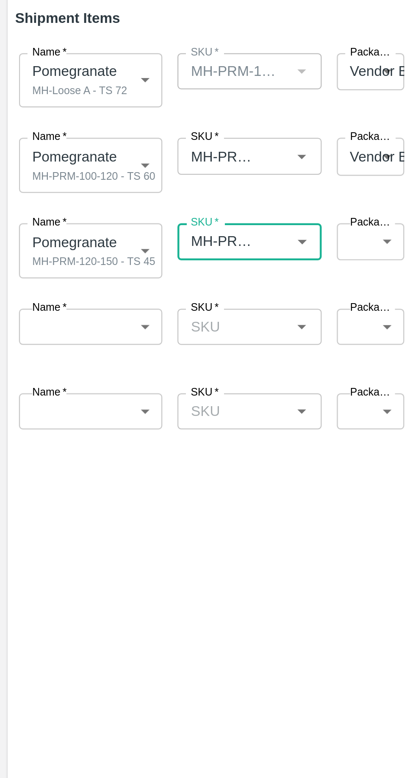
type input "MH-PRM-120-150"
click at [167, 236] on body "Supply Chain Add Shipment for PO-179768 Type DC DC MO's Customer Customer (Mate…" at bounding box center [207, 389] width 415 height 778
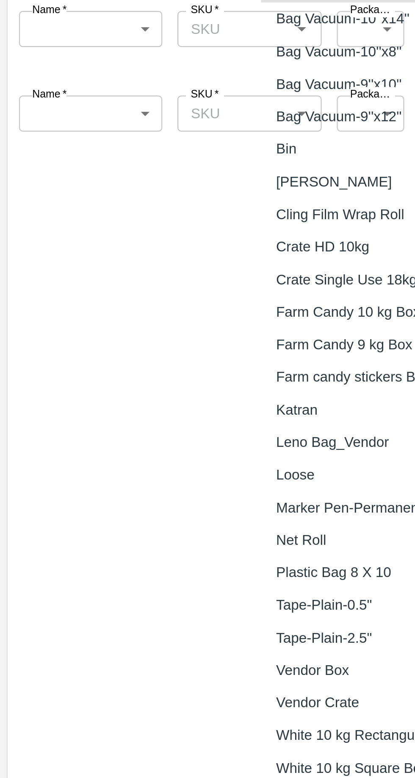
click at [148, 561] on p "Vendor Box" at bounding box center [139, 560] width 33 height 9
type input "276"
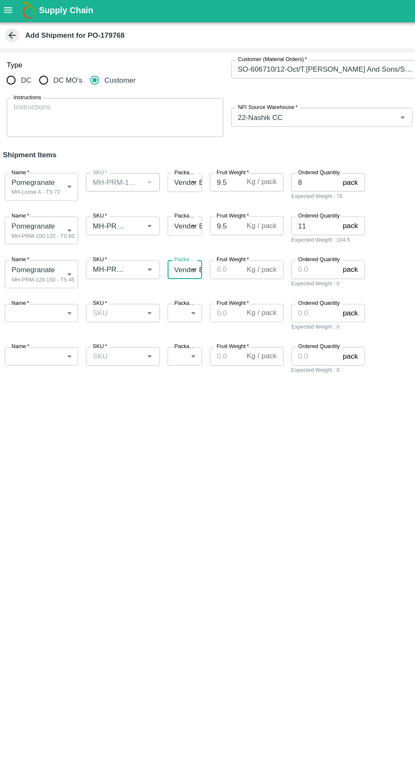
click at [206, 239] on input "Fruit Weight   *" at bounding box center [201, 237] width 28 height 16
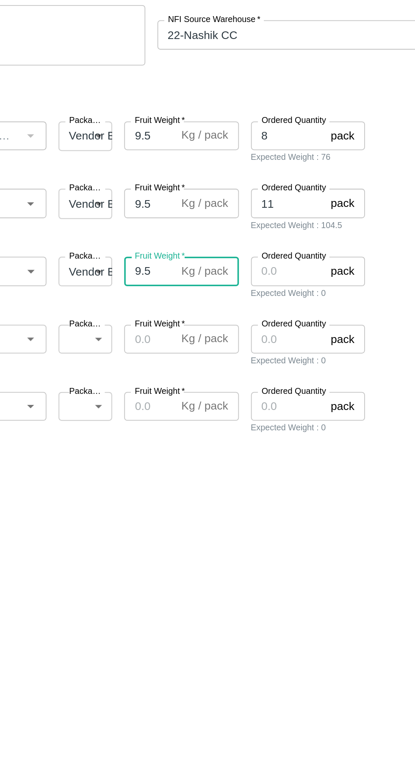
type input "9.5"
click at [206, 272] on input "Fruit Weight   *" at bounding box center [201, 275] width 28 height 16
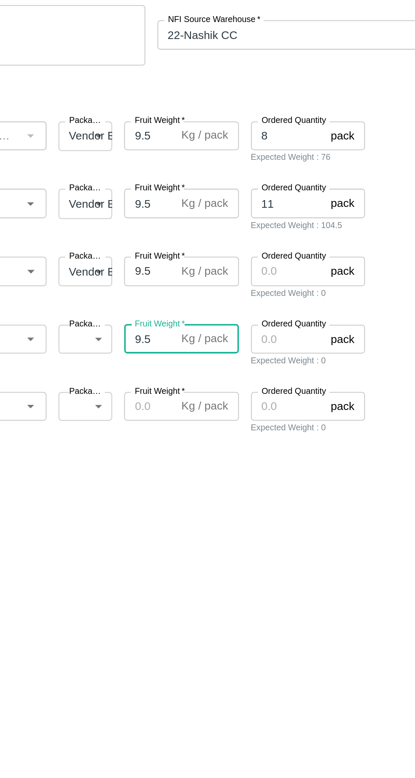
type input "9.5"
click at [204, 314] on input "Fruit Weight   *" at bounding box center [201, 312] width 28 height 16
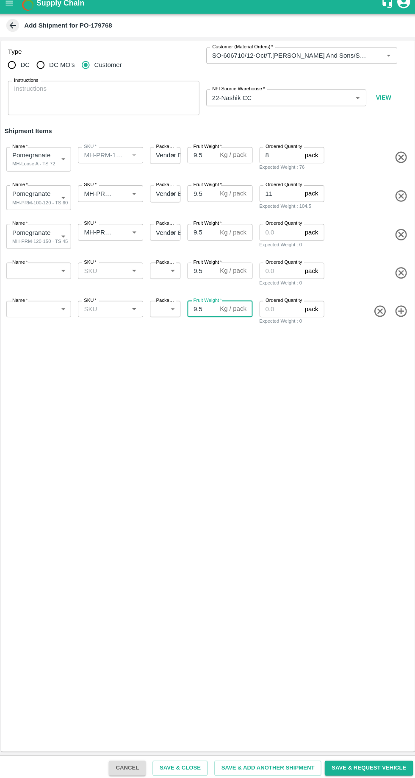
type input "9.5"
click at [33, 238] on body "Supply Chain Add Shipment for PO-179768 Type DC DC MO's Customer Customer (Mate…" at bounding box center [207, 389] width 415 height 778
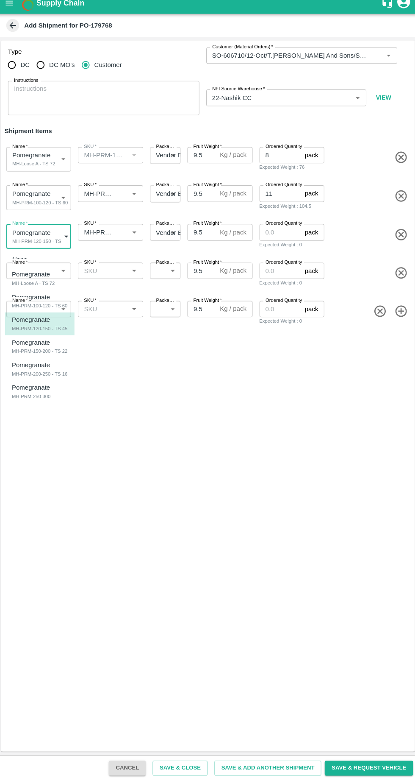
click at [280, 591] on div at bounding box center [207, 389] width 415 height 778
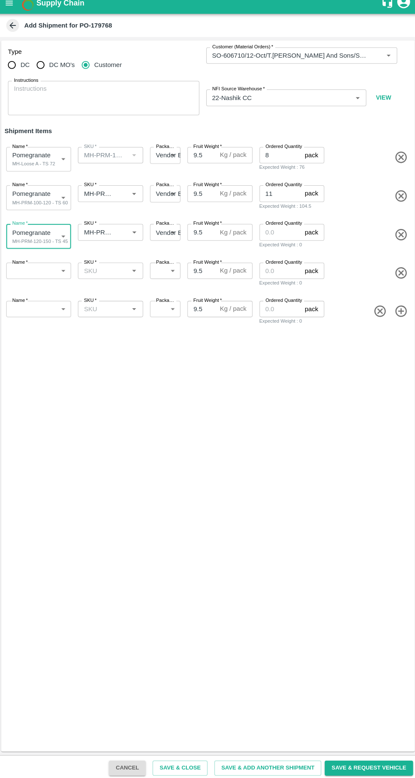
click at [39, 276] on body "Supply Chain Add Shipment for PO-179768 Type DC DC MO's Customer Customer (Mate…" at bounding box center [207, 389] width 415 height 778
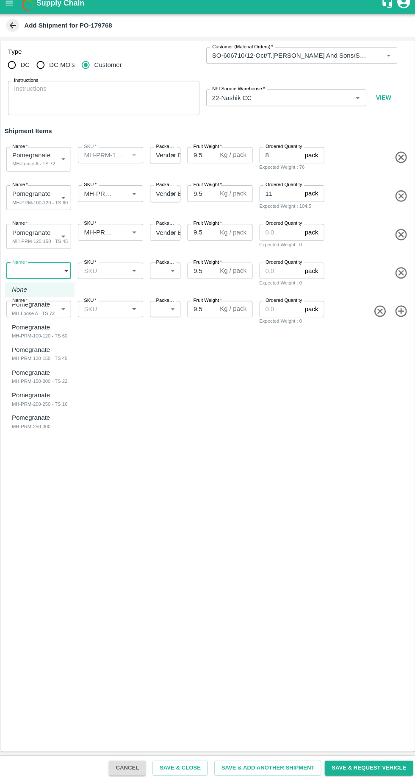
click at [37, 381] on div "MH-PRM-150-200 - TS 22" at bounding box center [41, 384] width 55 height 8
type input "2100986"
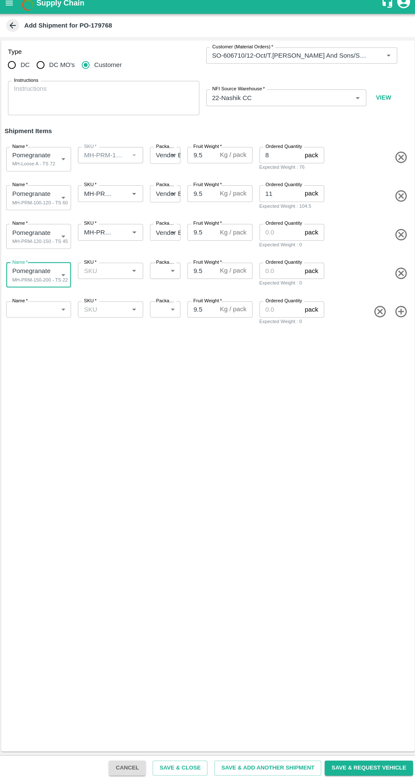
click at [112, 273] on input "SKU   *" at bounding box center [104, 274] width 45 height 11
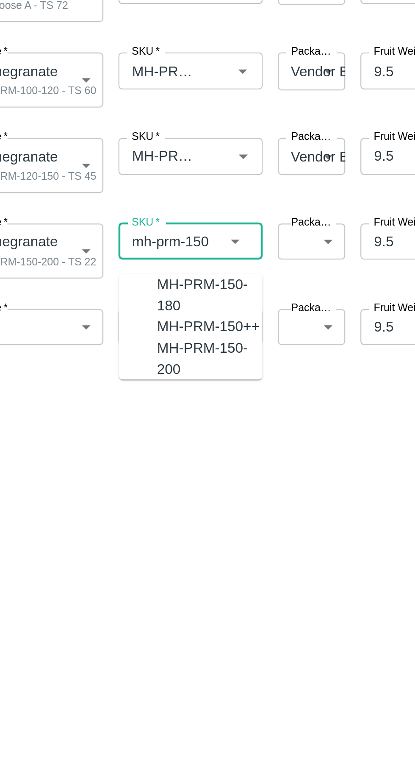
click at [102, 334] on div "MH-PRM-150-200" at bounding box center [120, 327] width 47 height 19
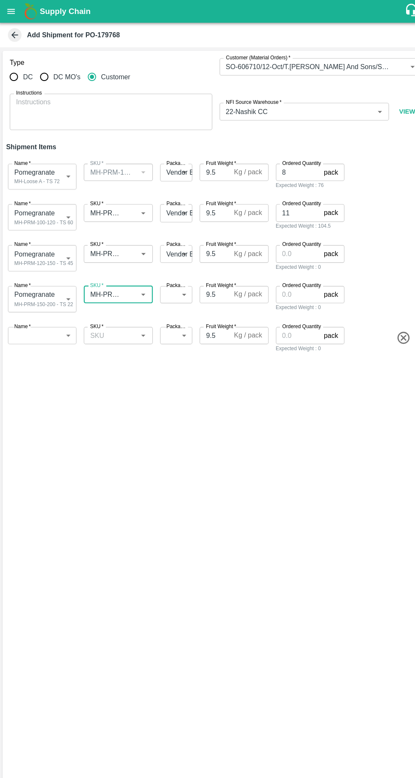
type input "MH-PRM-150-200"
click at [163, 278] on body "Supply Chain Add Shipment for PO-179768 Type DC DC MO's Customer Customer (Mate…" at bounding box center [207, 389] width 415 height 778
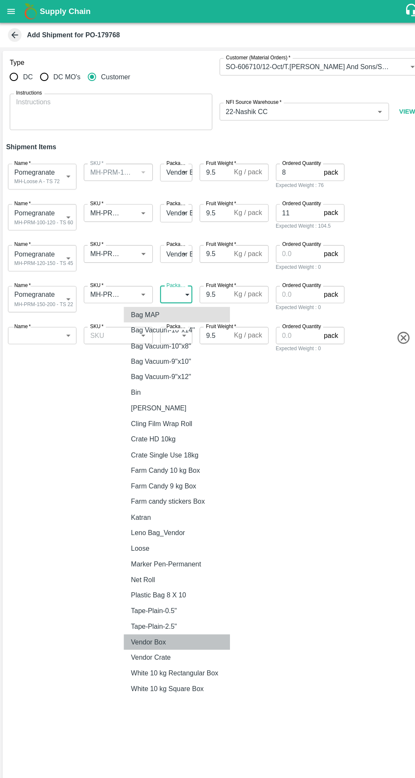
click at [160, 599] on div "Vendor Box" at bounding box center [141, 598] width 37 height 9
type input "276"
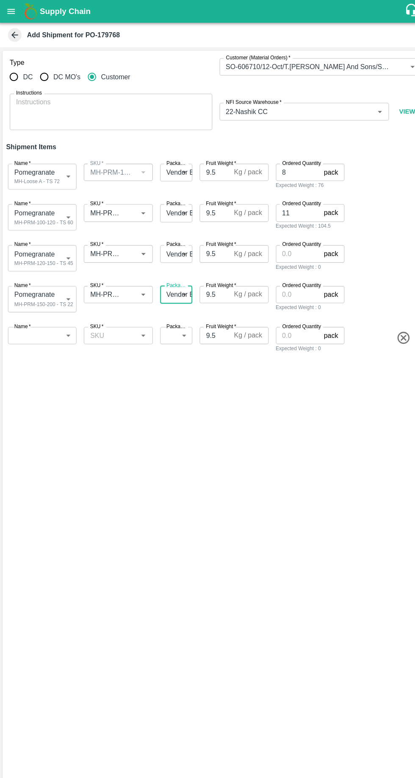
click at [279, 273] on input "Ordered Quantity" at bounding box center [280, 275] width 42 height 16
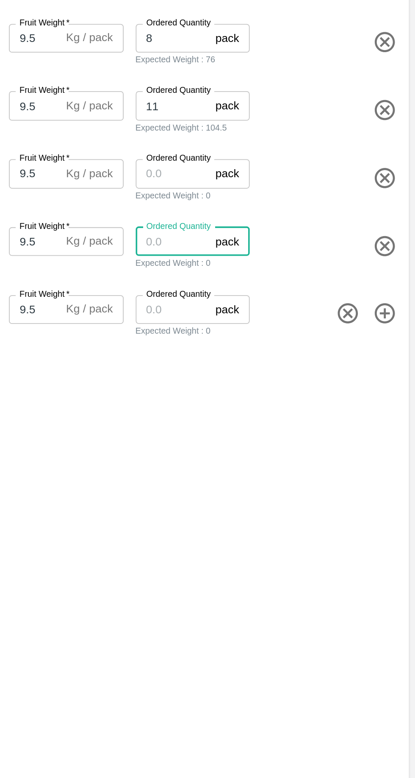
click at [273, 240] on input "Ordered Quantity" at bounding box center [280, 237] width 42 height 16
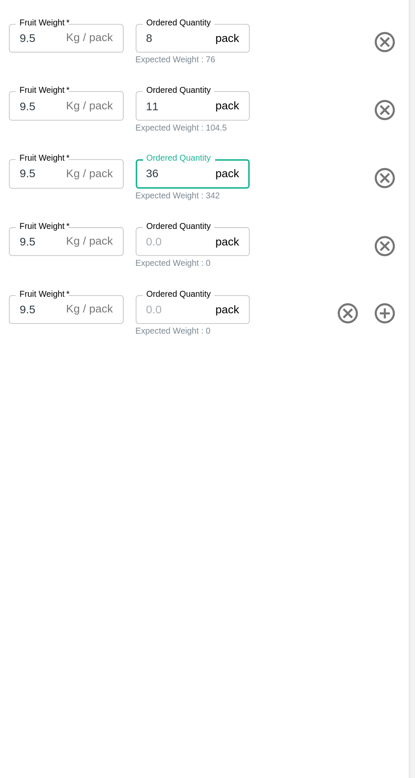
type input "36"
click at [275, 277] on input "Ordered Quantity" at bounding box center [280, 275] width 42 height 16
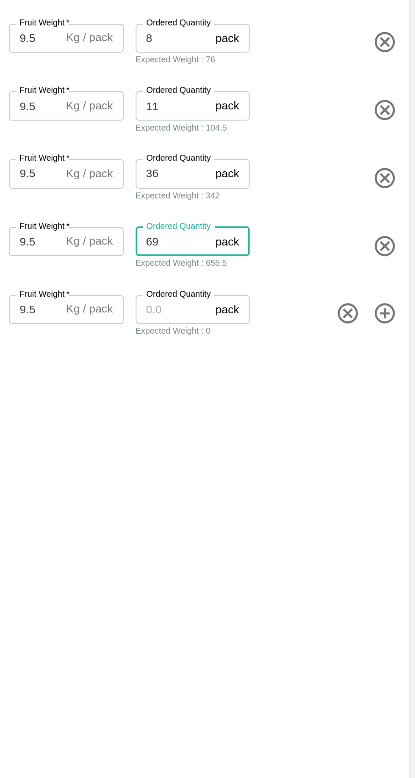
type input "69"
click at [289, 315] on input "Ordered Quantity" at bounding box center [280, 313] width 42 height 16
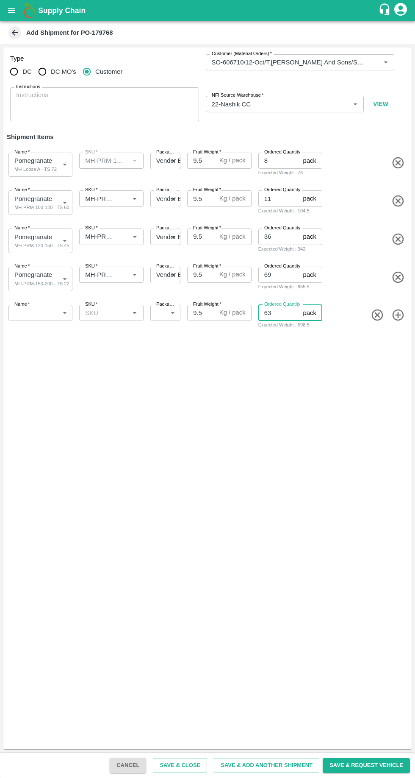
type input "63"
click at [52, 314] on body "Supply Chain Add Shipment for PO-179768 Type DC DC MO's Customer Customer (Mate…" at bounding box center [207, 389] width 415 height 778
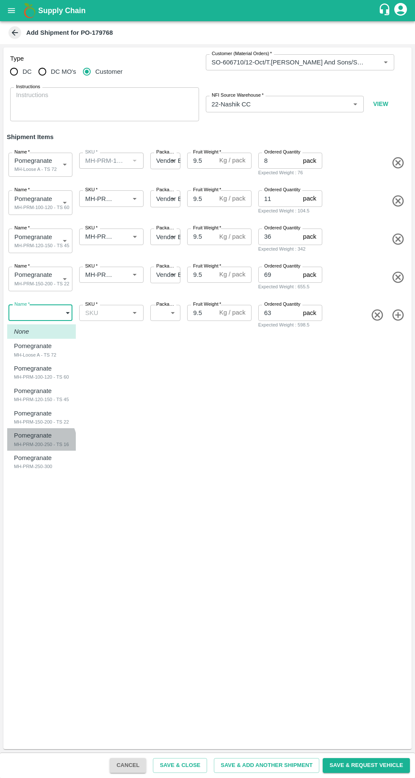
click at [40, 442] on div "MH-PRM-200-250 - TS 16" at bounding box center [41, 444] width 55 height 8
type input "2100987"
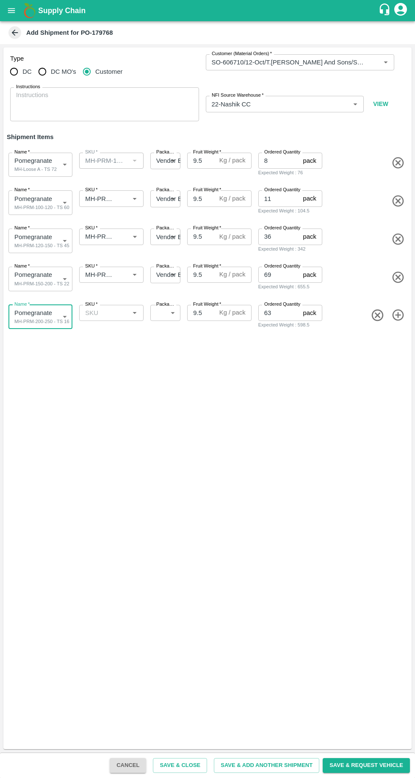
click at [117, 315] on input "SKU   *" at bounding box center [104, 312] width 45 height 11
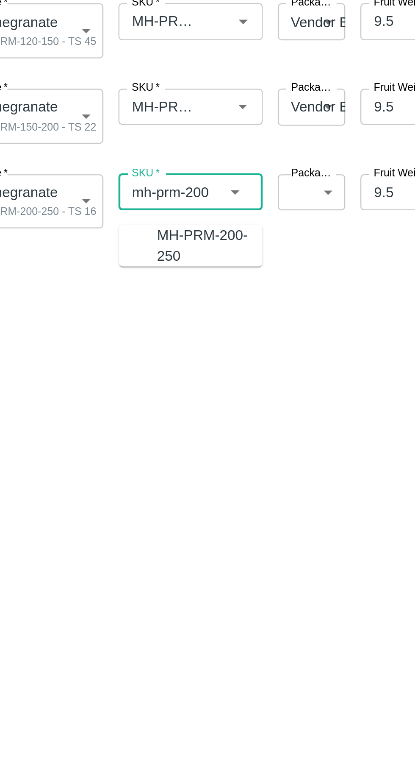
click at [97, 333] on div "MH-PRM-200-250" at bounding box center [120, 336] width 47 height 19
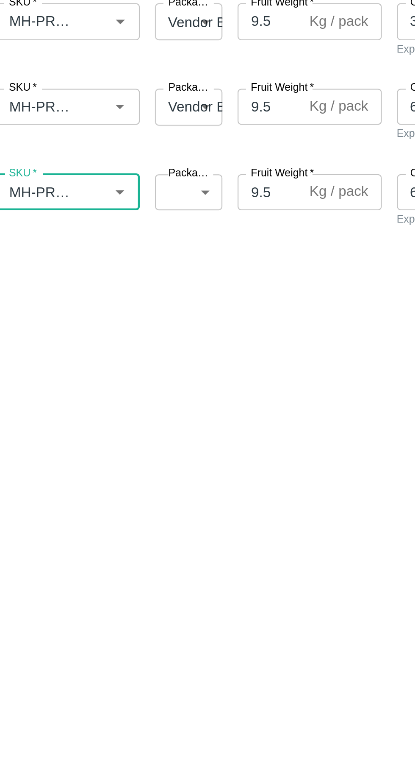
type input "MH-PRM-200-250"
click at [165, 312] on body "Supply Chain Add Shipment for PO-179768 Type DC DC MO's Customer Customer (Mate…" at bounding box center [207, 389] width 415 height 778
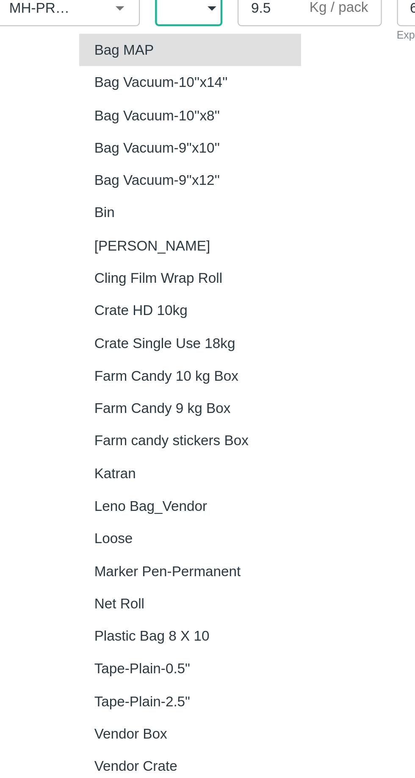
click at [160, 636] on div "Vendor Box" at bounding box center [141, 636] width 37 height 9
type input "276"
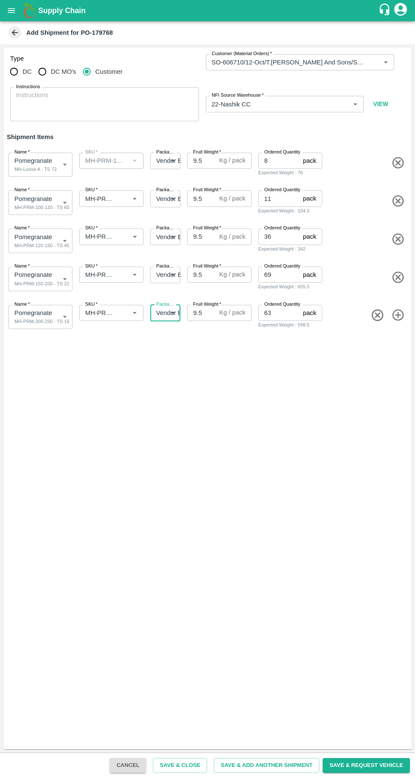
click at [400, 319] on icon "button" at bounding box center [399, 315] width 14 height 14
click at [53, 351] on body "Supply Chain Add Shipment for PO-179768 Type DC DC MO's Customer Customer (Mate…" at bounding box center [207, 389] width 415 height 778
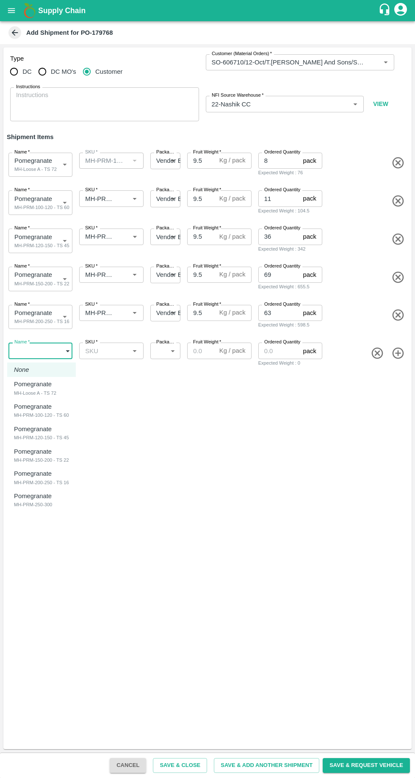
click at [31, 497] on p "Pomegranate" at bounding box center [33, 495] width 38 height 9
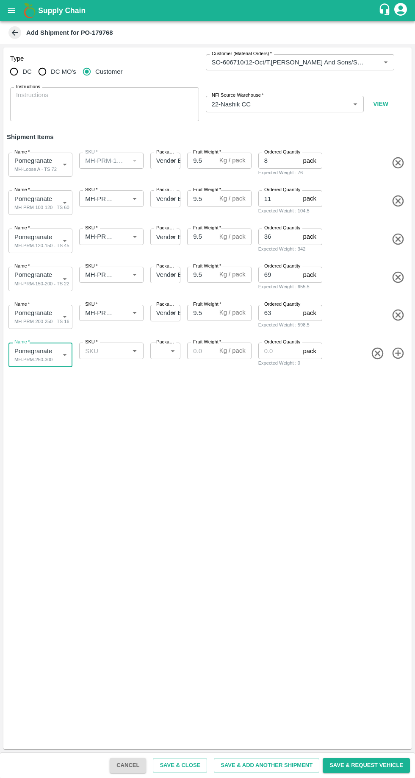
type input "2100988"
click at [122, 350] on input "SKU   *" at bounding box center [104, 350] width 45 height 11
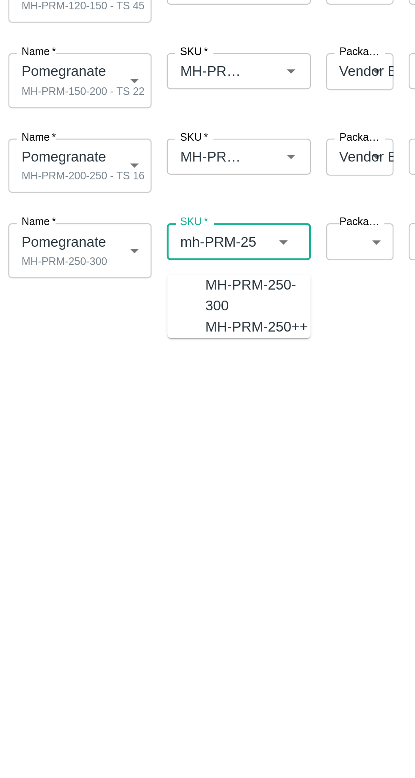
click at [98, 369] on div "MH-PRM-250-300" at bounding box center [120, 374] width 47 height 19
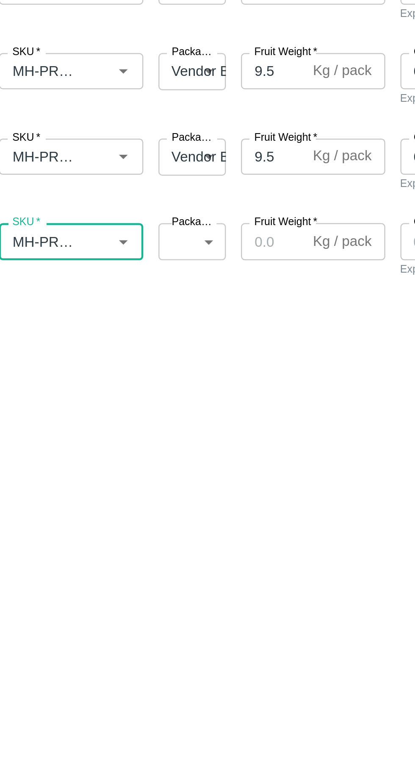
type input "MH-PRM-250-300"
click at [163, 343] on label "Packaging   *" at bounding box center [166, 342] width 20 height 7
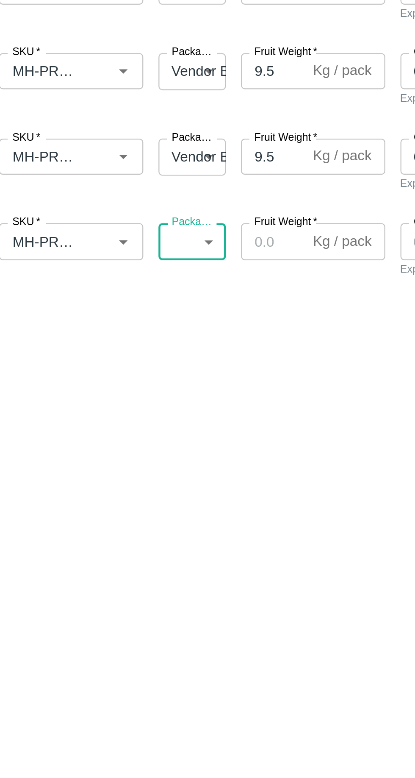
click at [164, 355] on body "Supply Chain Add Shipment for PO-179768 Type DC DC MO's Customer Customer (Mate…" at bounding box center [207, 389] width 415 height 778
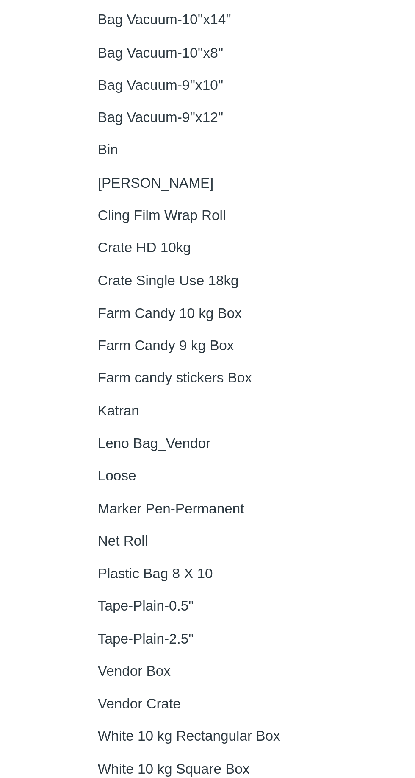
click at [160, 674] on div "Vendor Box" at bounding box center [141, 674] width 37 height 9
type input "276"
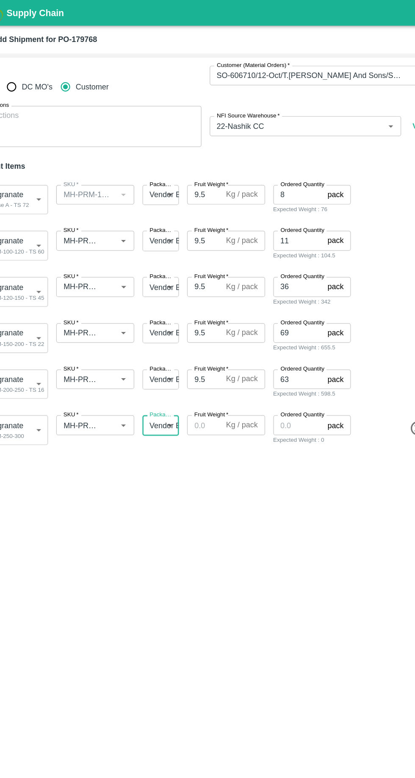
click at [200, 348] on input "Fruit Weight   *" at bounding box center [201, 351] width 28 height 16
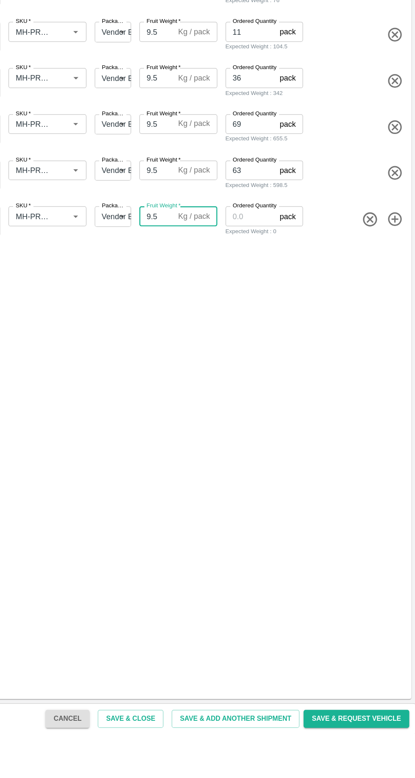
type input "9.5"
click at [272, 346] on label "Ordered Quantity" at bounding box center [283, 342] width 36 height 7
click at [272, 346] on input "Ordered Quantity" at bounding box center [280, 351] width 42 height 16
type input "30"
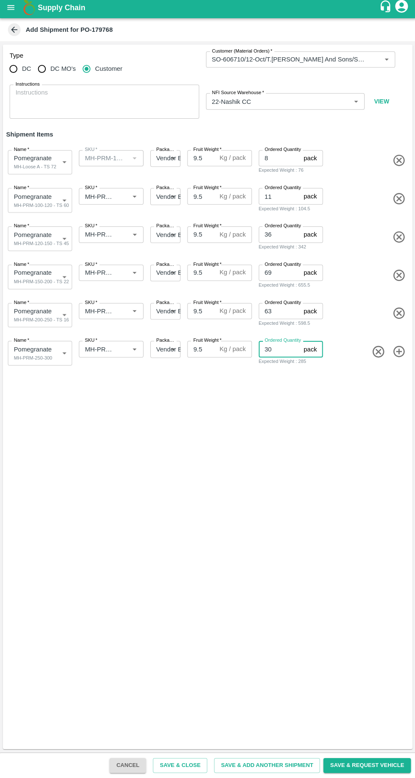
click at [376, 765] on button "Save & Request Vehicle" at bounding box center [366, 765] width 87 height 15
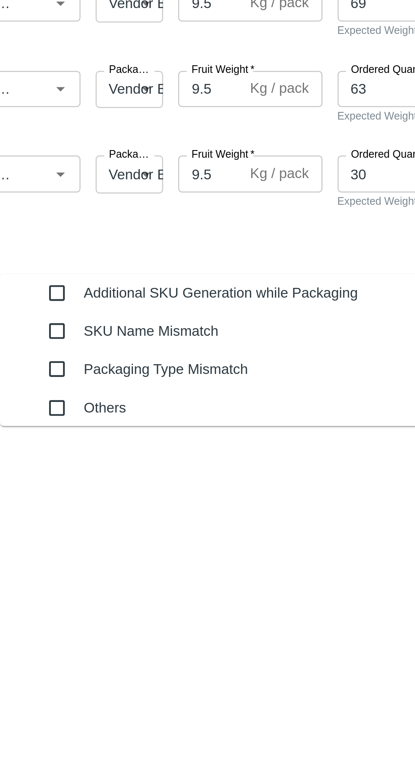
click at [171, 404] on div "Additional SKU Generation while Packaging" at bounding box center [206, 404] width 123 height 17
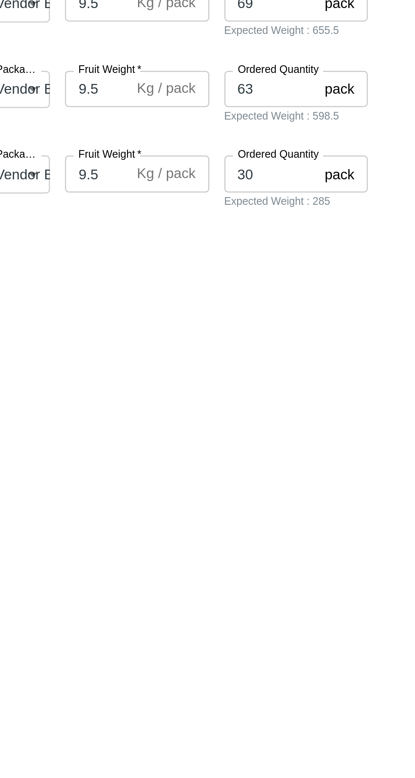
type textarea "Yes"
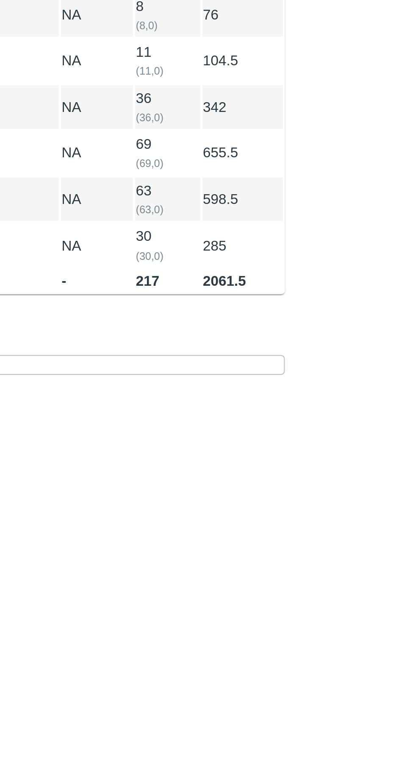
type input "[DATE] 01:22 PM"
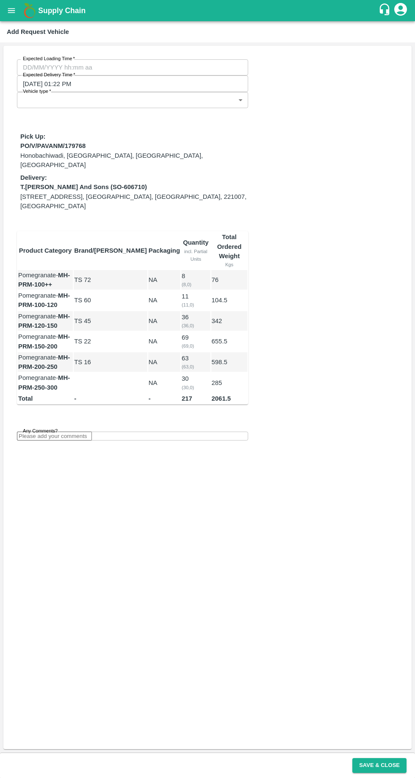
click at [40, 68] on input "Expected Loading Time   *" at bounding box center [130, 67] width 226 height 16
click at [53, 66] on input "07/10/2025 12:00 AM" at bounding box center [130, 67] width 226 height 16
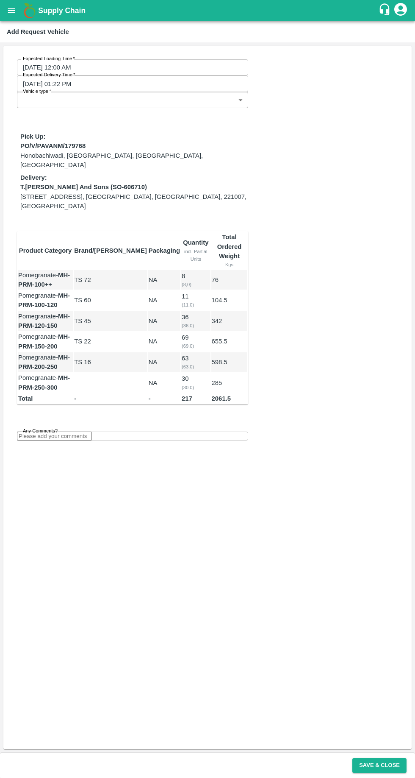
type input "07/10/2025 06:00 PM"
click at [42, 92] on body "Supply Chain Add Request Vehicle Expected Loading Time   * 07/10/2025 06:00 PM …" at bounding box center [207, 389] width 415 height 778
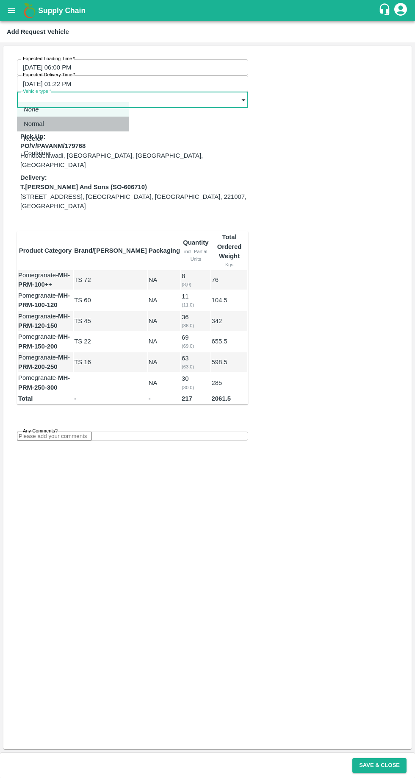
click at [27, 124] on p "Normal" at bounding box center [34, 123] width 20 height 9
type input "1"
click at [43, 432] on input "Any Comments?" at bounding box center [54, 436] width 75 height 9
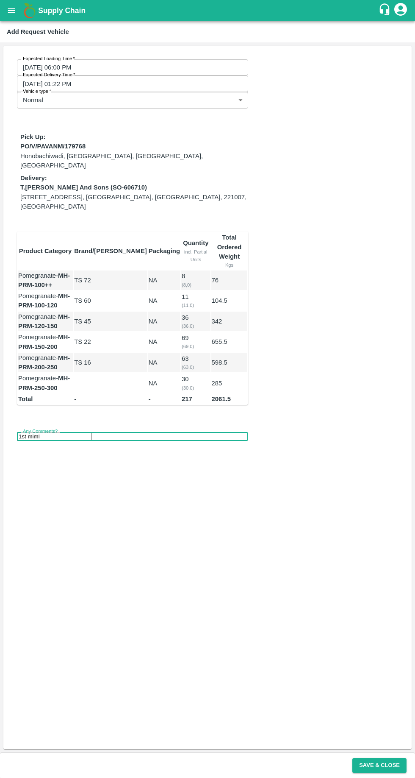
type input "1st miml"
click at [374, 767] on button "Save & Close" at bounding box center [380, 765] width 54 height 15
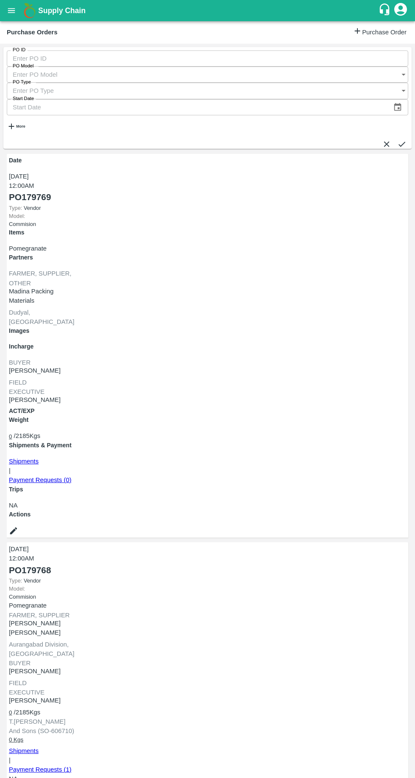
click at [39, 747] on link "Shipments" at bounding box center [24, 750] width 30 height 7
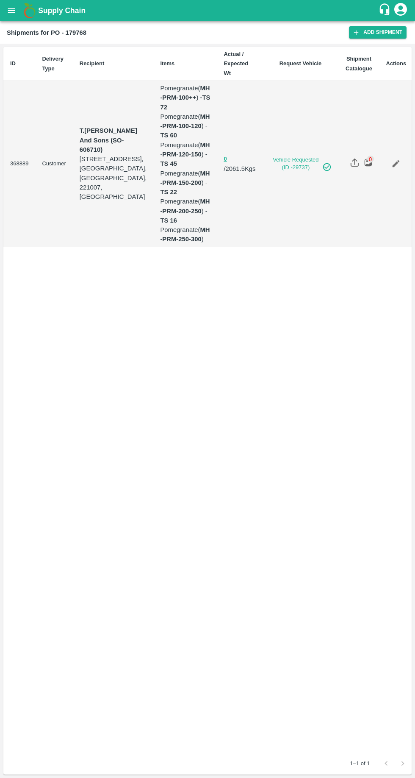
click at [17, 12] on button "open drawer" at bounding box center [12, 11] width 20 height 20
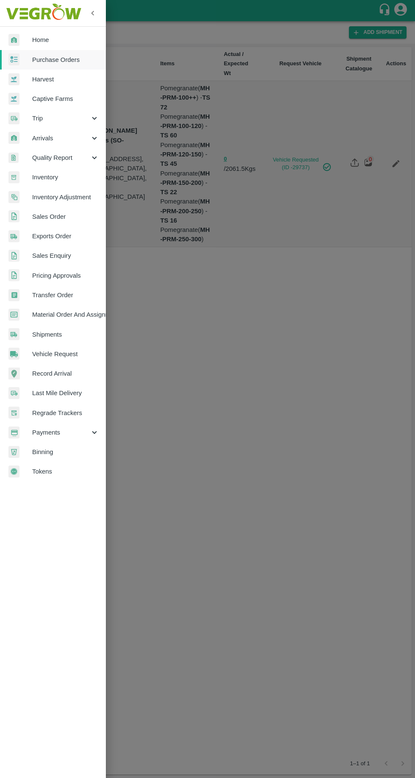
click at [75, 433] on span "Payments" at bounding box center [61, 432] width 58 height 9
click at [92, 453] on span "My Payment Requests" at bounding box center [69, 451] width 60 height 9
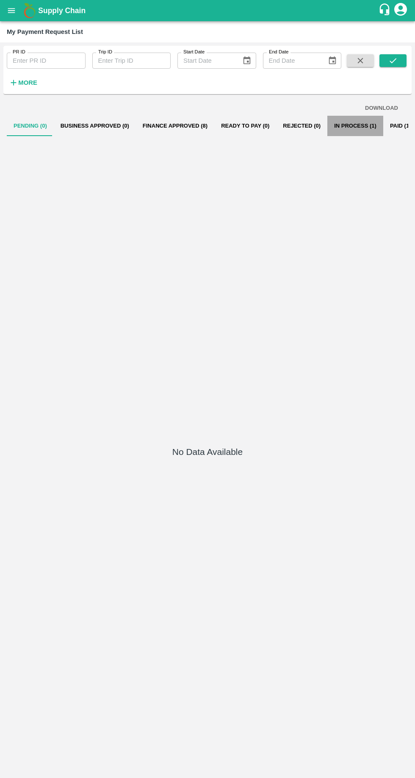
click at [341, 126] on button "In Process (1)" at bounding box center [356, 126] width 56 height 20
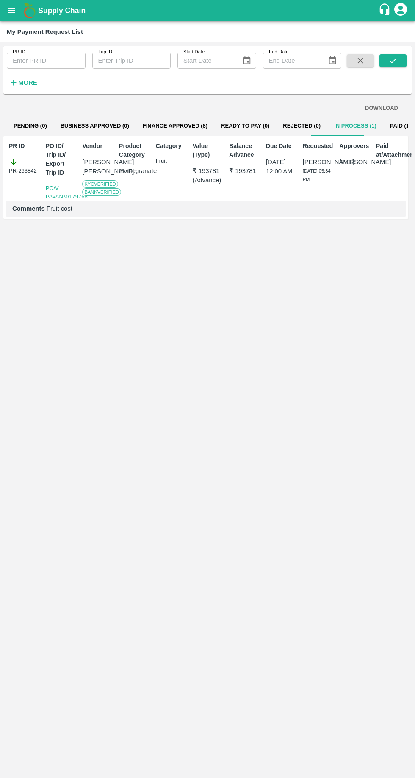
click at [388, 125] on button "Paid (1175)" at bounding box center [406, 126] width 44 height 20
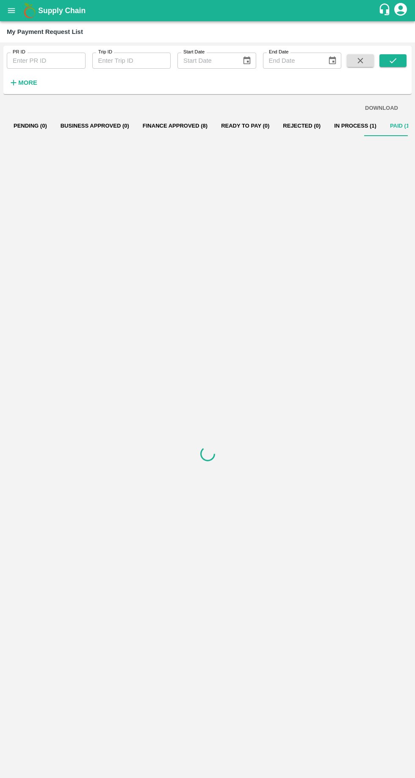
click at [332, 125] on button "In Process (1)" at bounding box center [356, 126] width 56 height 20
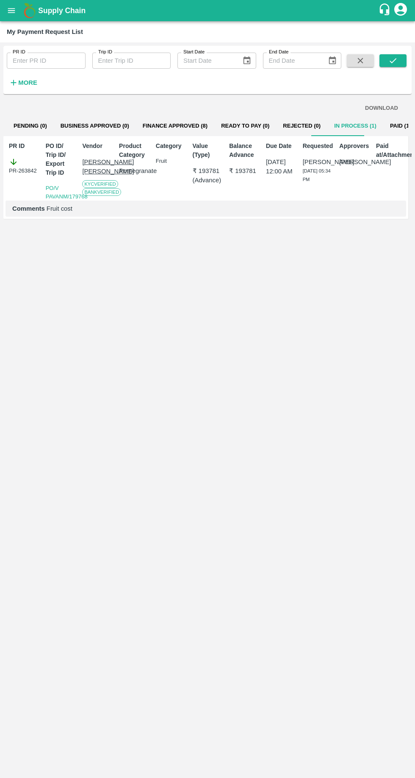
click at [7, 10] on icon "open drawer" at bounding box center [11, 10] width 9 height 9
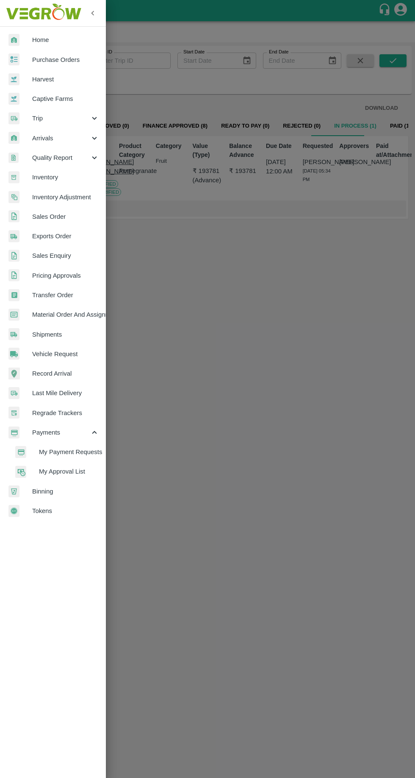
click at [53, 63] on span "Purchase Orders" at bounding box center [65, 59] width 67 height 9
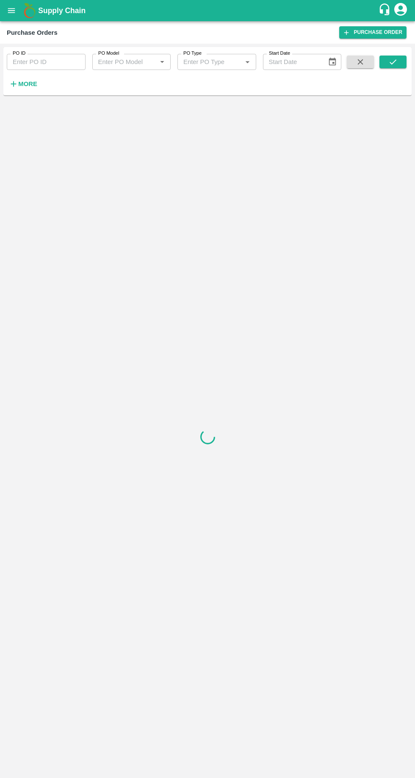
click at [36, 85] on button "More" at bounding box center [23, 84] width 33 height 14
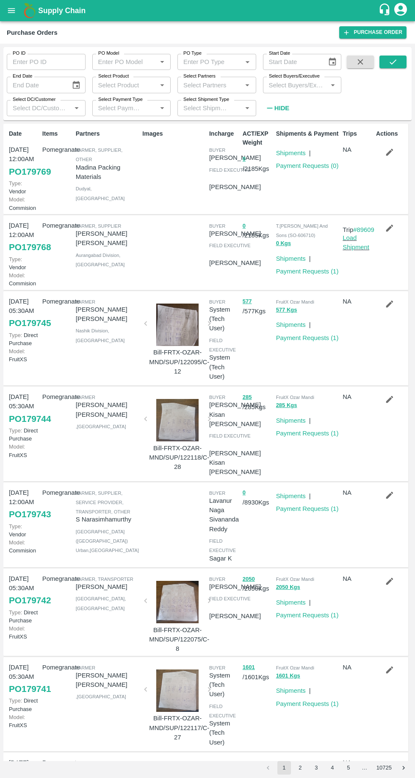
click at [302, 262] on link "Shipments" at bounding box center [291, 258] width 30 height 7
click at [364, 251] on link "Load Shipment" at bounding box center [356, 242] width 27 height 16
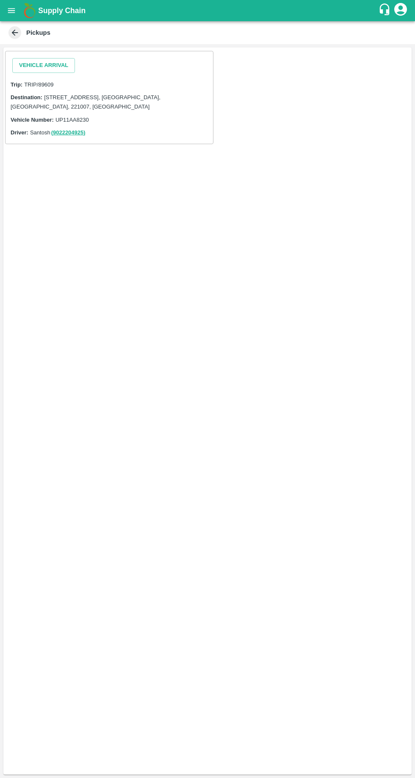
click at [65, 65] on button "Vehicle Arrival" at bounding box center [43, 65] width 63 height 15
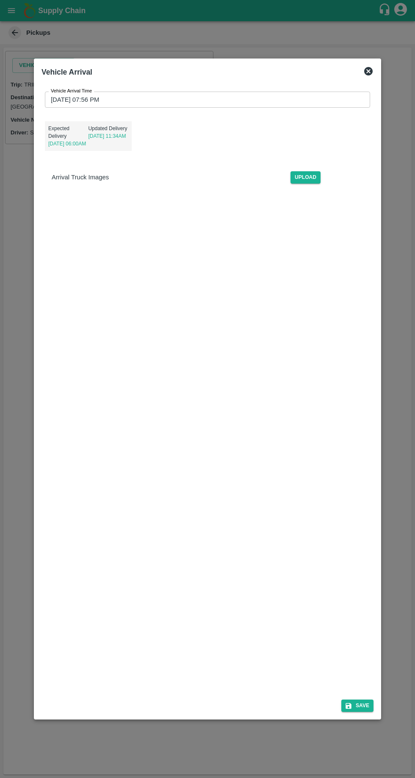
click at [106, 92] on input "07/10/2025 07:56 PM" at bounding box center [205, 100] width 320 height 16
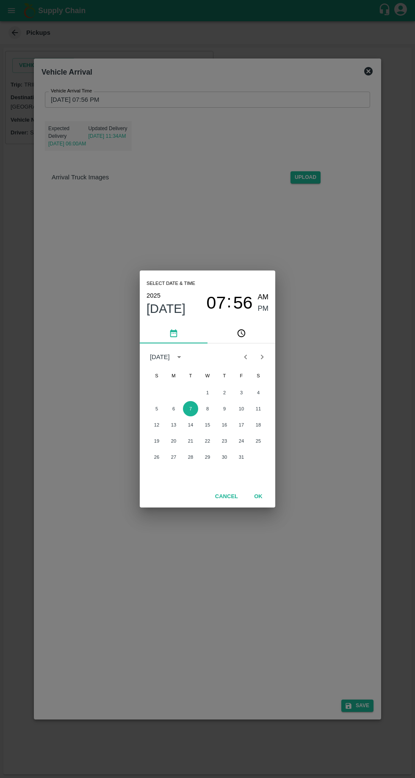
click at [234, 302] on span "56" at bounding box center [244, 303] width 20 height 20
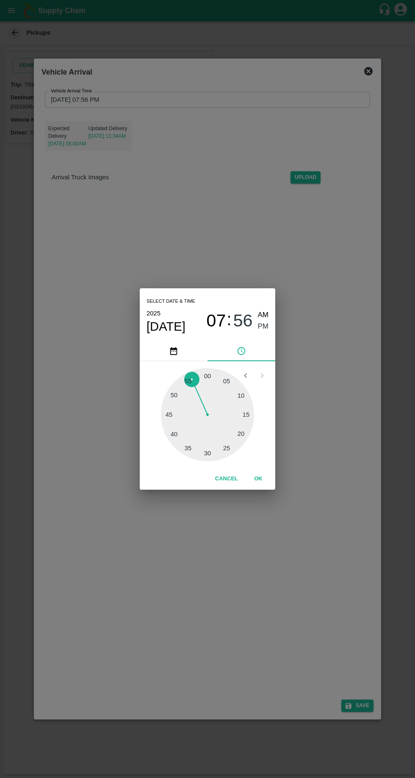
click at [217, 322] on span "07" at bounding box center [217, 321] width 20 height 20
click at [224, 442] on div at bounding box center [207, 414] width 93 height 93
type input "07/10/2025 05:56 PM"
click at [265, 329] on span "PM" at bounding box center [263, 326] width 11 height 11
click at [262, 481] on button "OK" at bounding box center [258, 478] width 27 height 15
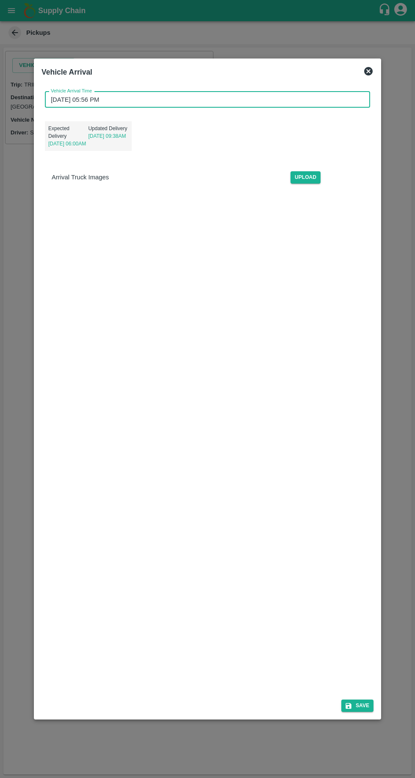
click at [360, 712] on button "Save" at bounding box center [358, 706] width 32 height 12
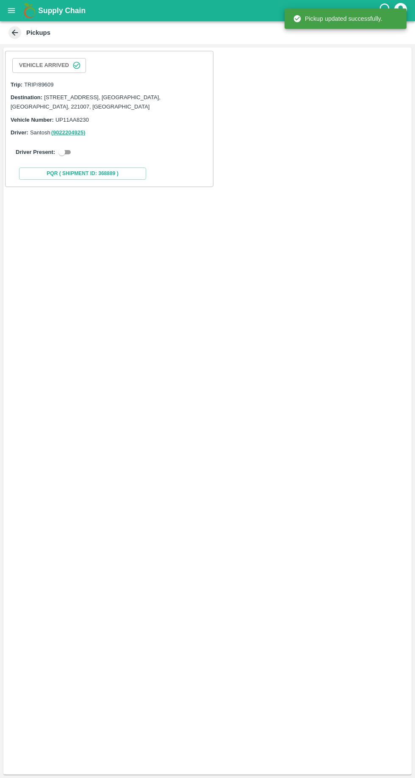
click at [72, 152] on div "Driver Present:" at bounding box center [109, 152] width 187 height 10
click at [58, 153] on input "checkbox" at bounding box center [62, 152] width 31 height 10
checkbox input "true"
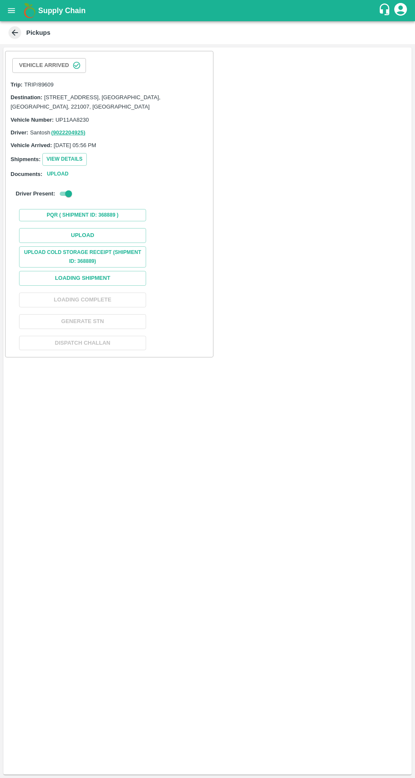
click at [113, 279] on button "Loading Shipment" at bounding box center [82, 278] width 127 height 15
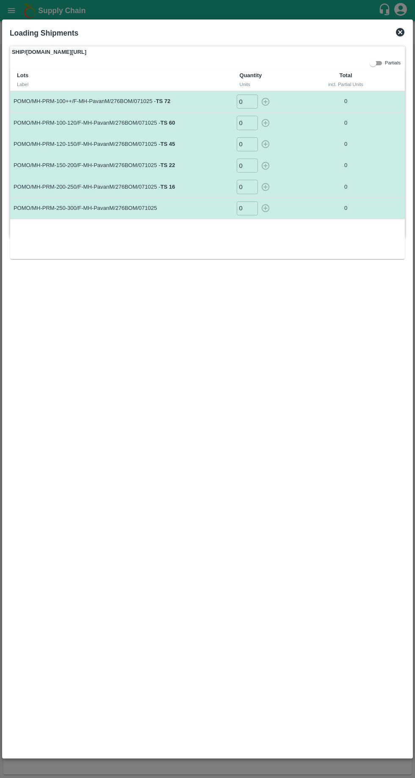
click at [386, 28] on div "Loading Shipments" at bounding box center [197, 31] width 389 height 22
click at [399, 32] on icon at bounding box center [400, 32] width 8 height 8
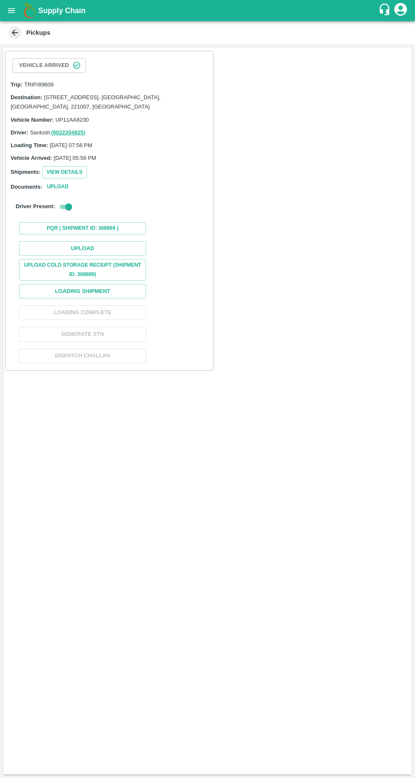
click at [91, 250] on button "Upload" at bounding box center [82, 248] width 127 height 15
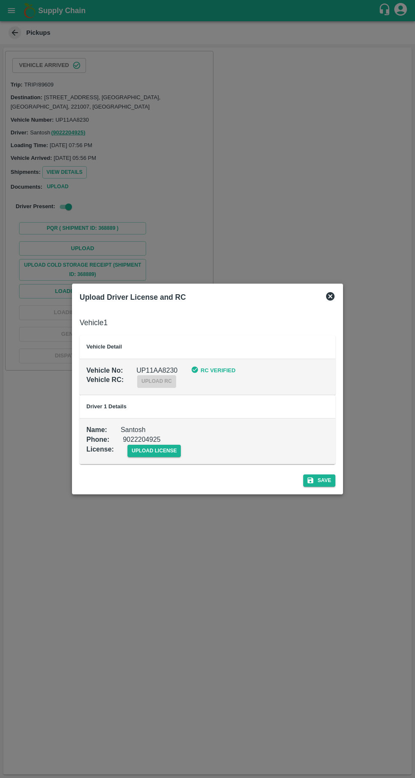
click at [150, 451] on span "upload license" at bounding box center [155, 451] width 54 height 12
click at [0, 0] on input "upload license" at bounding box center [0, 0] width 0 height 0
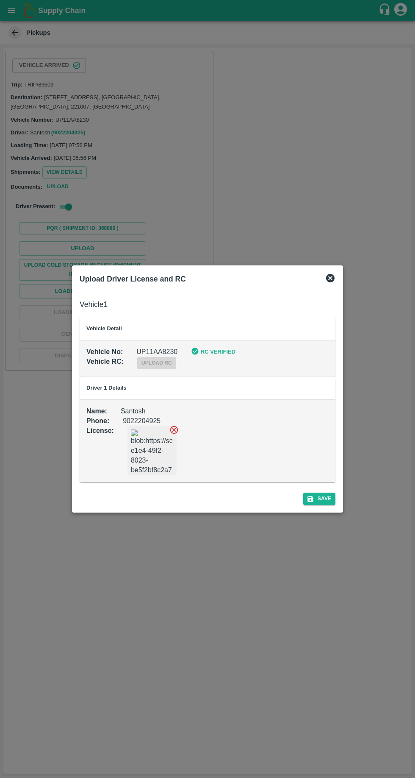
click at [330, 506] on div "Save" at bounding box center [207, 497] width 263 height 22
click at [318, 502] on button "Save" at bounding box center [320, 499] width 32 height 12
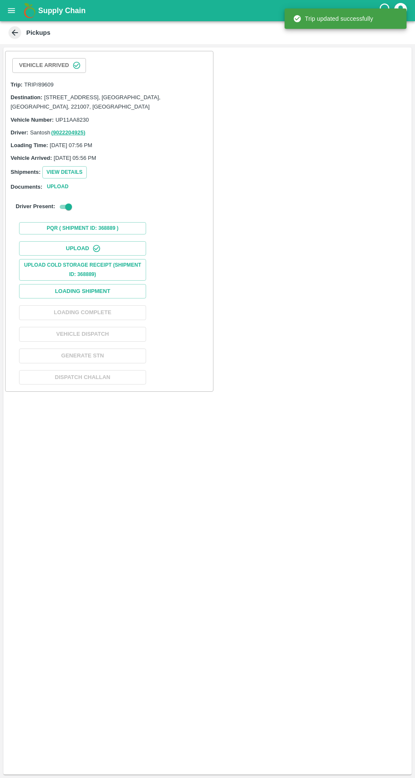
click at [129, 293] on button "Loading Shipment" at bounding box center [82, 291] width 127 height 15
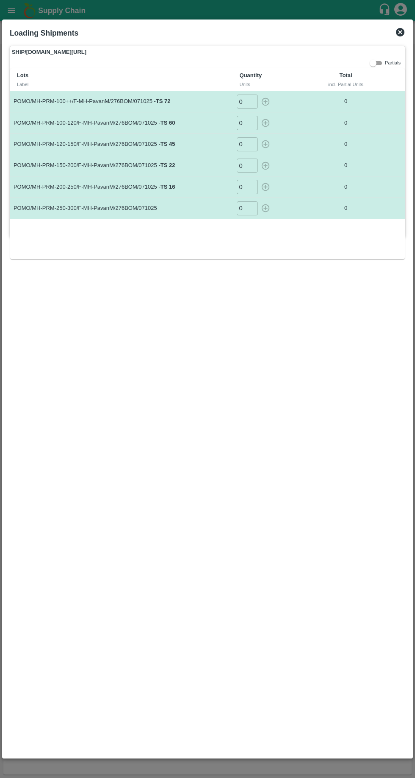
click at [245, 103] on input "0" at bounding box center [247, 102] width 21 height 14
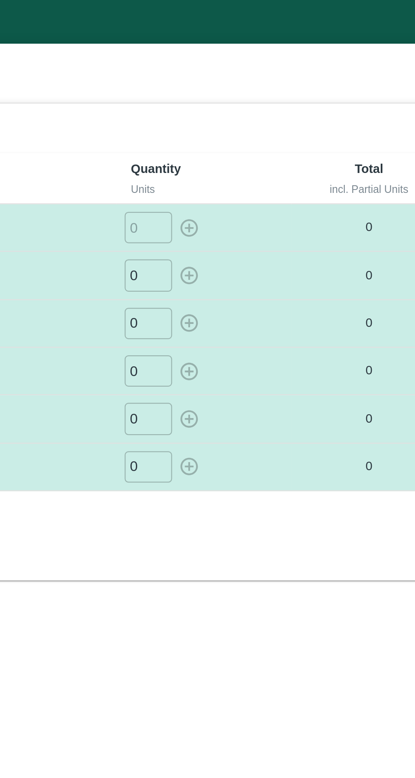
click at [243, 103] on input "number" at bounding box center [247, 102] width 21 height 14
type input "8"
click at [242, 122] on input "0" at bounding box center [247, 123] width 21 height 14
type input "11"
click at [249, 147] on input "0" at bounding box center [247, 144] width 21 height 14
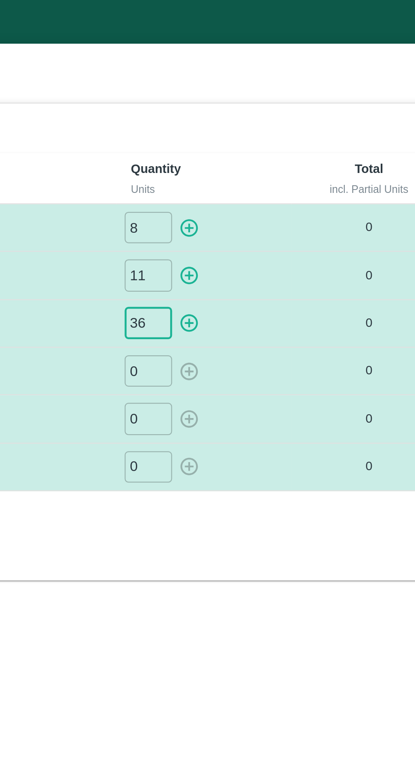
type input "36"
click at [248, 165] on input "0" at bounding box center [247, 166] width 21 height 14
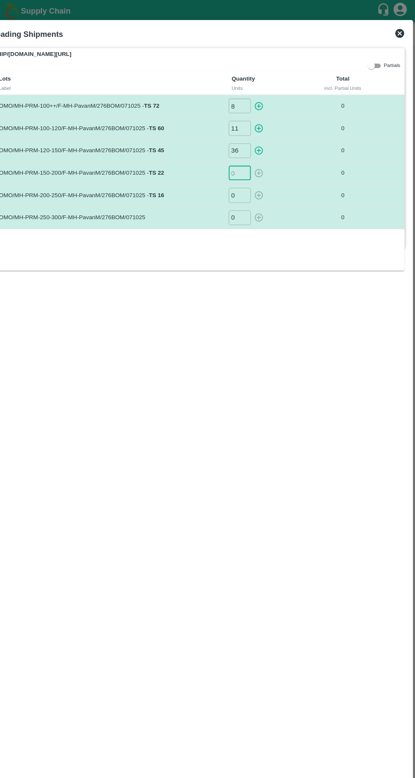
click at [244, 165] on input "number" at bounding box center [247, 166] width 21 height 14
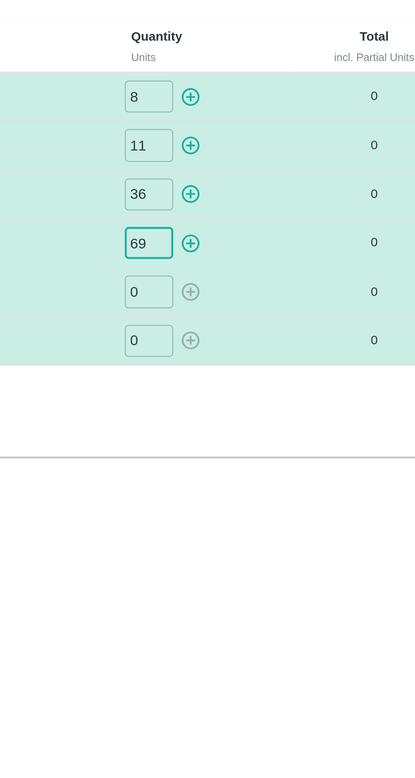
type input "69"
click at [251, 187] on input "0" at bounding box center [247, 187] width 21 height 14
type input "63"
click at [246, 209] on input "0" at bounding box center [247, 208] width 21 height 14
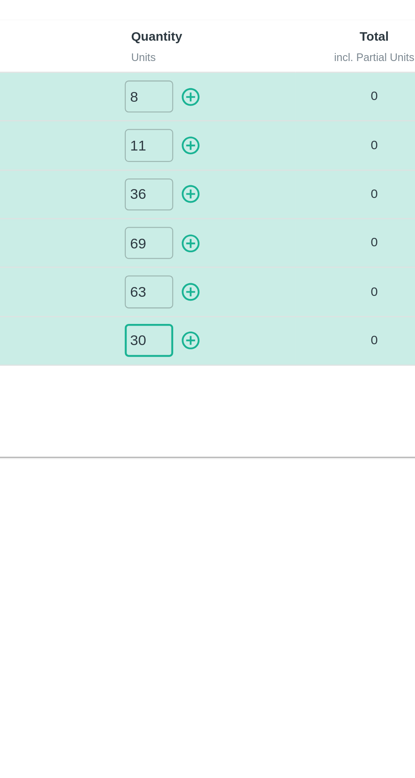
click at [265, 208] on icon "button" at bounding box center [266, 208] width 8 height 8
type input "0"
click at [268, 103] on icon "button" at bounding box center [265, 101] width 9 height 9
type input "0"
click at [267, 123] on icon "button" at bounding box center [265, 122] width 9 height 9
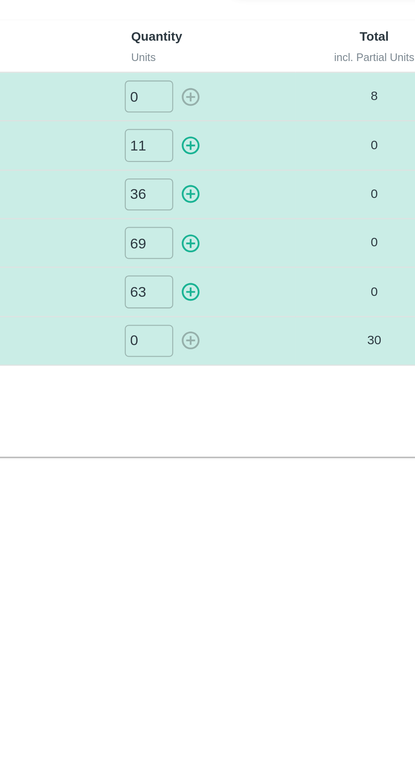
type input "0"
click at [267, 145] on icon "button" at bounding box center [265, 143] width 9 height 9
type input "0"
click at [268, 164] on icon "button" at bounding box center [265, 165] width 9 height 9
type input "0"
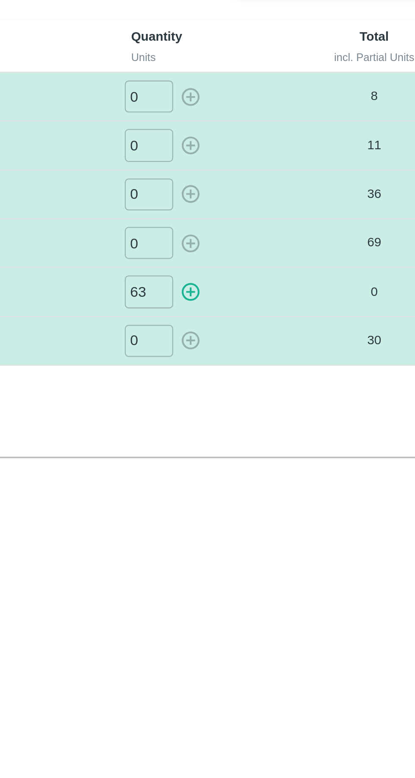
click at [270, 187] on icon "button" at bounding box center [265, 186] width 9 height 9
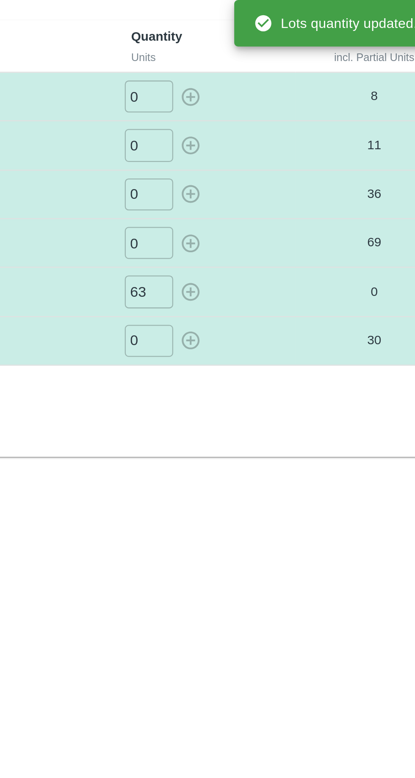
type input "0"
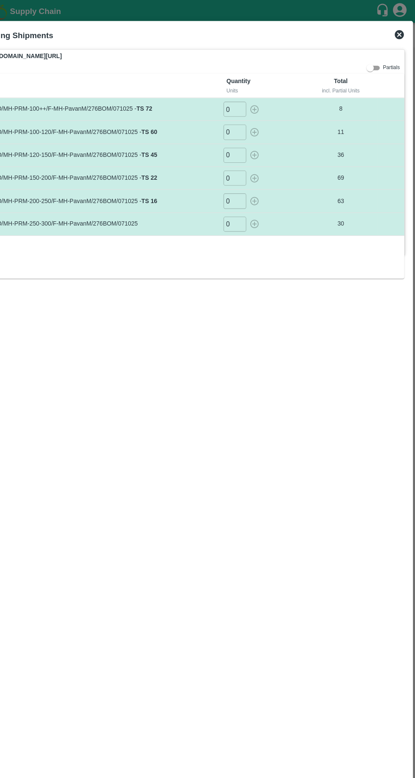
click at [399, 32] on icon at bounding box center [400, 32] width 8 height 8
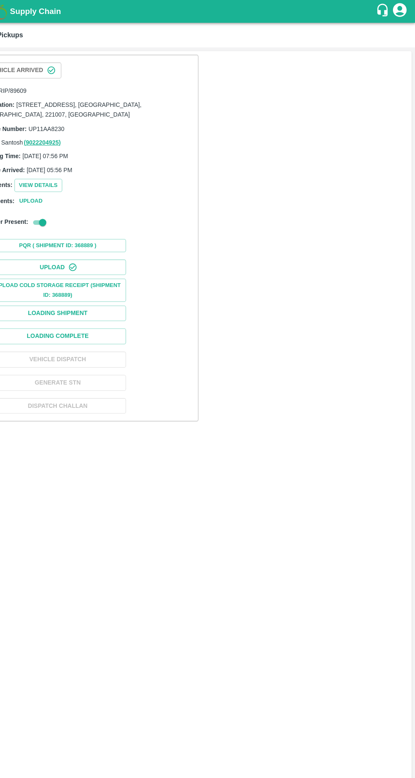
click at [77, 176] on button "View Details" at bounding box center [64, 172] width 45 height 12
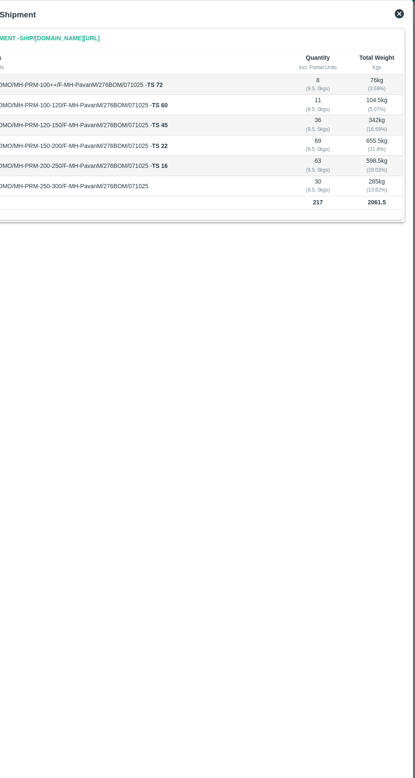
click at [397, 34] on icon at bounding box center [400, 32] width 8 height 8
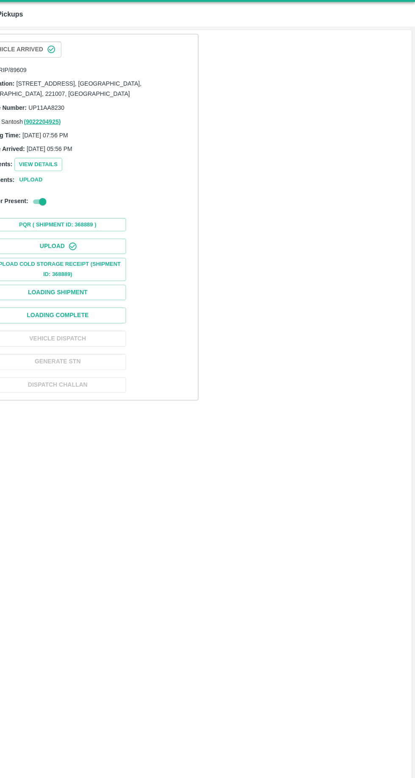
click at [128, 316] on button "Loading Complete" at bounding box center [82, 312] width 127 height 15
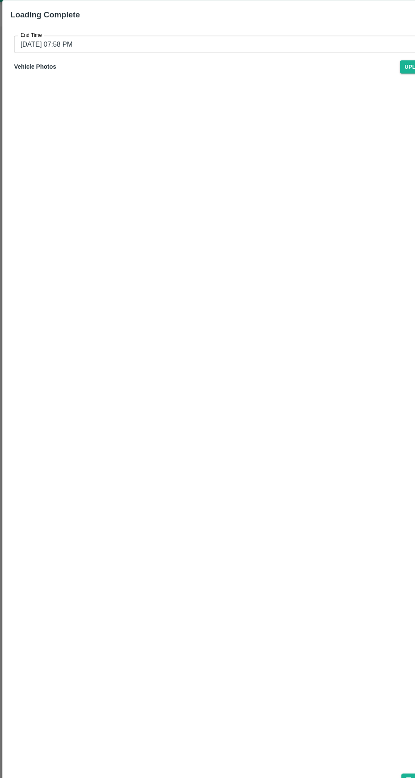
click at [78, 60] on input "07/10/2025 07:58 PM" at bounding box center [204, 61] width 383 height 16
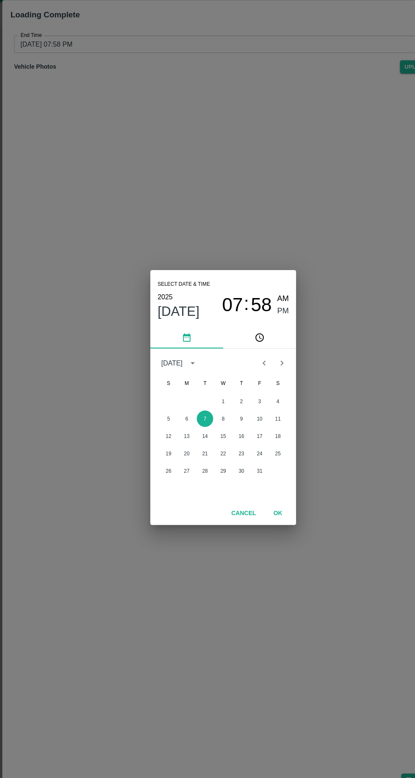
click at [190, 409] on button "7" at bounding box center [190, 408] width 15 height 15
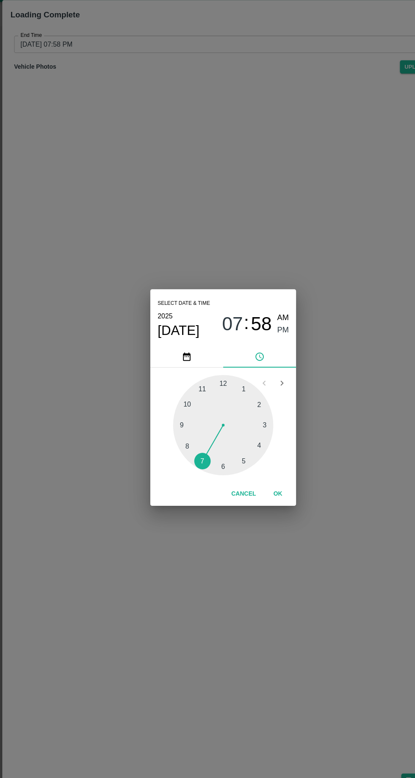
click at [266, 476] on button "OK" at bounding box center [258, 478] width 27 height 15
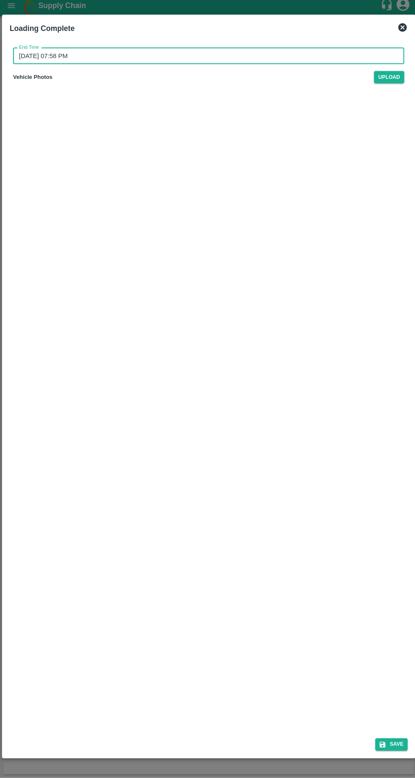
click at [388, 751] on button "Save" at bounding box center [390, 745] width 32 height 12
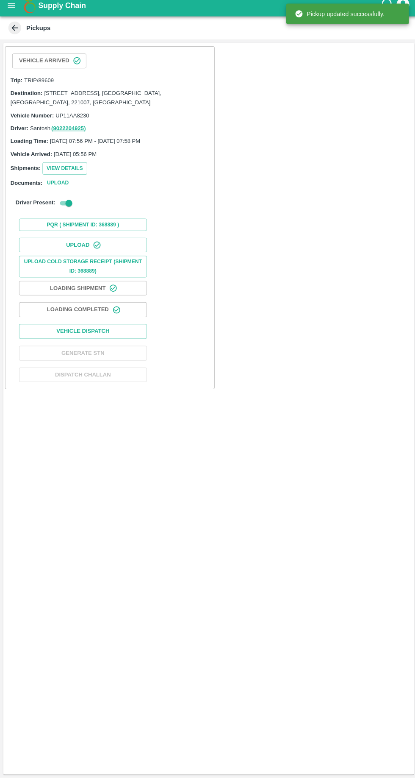
click at [125, 335] on button "Vehicle Dispatch" at bounding box center [82, 334] width 127 height 15
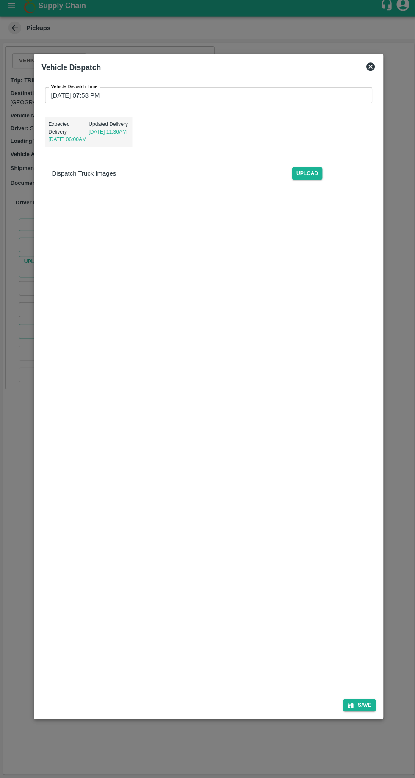
click at [67, 108] on input "07/10/2025 07:58 PM" at bounding box center [205, 100] width 320 height 16
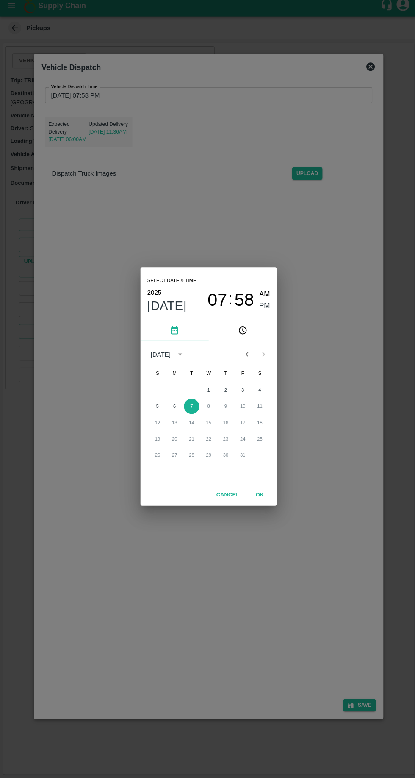
click at [190, 416] on button "7" at bounding box center [190, 408] width 15 height 15
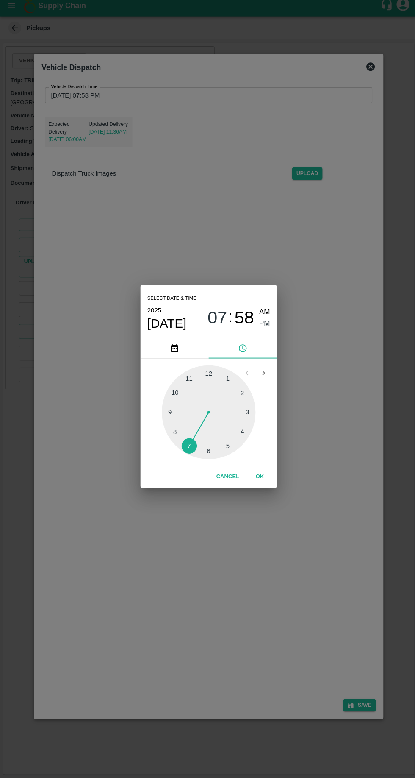
click at [258, 486] on button "OK" at bounding box center [258, 478] width 27 height 15
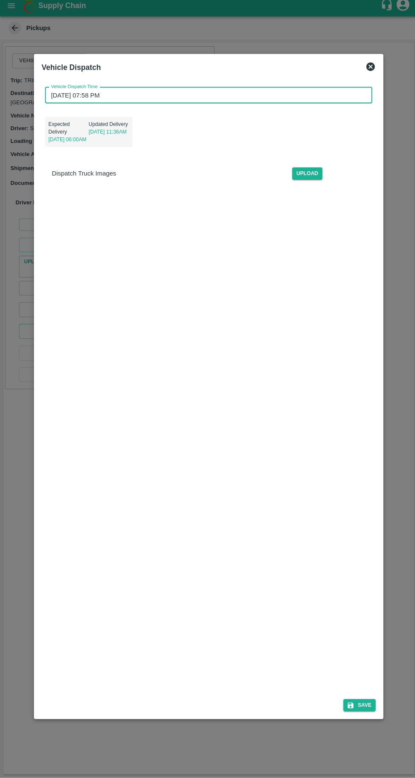
click at [364, 712] on button "Save" at bounding box center [358, 706] width 32 height 12
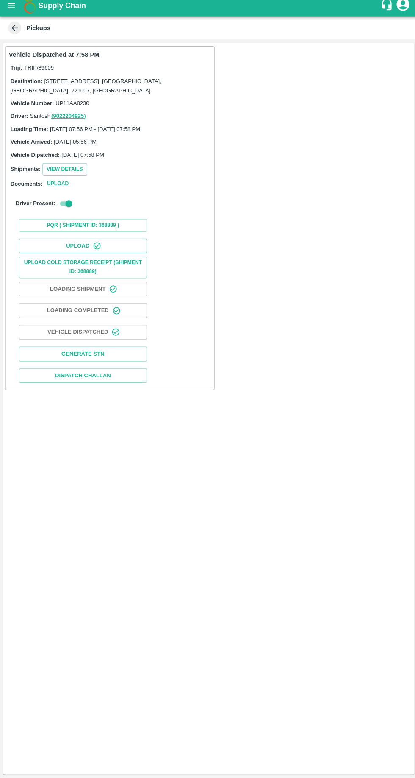
click at [126, 358] on button "Generate STN" at bounding box center [82, 356] width 127 height 15
